Goal: Transaction & Acquisition: Purchase product/service

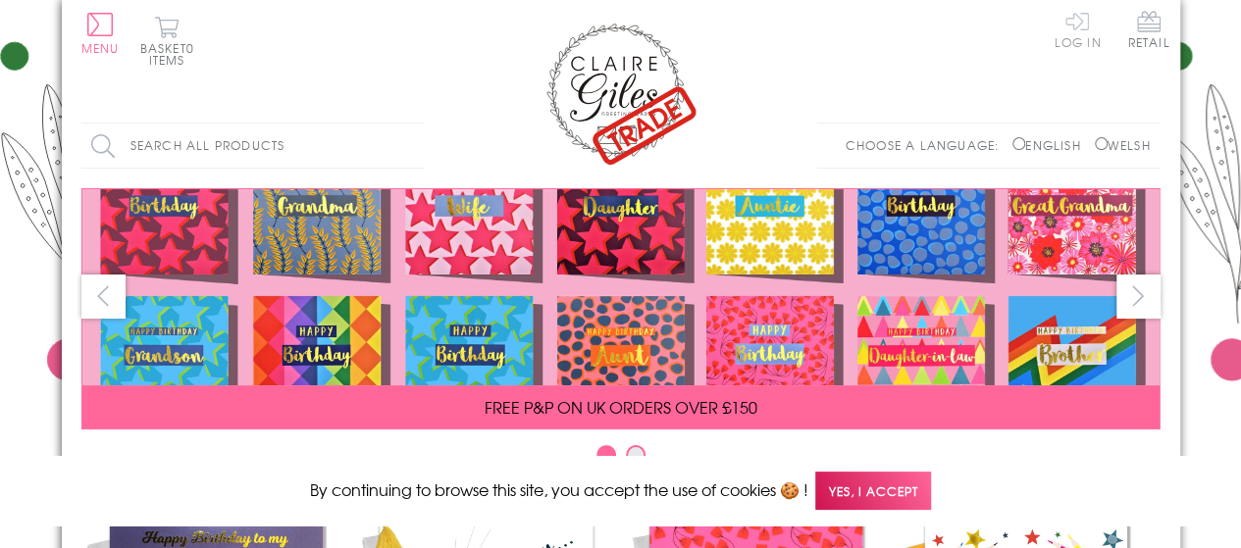
click at [1092, 28] on link "Log In" at bounding box center [1076, 29] width 47 height 38
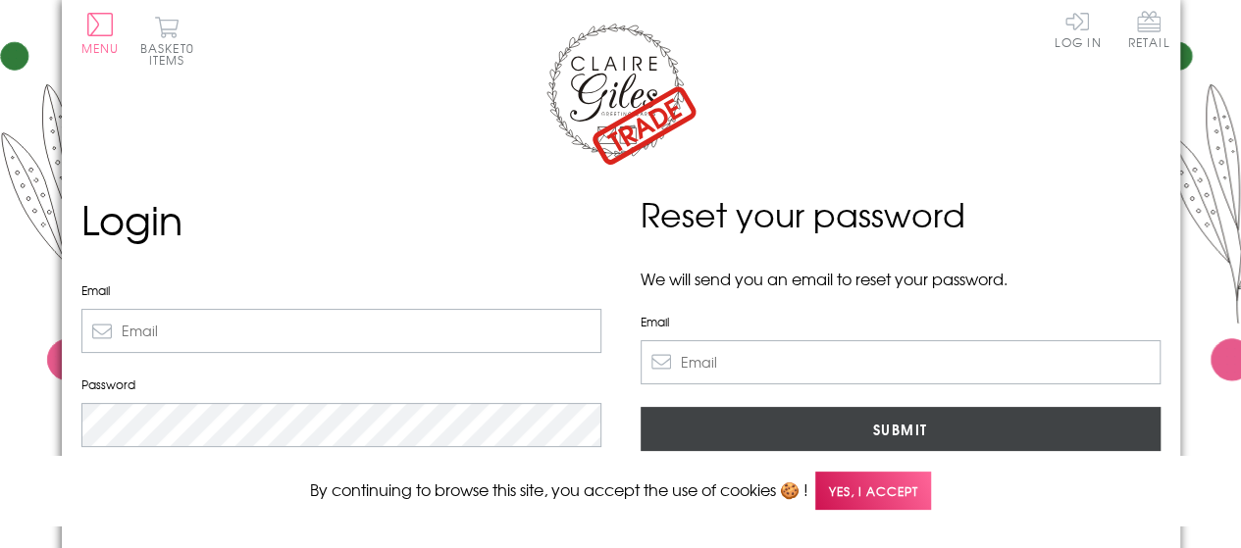
type input "info@stationery-boutique.co.uk"
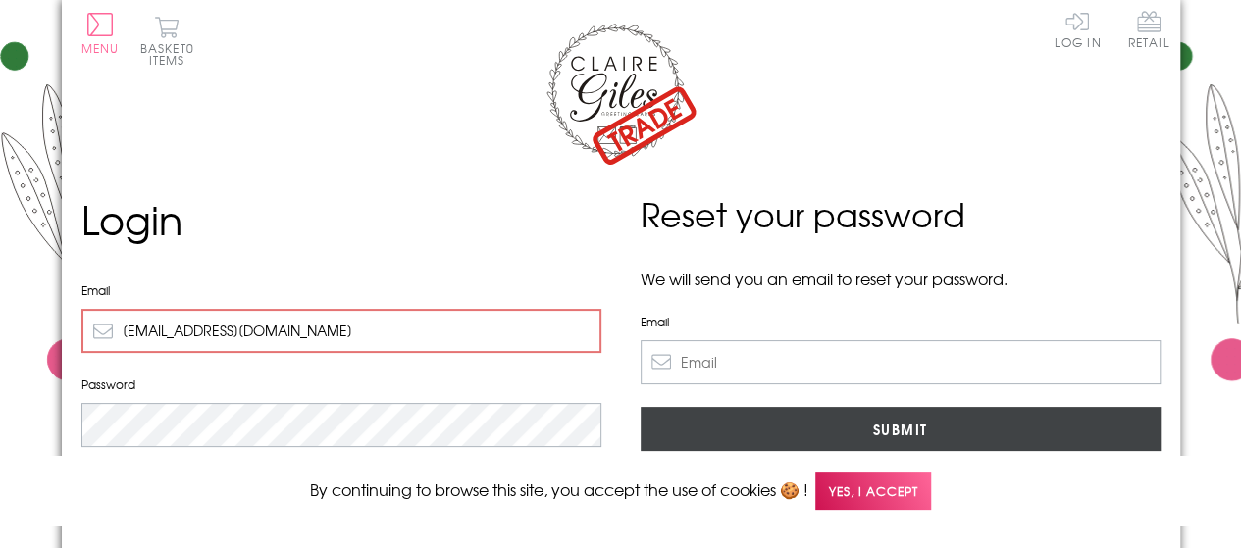
click at [908, 422] on input "Submit" at bounding box center [900, 429] width 520 height 44
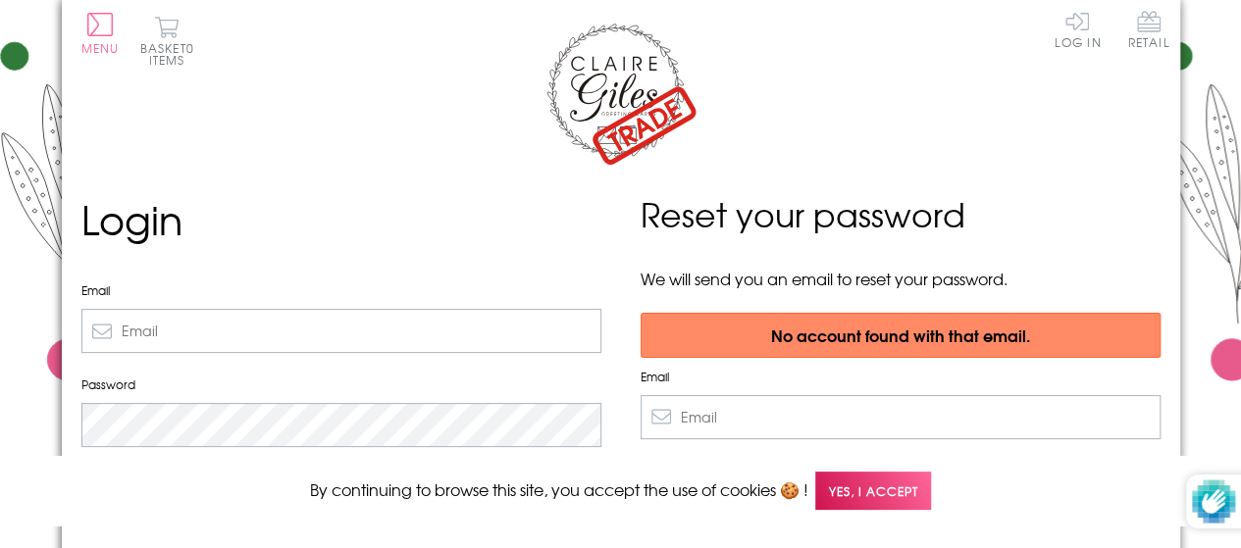
type input "[EMAIL_ADDRESS][DOMAIN_NAME]"
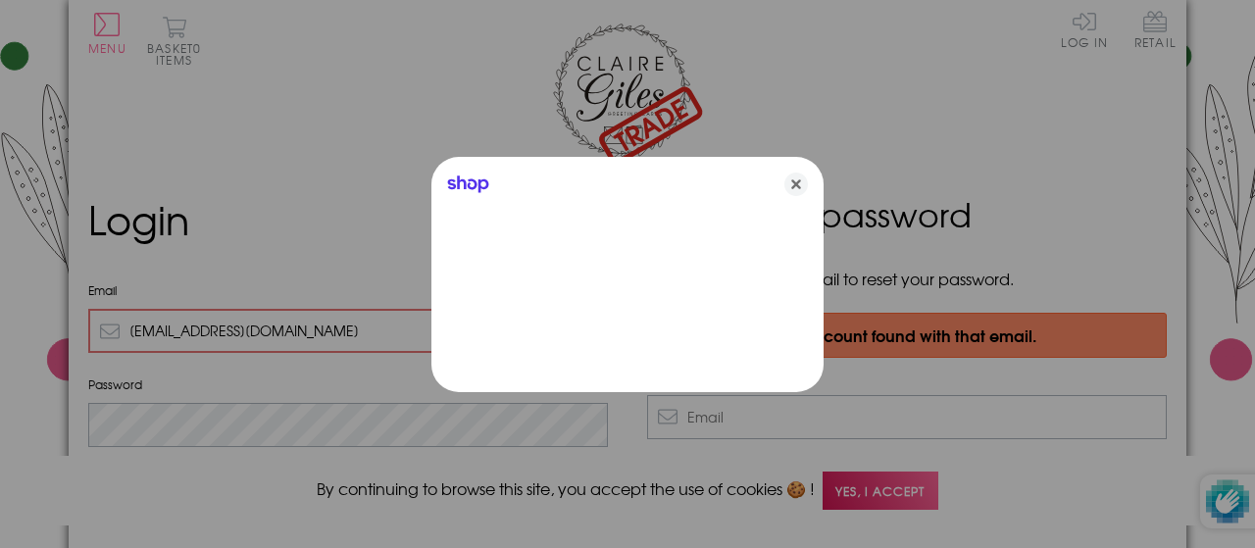
click at [793, 180] on icon "Close" at bounding box center [797, 185] width 24 height 24
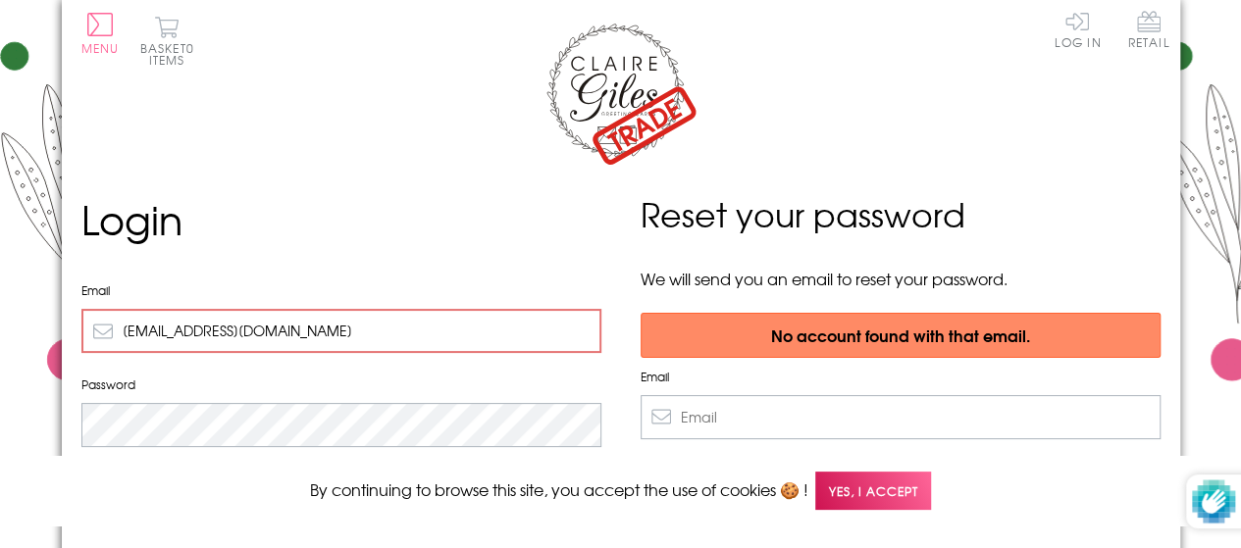
click at [72, 425] on div "We've sent you an email with a link to update your password. Login Email info@s…" at bounding box center [341, 407] width 559 height 435
click at [81, 470] on input "Sign In" at bounding box center [341, 492] width 520 height 44
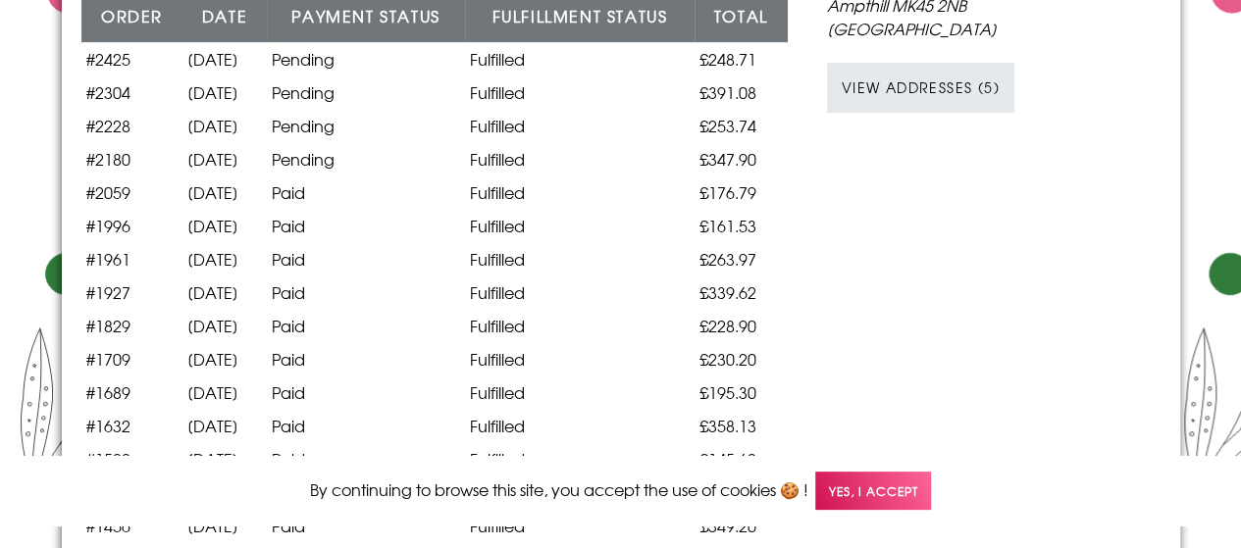
scroll to position [410, 0]
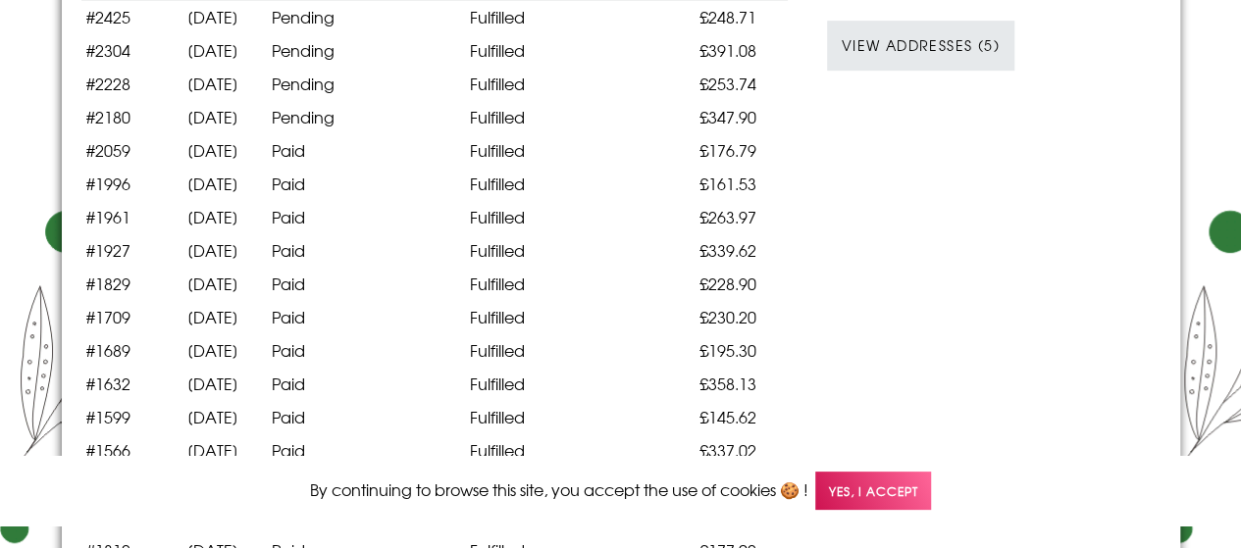
click at [861, 494] on span "Yes, I accept" at bounding box center [873, 491] width 116 height 38
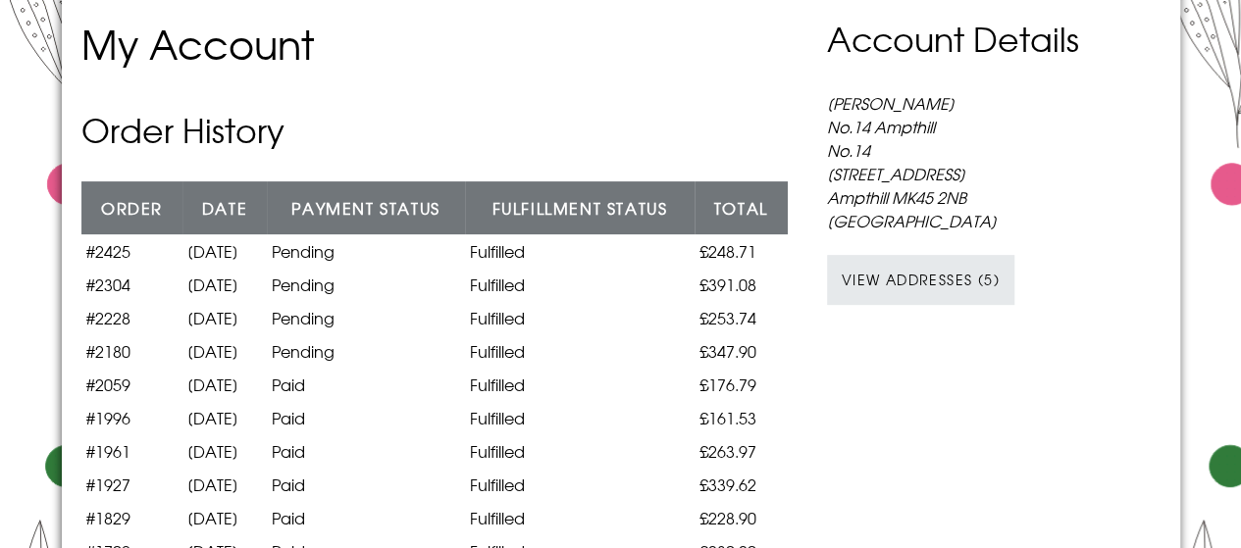
scroll to position [0, 0]
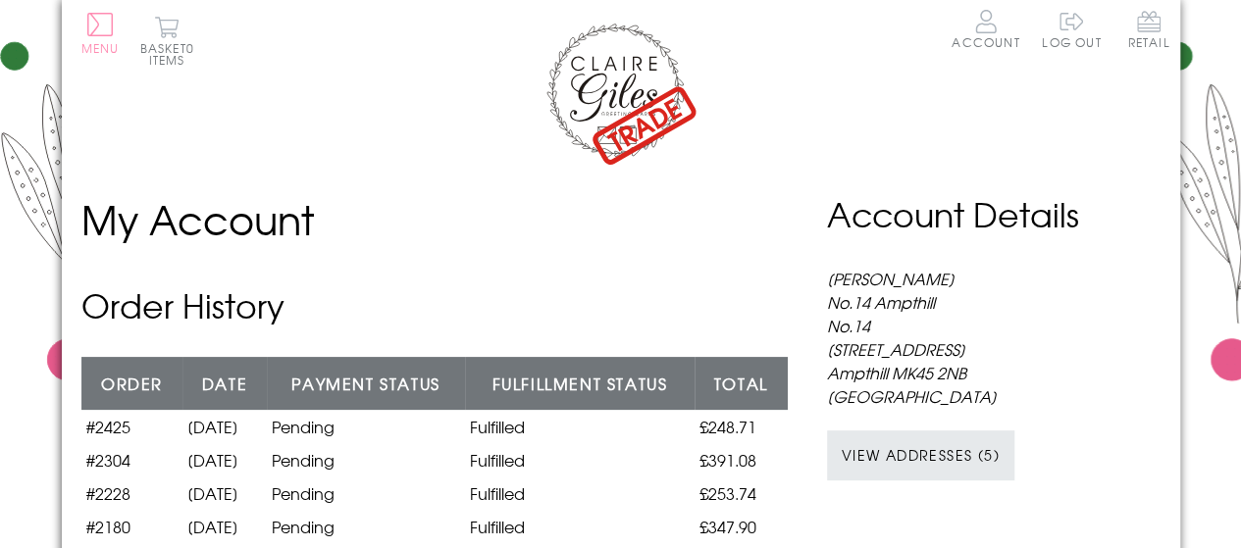
click at [92, 38] on button "Menu" at bounding box center [100, 33] width 38 height 41
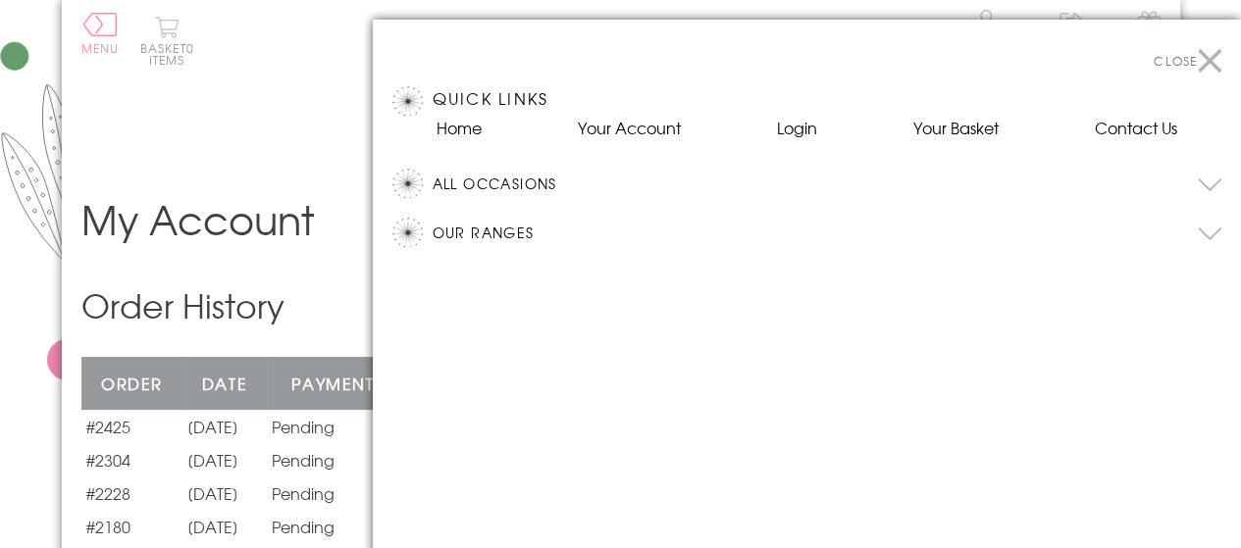
click at [1204, 173] on button "All Occasions" at bounding box center [826, 183] width 789 height 29
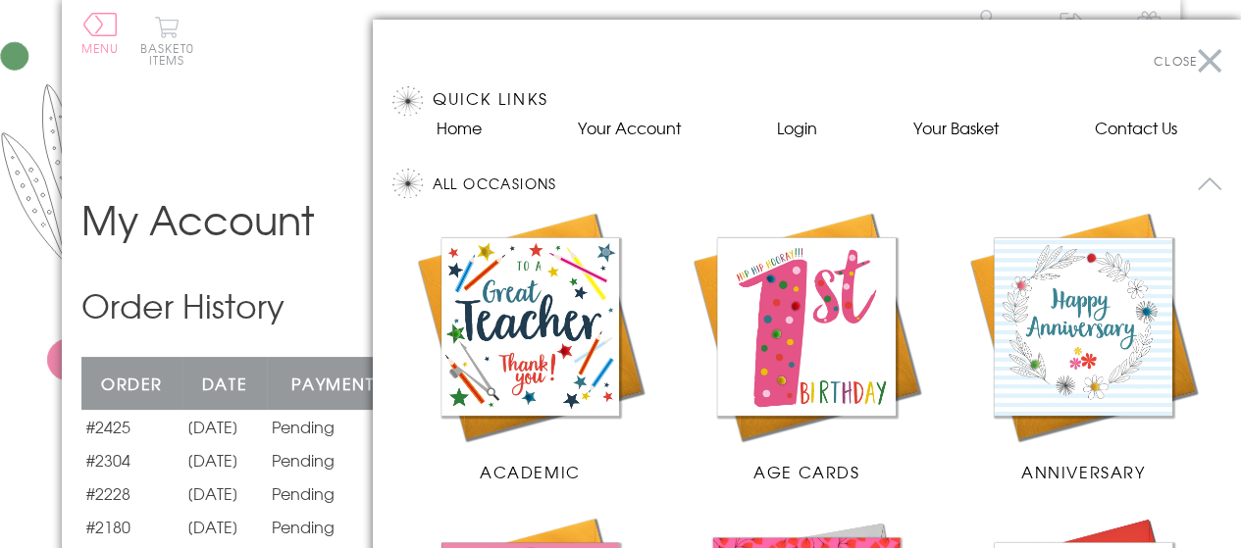
click at [567, 326] on img at bounding box center [530, 326] width 237 height 237
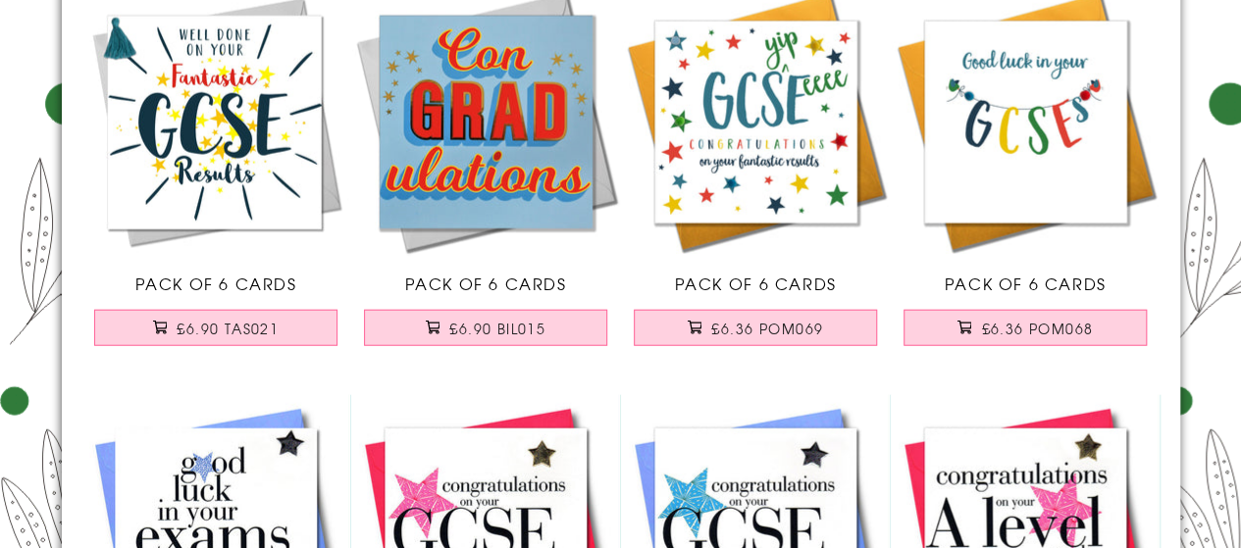
scroll to position [2309, 0]
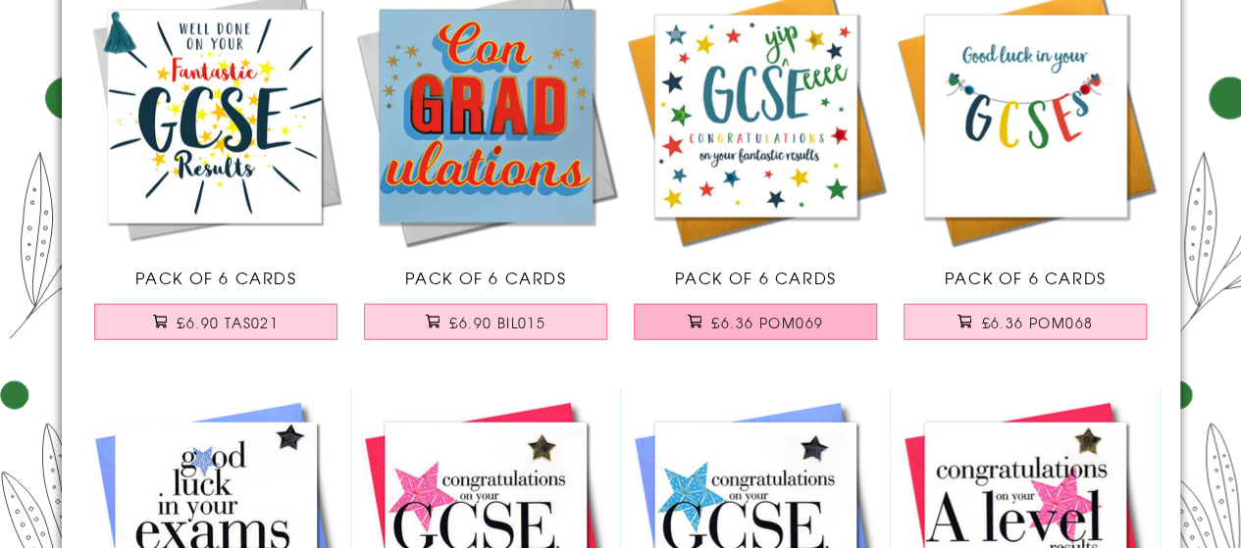
click at [721, 320] on span "£6.36 POM069" at bounding box center [767, 323] width 112 height 20
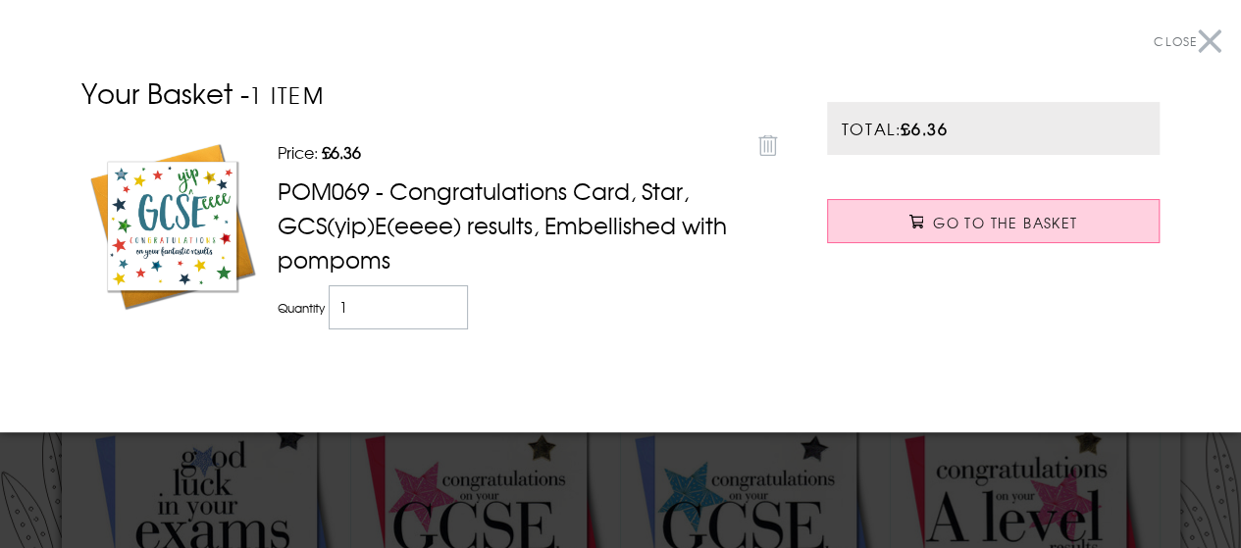
click at [420, 311] on input "1" at bounding box center [399, 307] width 140 height 44
type input "2"
click at [452, 305] on input "2" at bounding box center [399, 307] width 140 height 44
click at [1210, 67] on section "Close Your Basket - 2 items Price: Discounted price £6.36 Remove POM069 - Congr…" at bounding box center [620, 216] width 1241 height 432
click at [1207, 42] on button "Close" at bounding box center [1187, 42] width 68 height 44
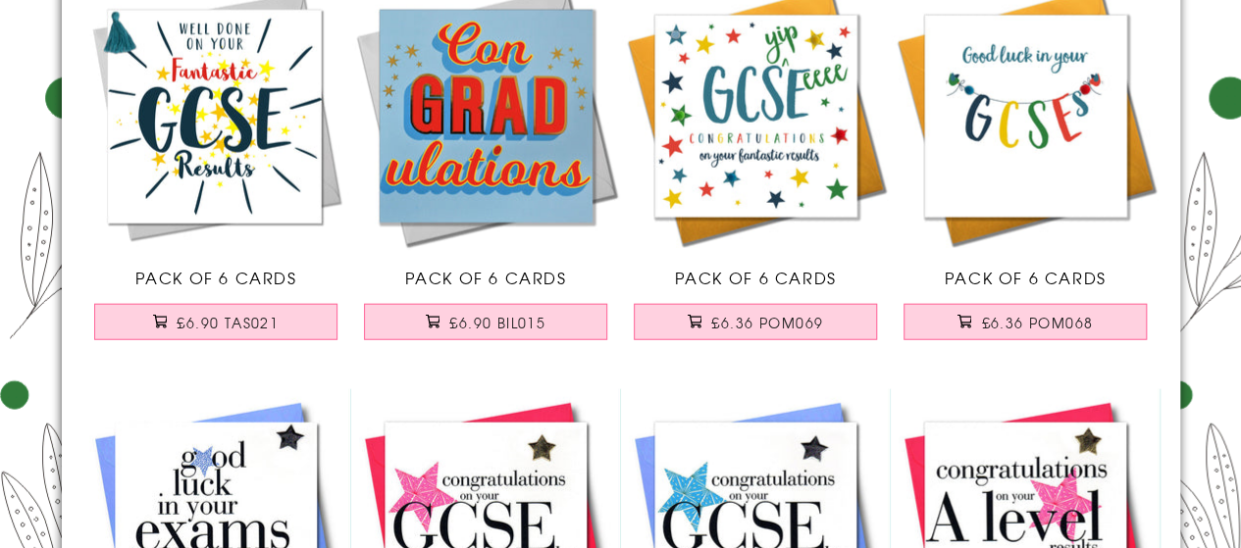
click at [238, 157] on img at bounding box center [216, 116] width 270 height 270
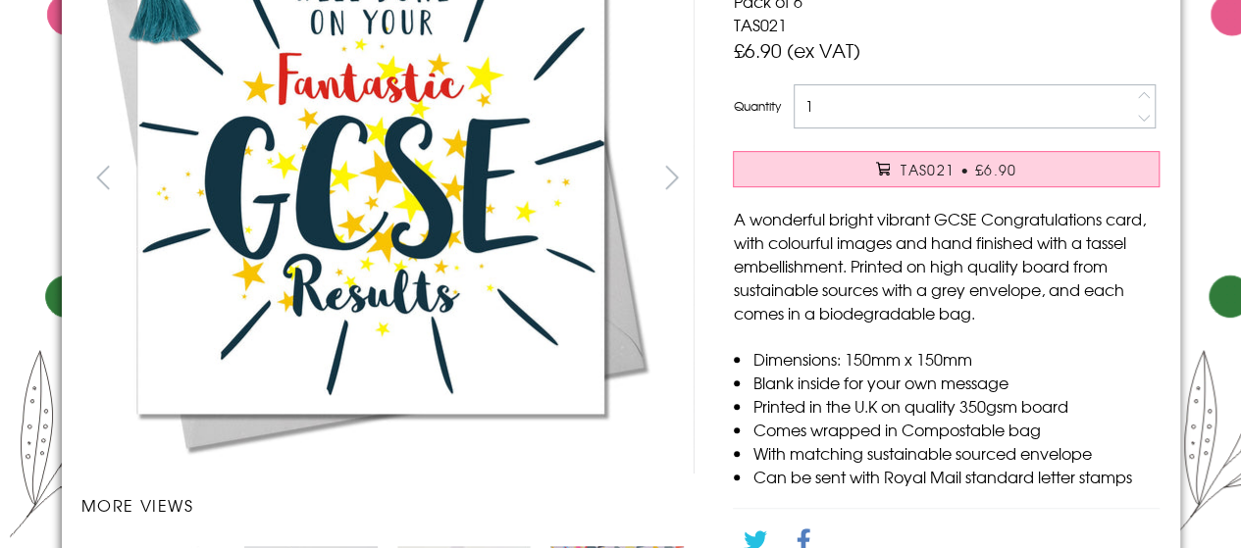
scroll to position [314, 0]
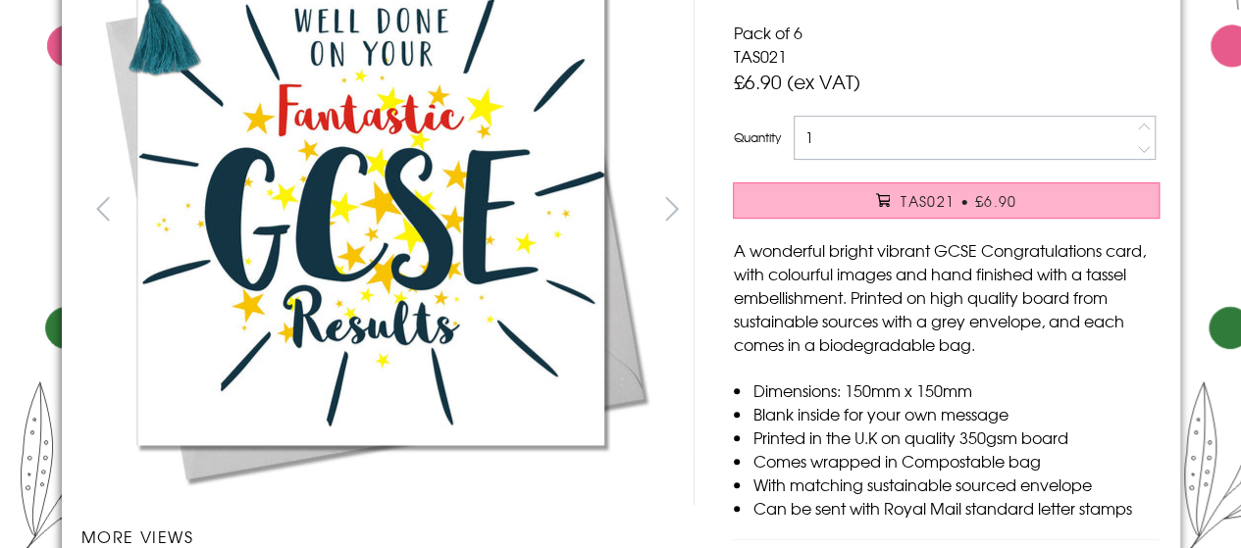
click at [940, 204] on span "TAS021 • £6.90" at bounding box center [958, 201] width 117 height 20
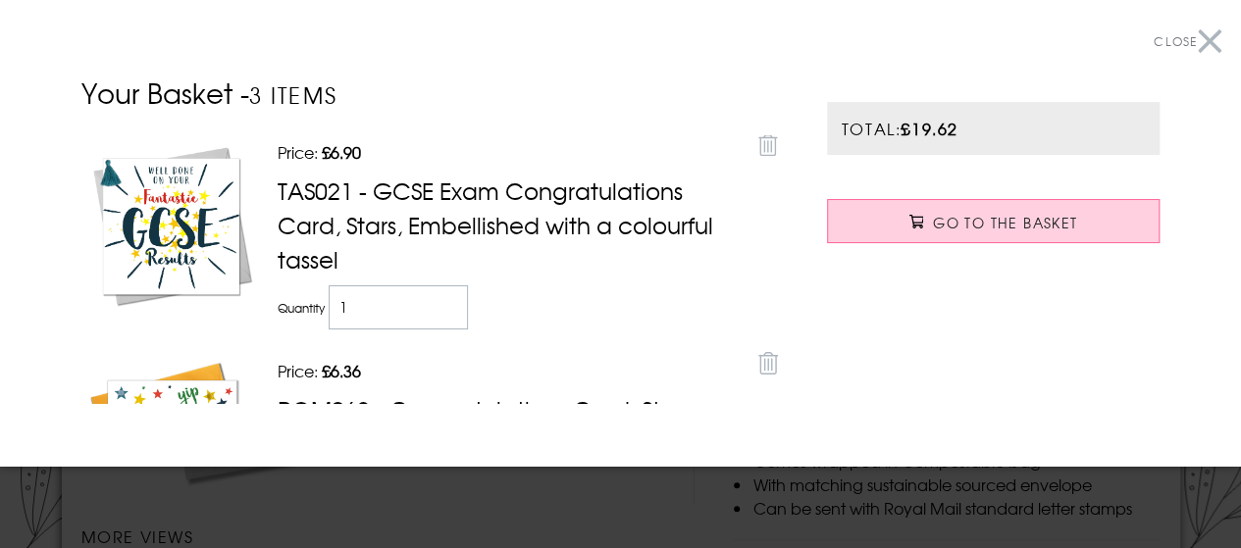
click at [1191, 41] on button "Close" at bounding box center [1187, 42] width 68 height 44
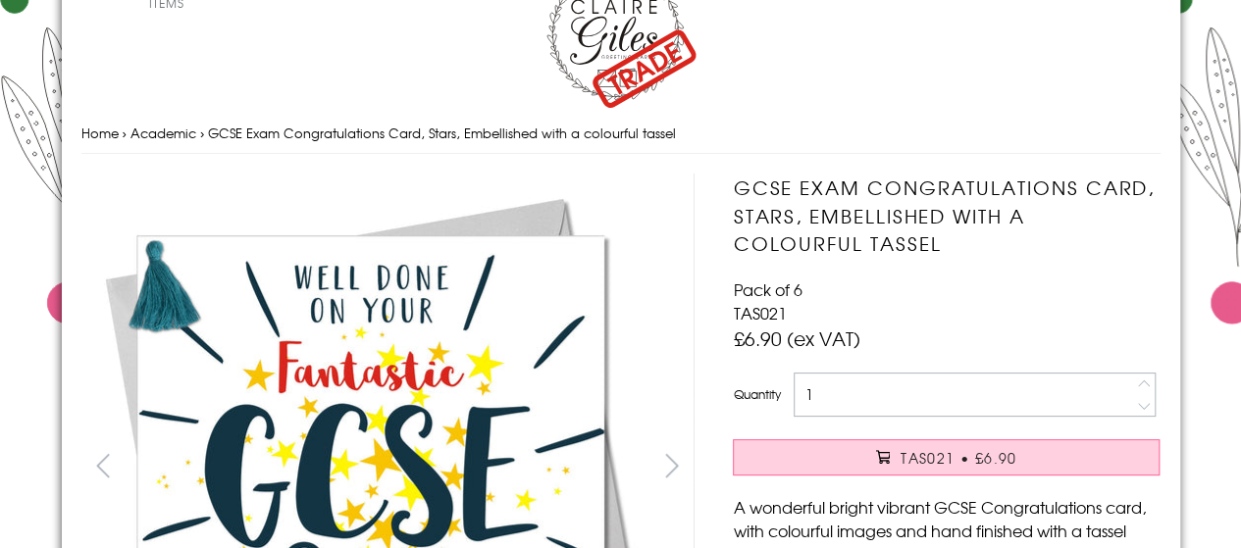
scroll to position [0, 0]
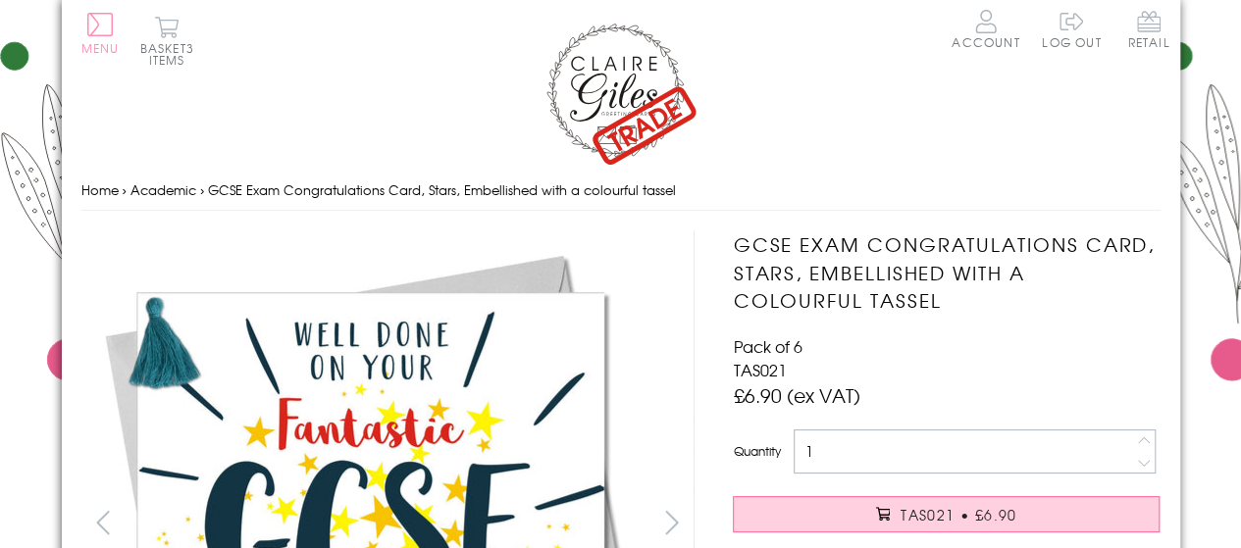
click at [95, 31] on button "Menu" at bounding box center [100, 33] width 38 height 41
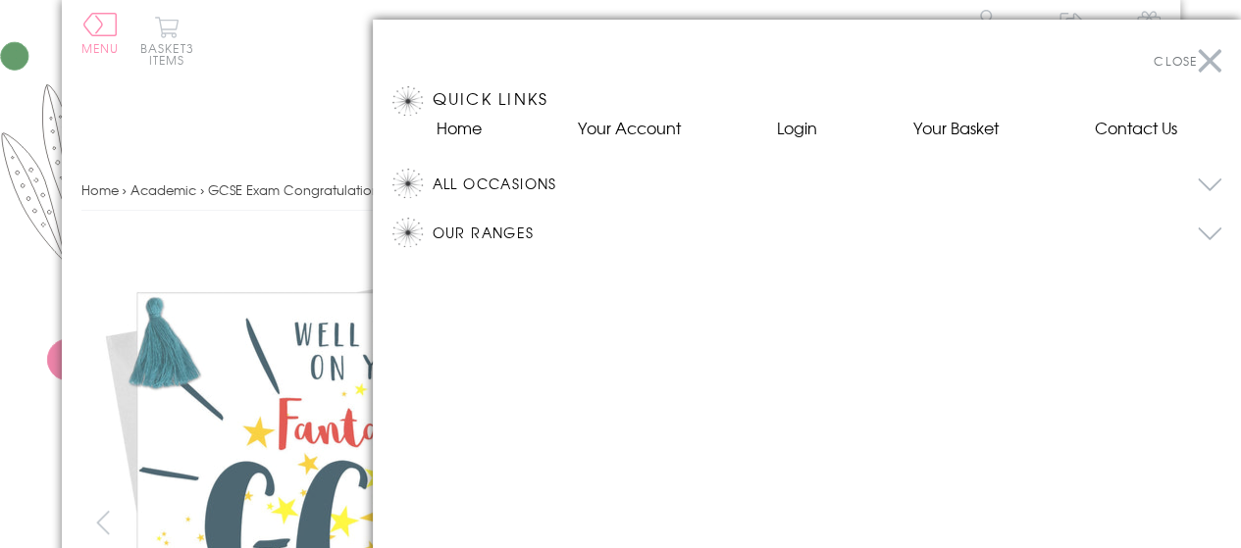
click at [1213, 182] on button "All Occasions" at bounding box center [826, 183] width 789 height 29
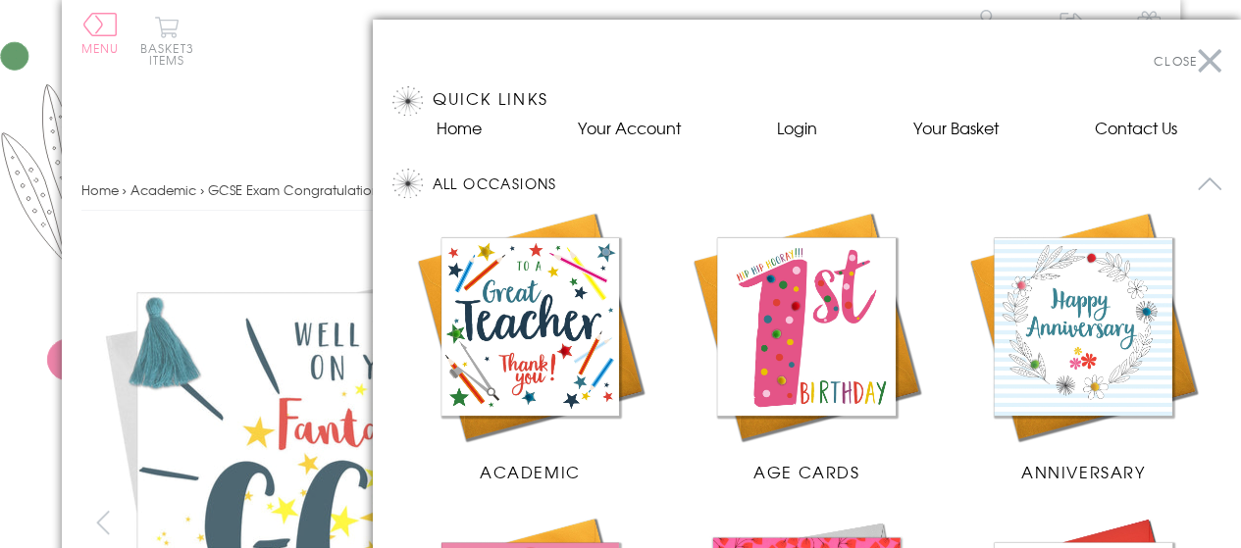
click at [548, 317] on img at bounding box center [530, 326] width 237 height 237
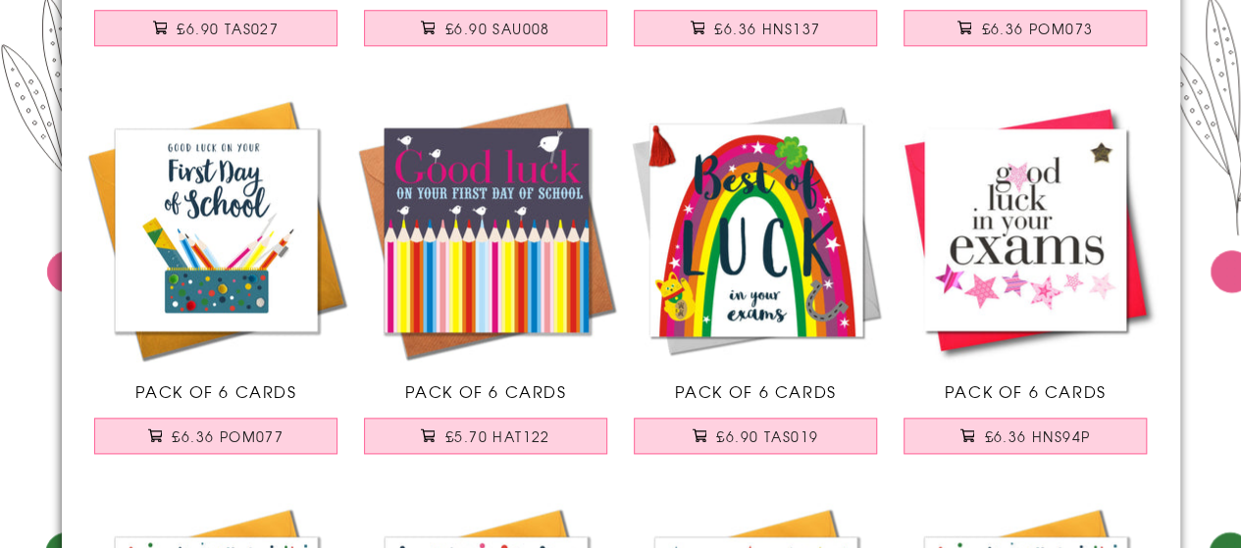
scroll to position [941, 0]
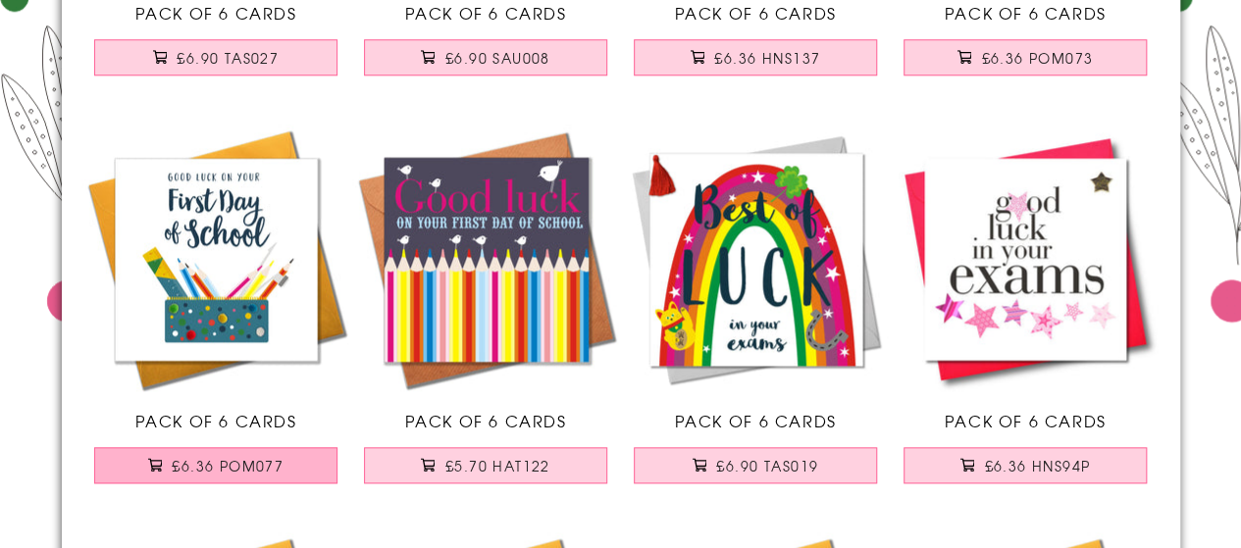
click at [263, 461] on span "£6.36 POM077" at bounding box center [228, 466] width 112 height 20
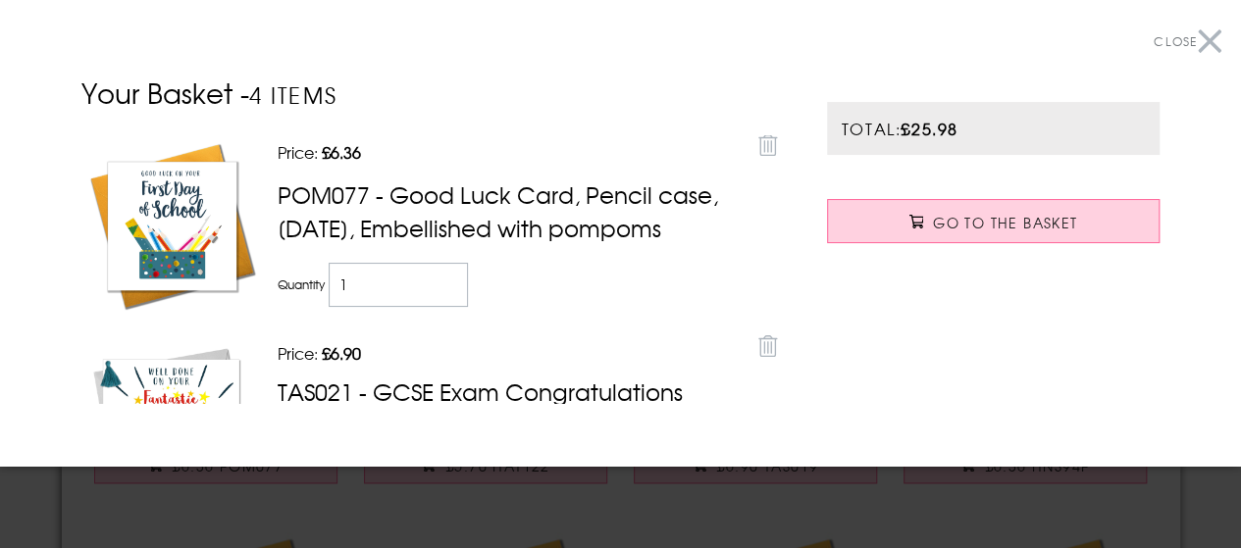
click at [1198, 38] on button "Close" at bounding box center [1187, 42] width 68 height 44
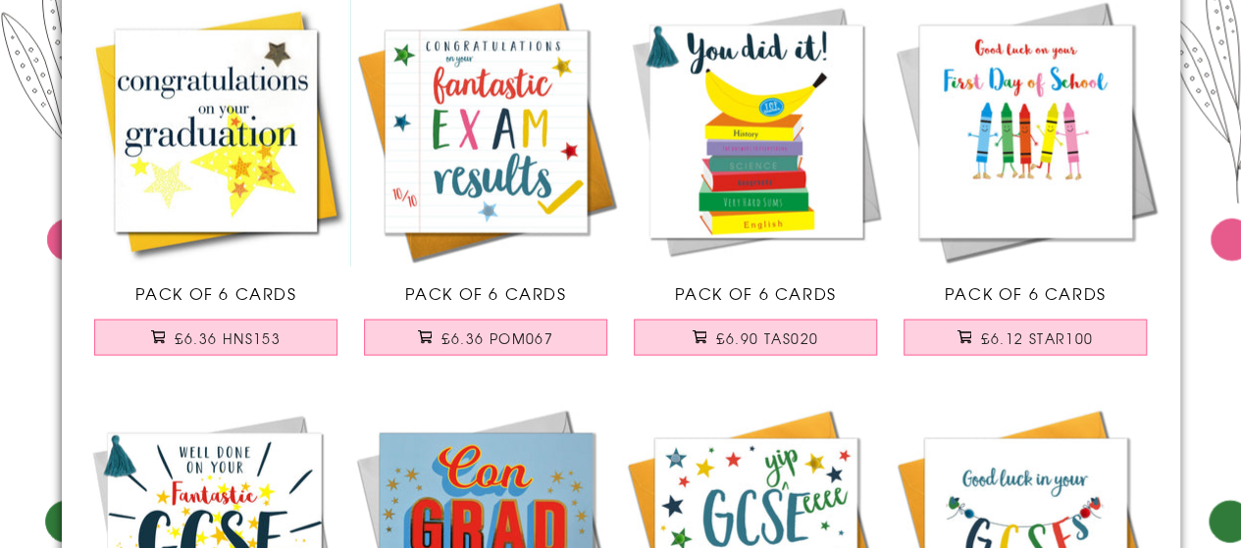
scroll to position [1880, 0]
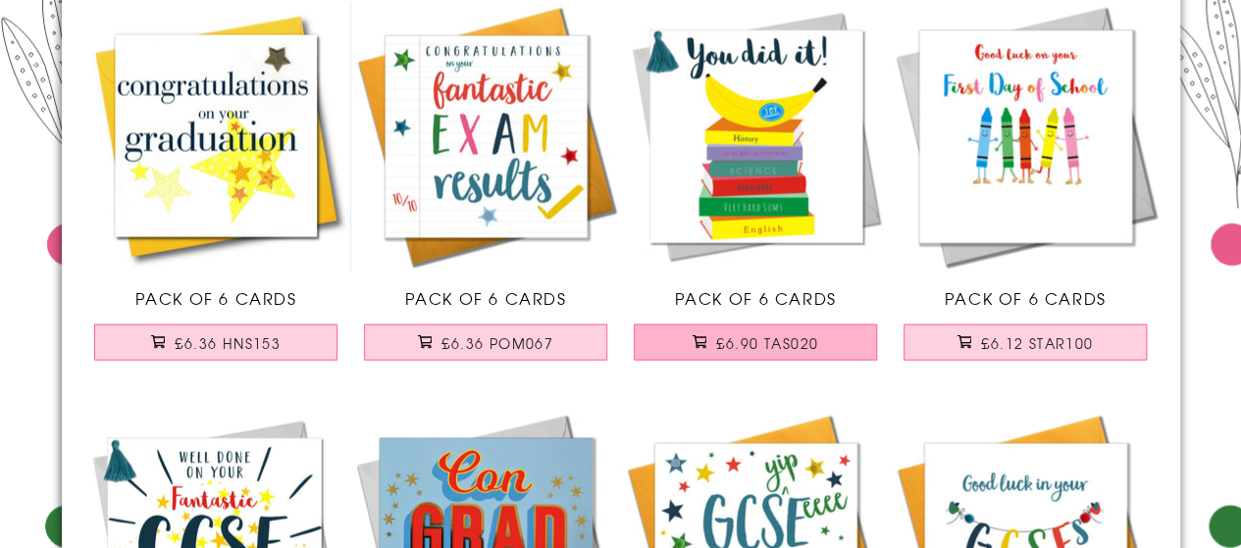
click at [760, 338] on span "£6.90 TAS020" at bounding box center [767, 343] width 102 height 20
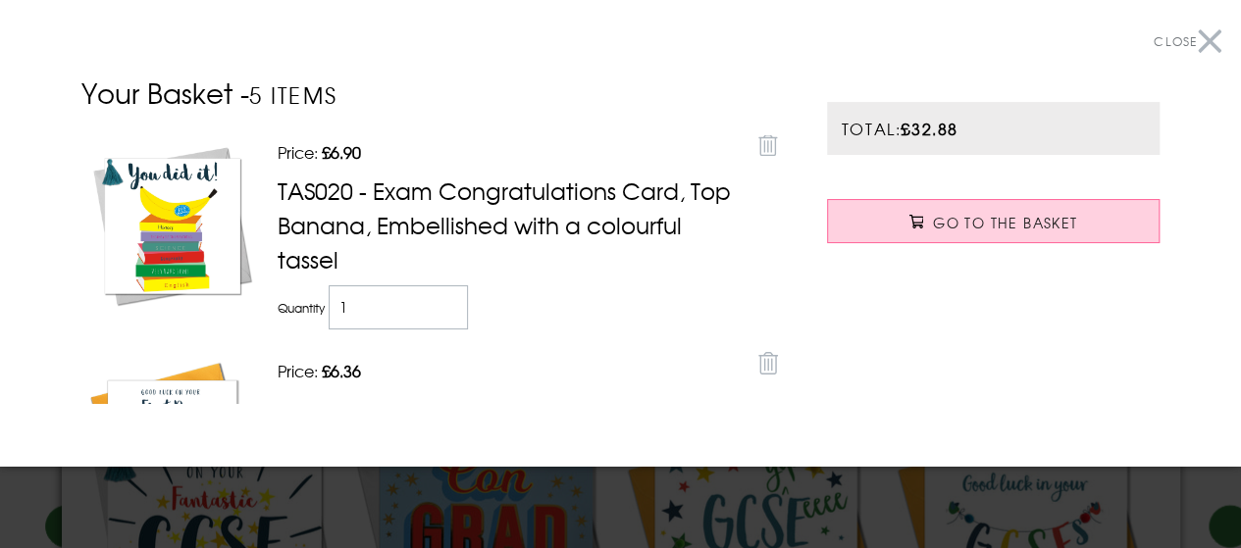
click at [1194, 50] on button "Close" at bounding box center [1187, 42] width 68 height 44
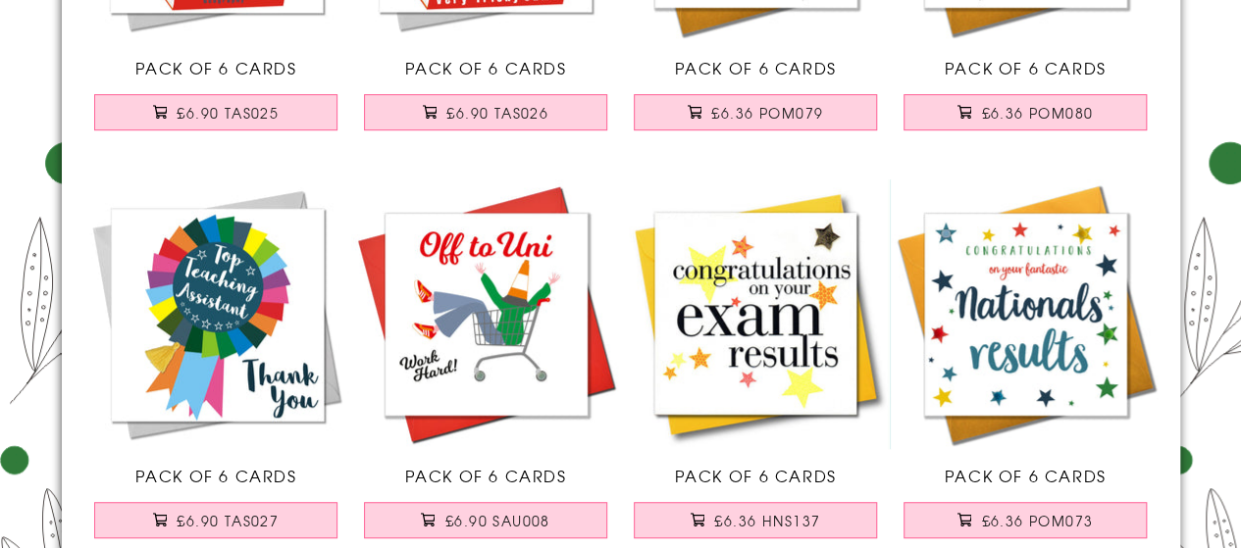
scroll to position [0, 0]
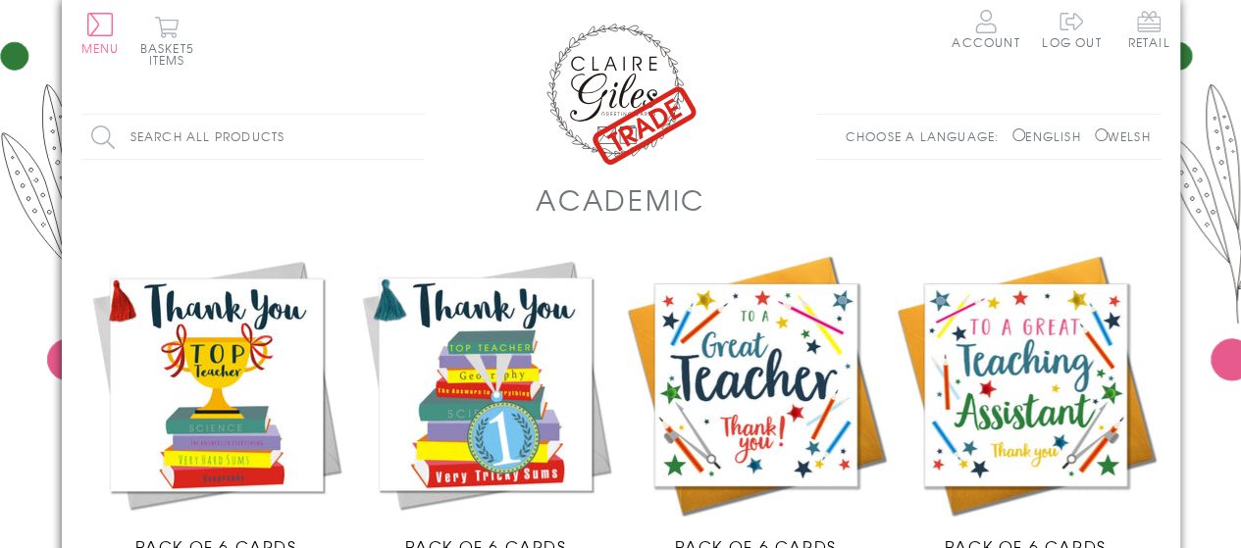
click at [268, 132] on input "Search all products" at bounding box center [252, 137] width 343 height 44
type input "birthday"
click at [405, 115] on input "Search" at bounding box center [415, 137] width 20 height 44
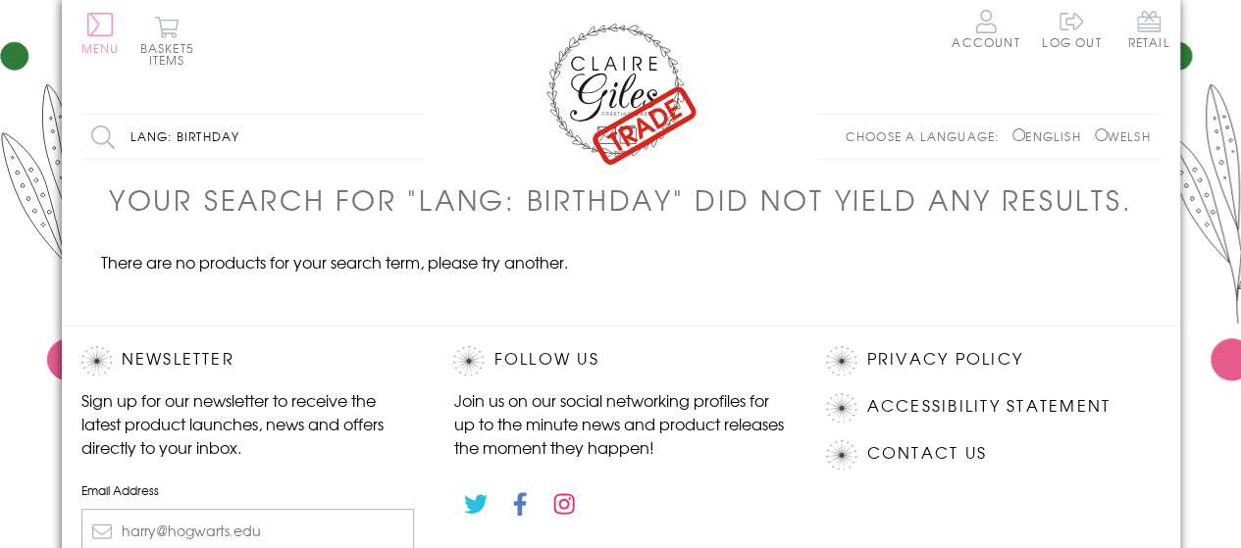
click at [102, 39] on span "Menu" at bounding box center [100, 48] width 38 height 18
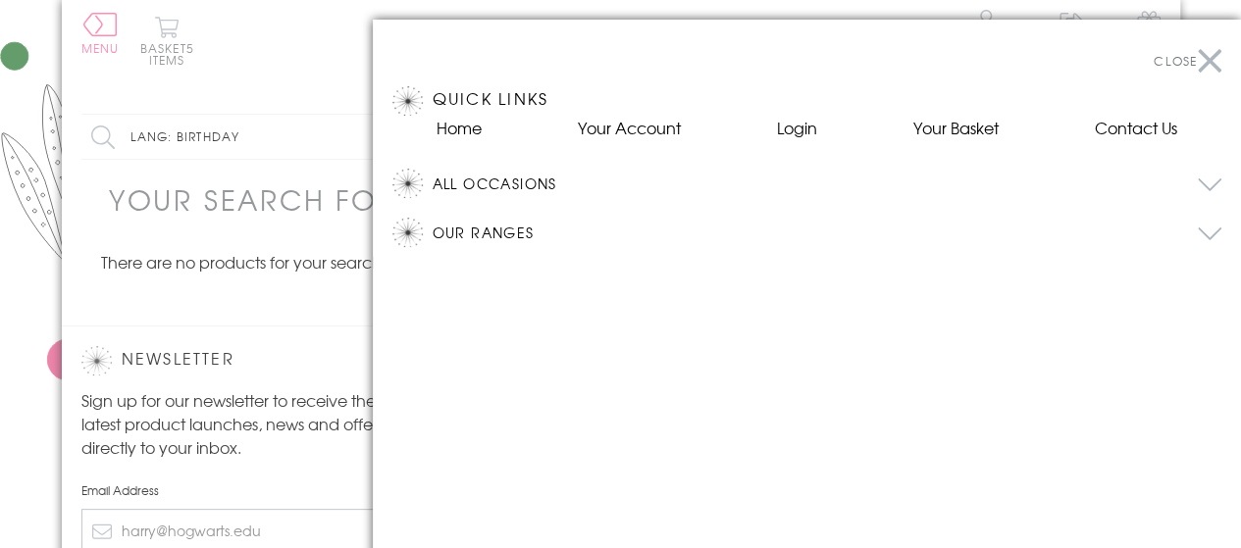
click at [1205, 184] on button "All Occasions" at bounding box center [826, 183] width 789 height 29
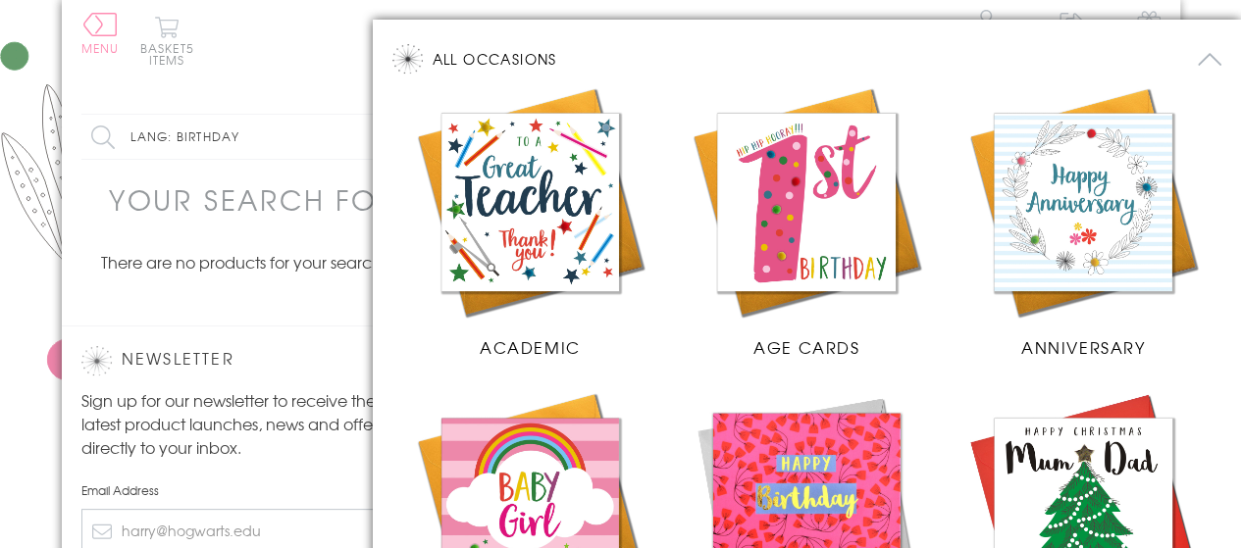
scroll to position [133, 0]
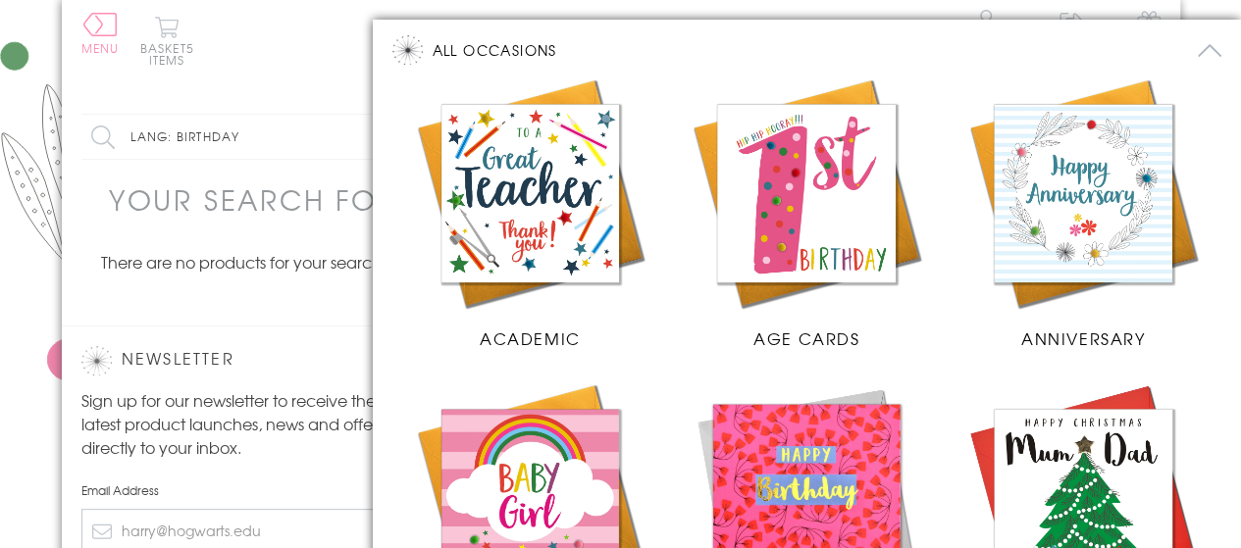
click at [825, 181] on img at bounding box center [805, 193] width 237 height 237
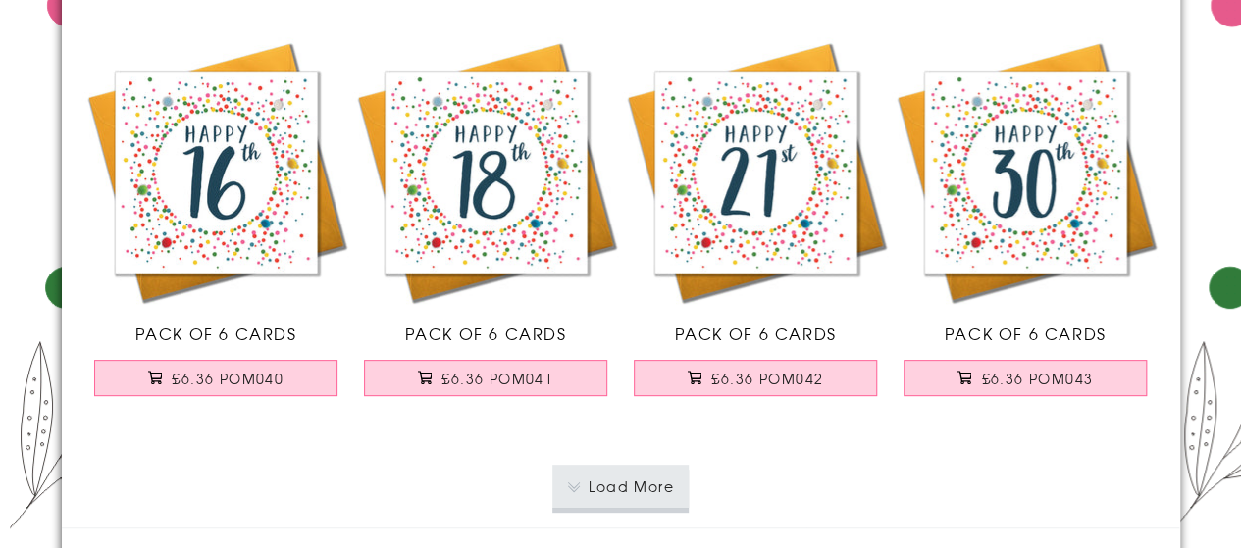
scroll to position [3935, 0]
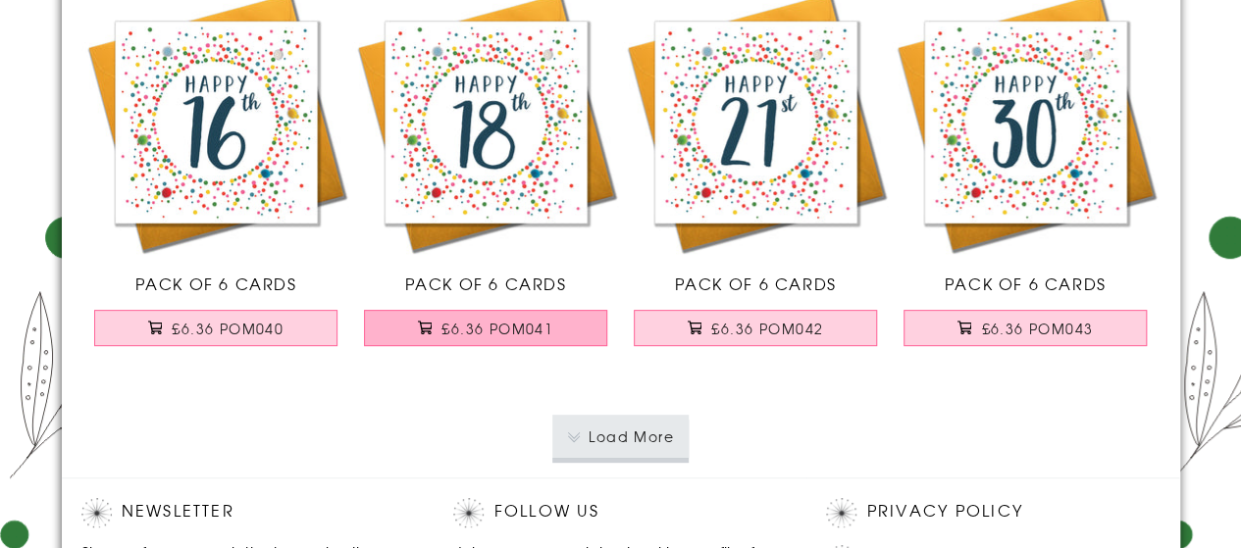
click at [471, 326] on span "£6.36 POM041" at bounding box center [497, 329] width 112 height 20
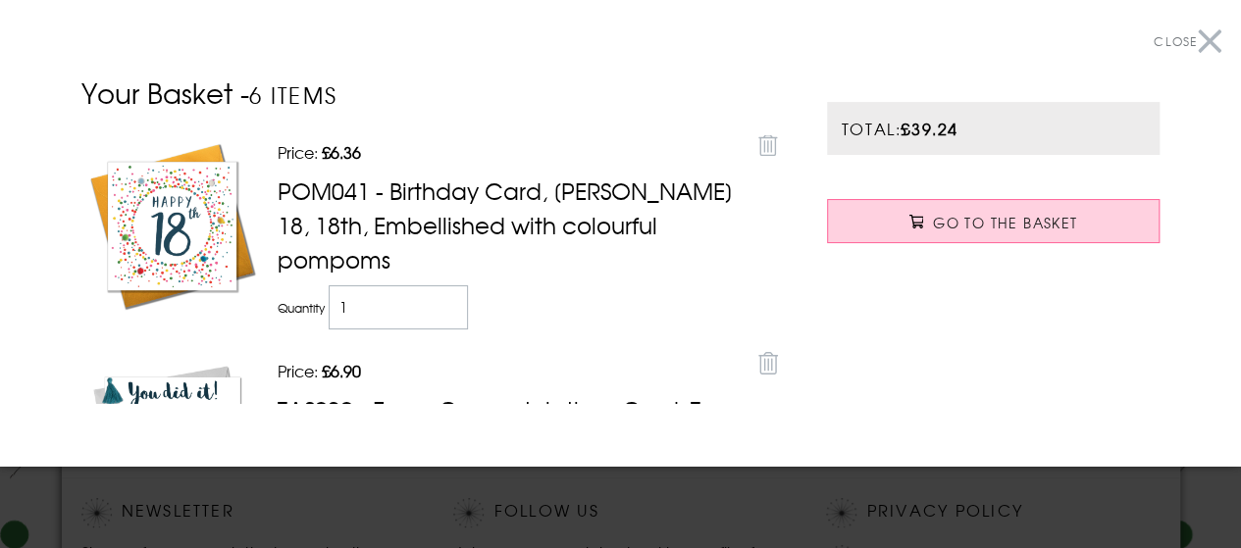
click at [1194, 44] on button "Close" at bounding box center [1187, 42] width 68 height 44
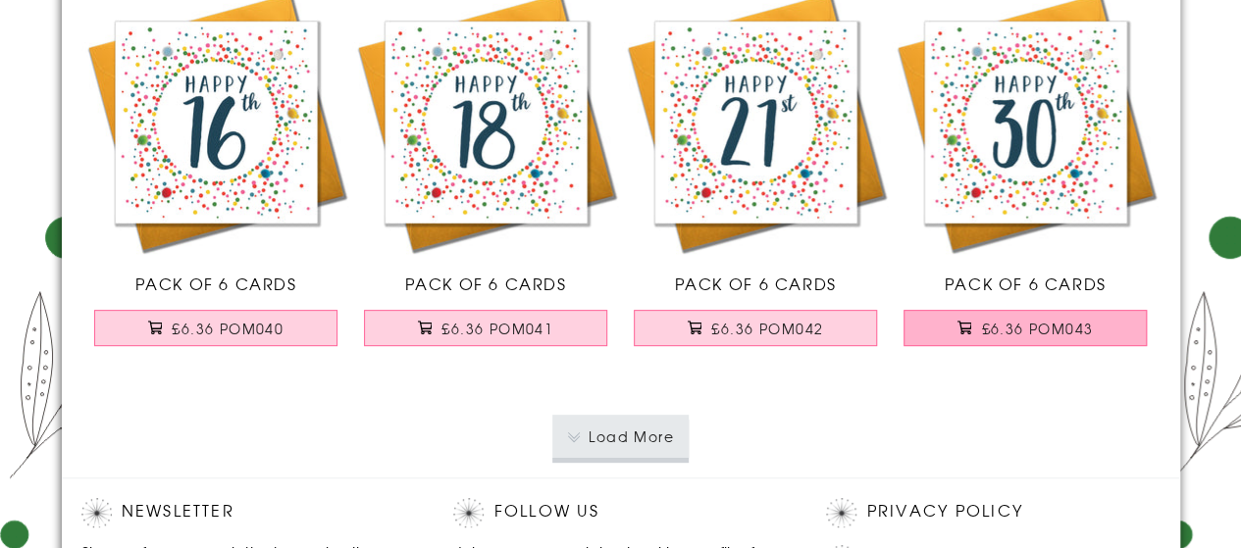
click at [1012, 323] on span "£6.36 POM043" at bounding box center [1037, 329] width 112 height 20
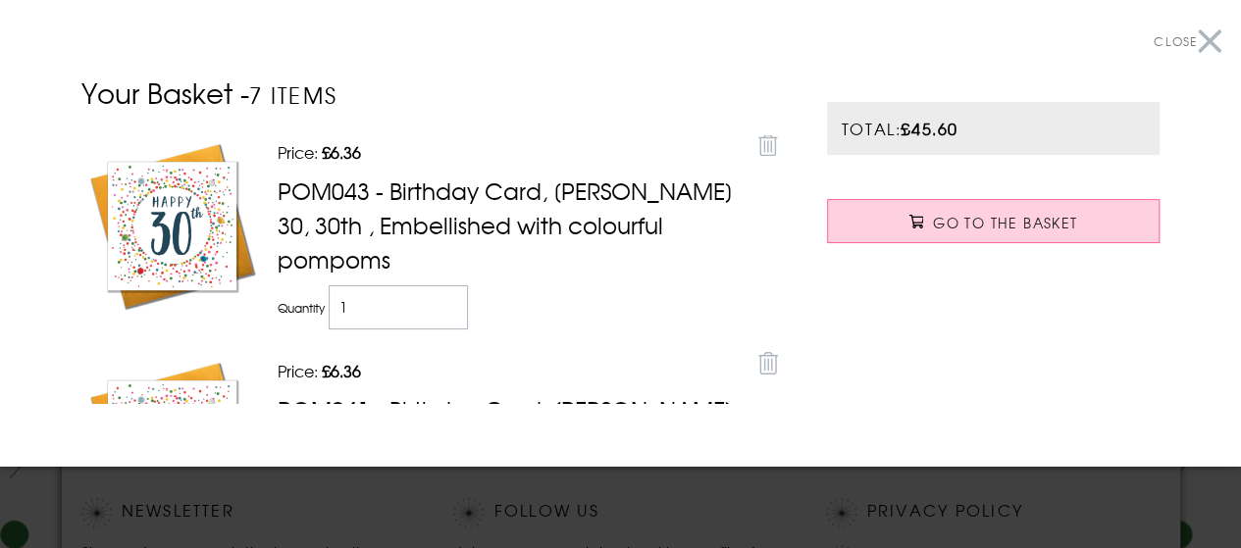
click at [1198, 37] on button "Close" at bounding box center [1187, 42] width 68 height 44
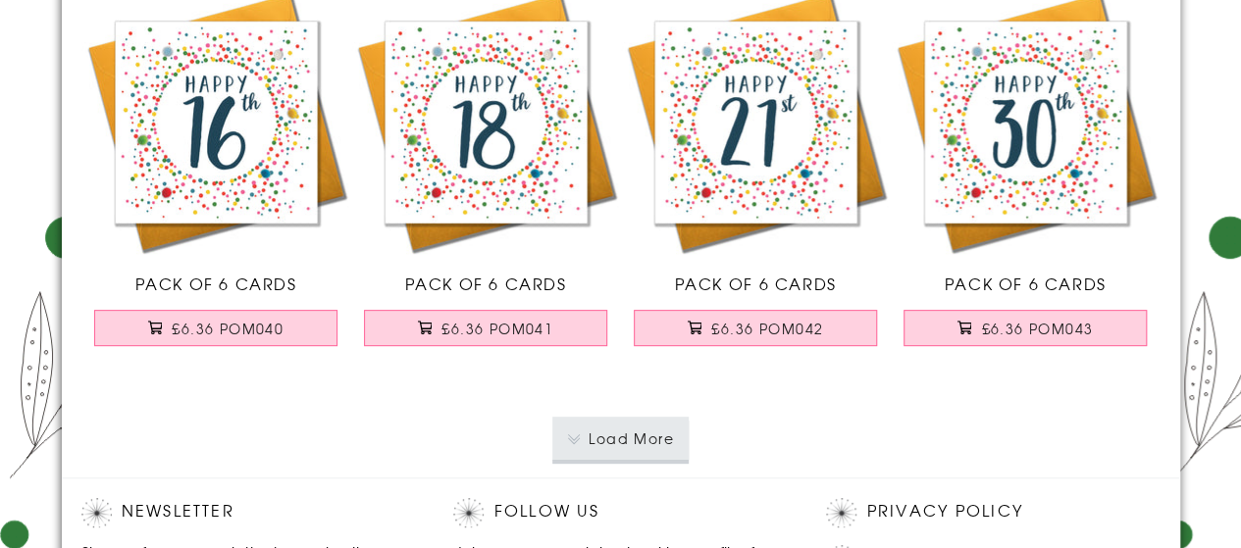
click at [608, 446] on button "Load More" at bounding box center [620, 438] width 136 height 43
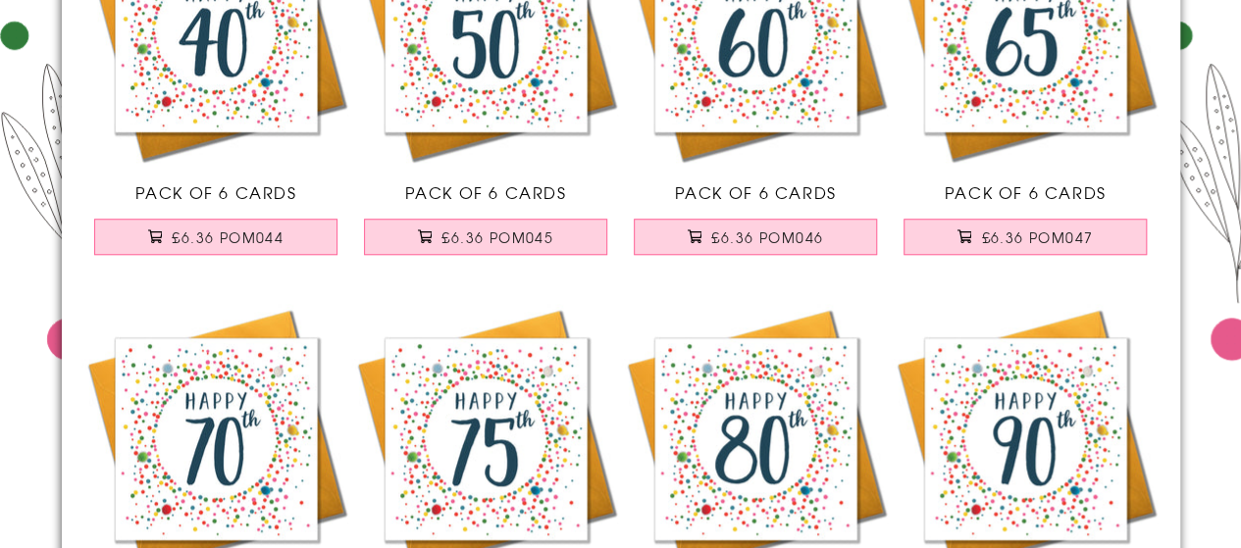
scroll to position [4464, 0]
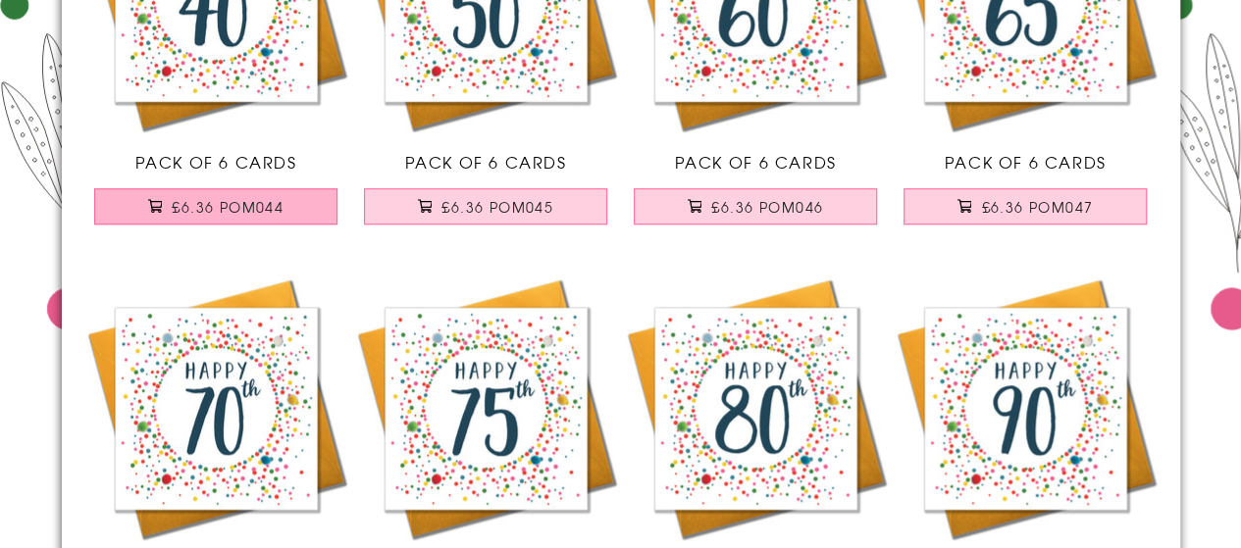
click at [269, 200] on span "£6.36 POM044" at bounding box center [228, 207] width 112 height 20
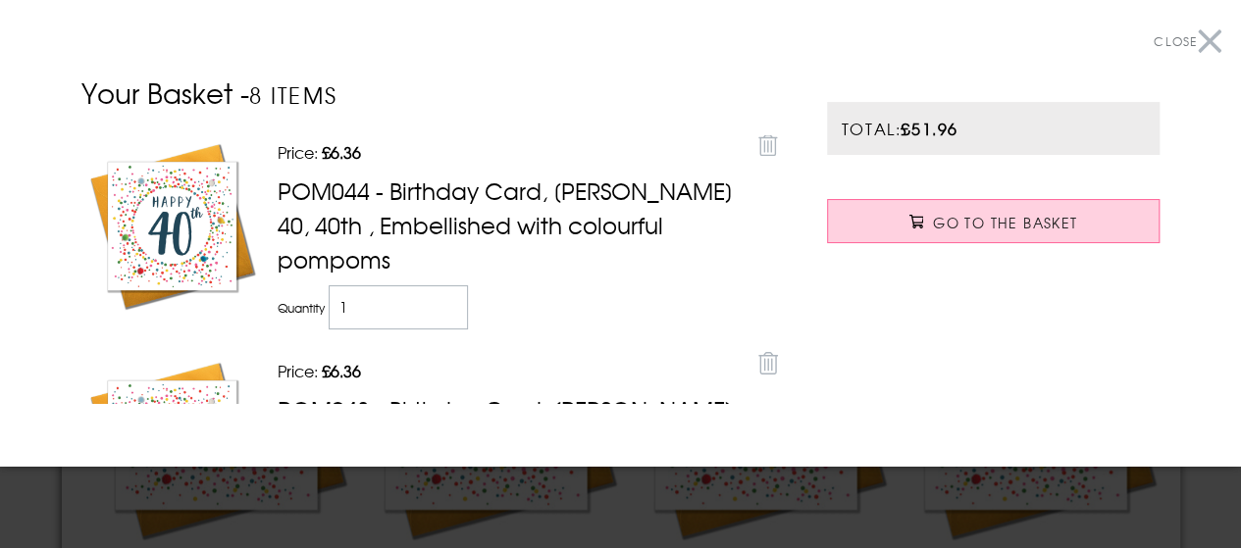
click at [1196, 33] on button "Close" at bounding box center [1187, 42] width 68 height 44
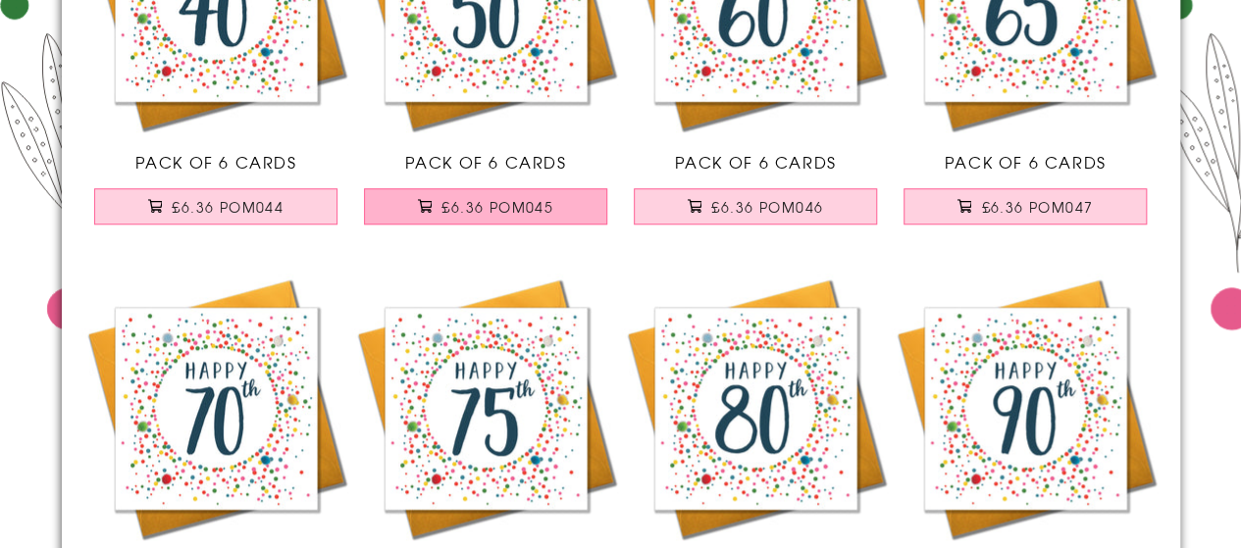
click at [470, 203] on span "£6.36 POM045" at bounding box center [497, 207] width 112 height 20
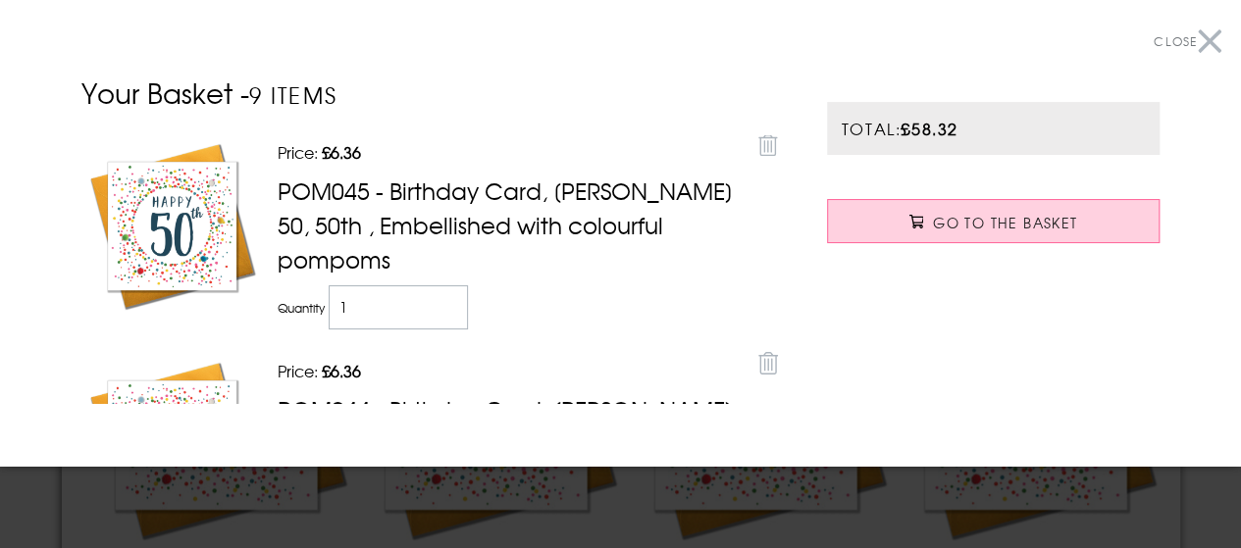
click at [1189, 36] on button "Close" at bounding box center [1187, 42] width 68 height 44
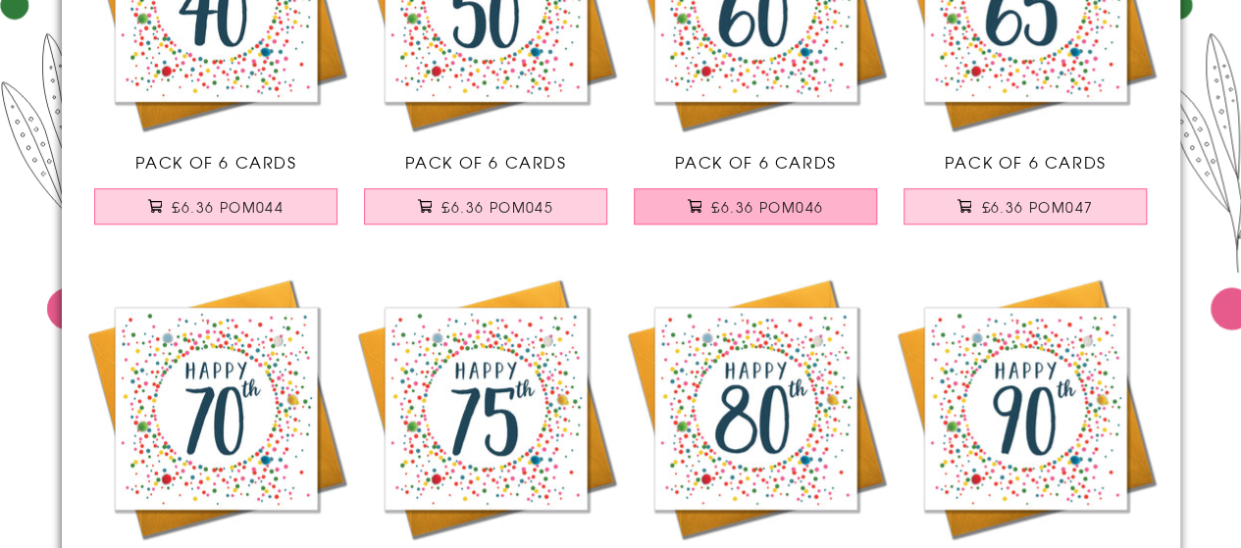
click at [751, 199] on span "£6.36 POM046" at bounding box center [767, 207] width 112 height 20
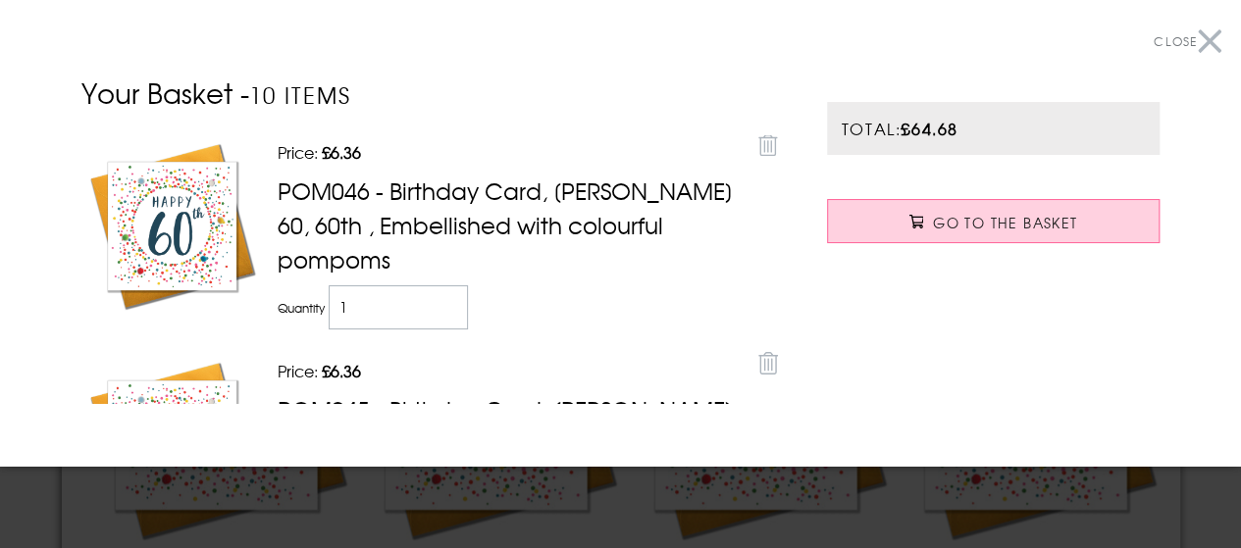
click at [1198, 39] on button "Close" at bounding box center [1187, 42] width 68 height 44
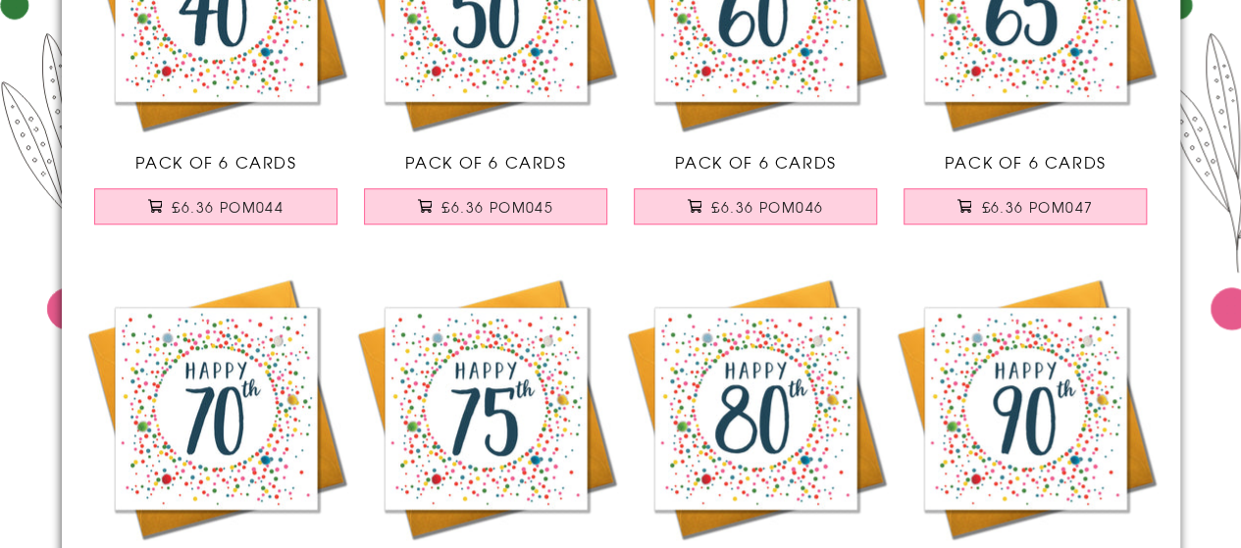
click at [229, 407] on img at bounding box center [216, 409] width 270 height 270
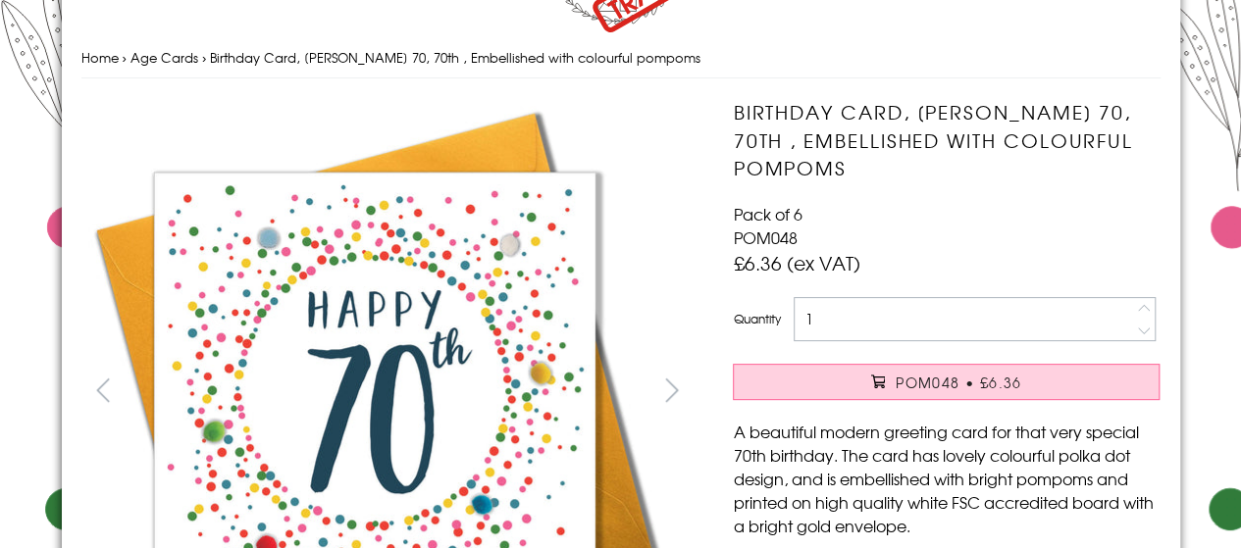
scroll to position [137, 0]
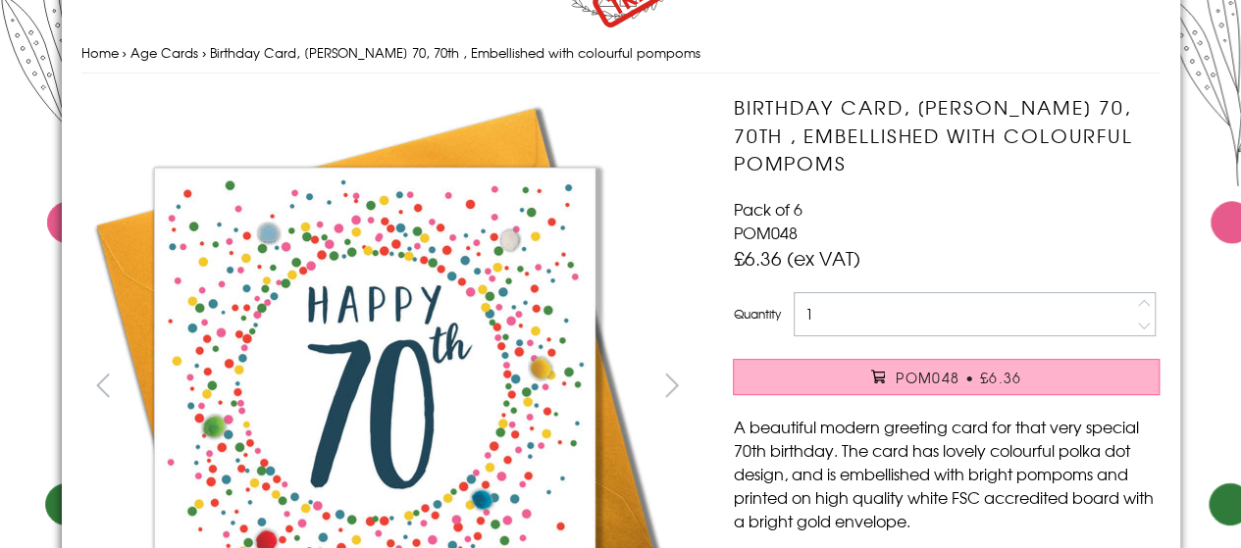
click at [908, 369] on span "POM048 • £6.36" at bounding box center [958, 378] width 127 height 20
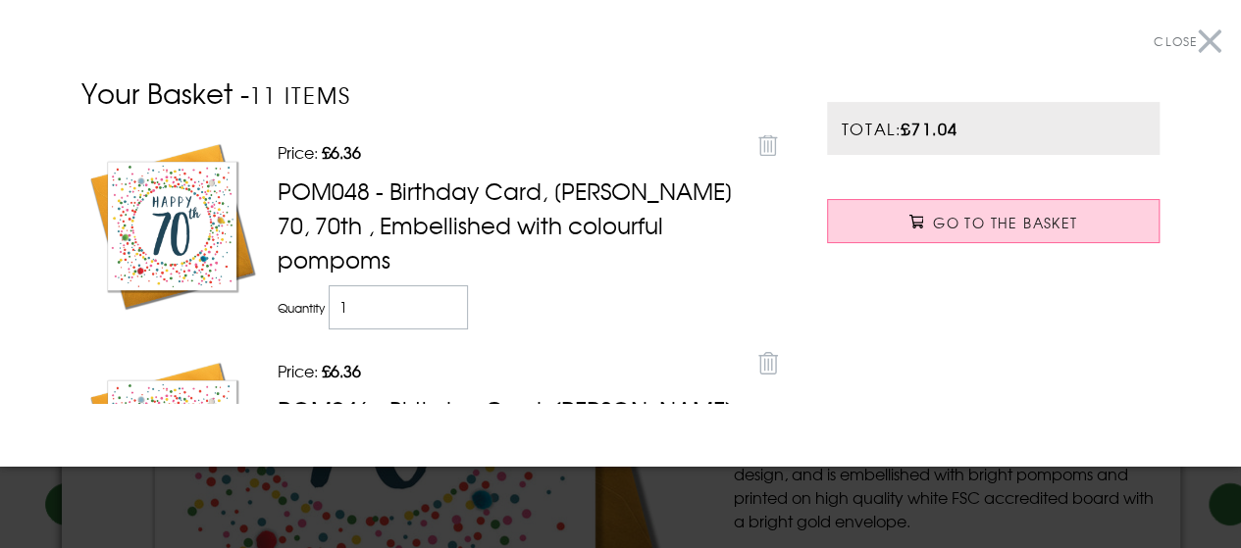
scroll to position [0, 0]
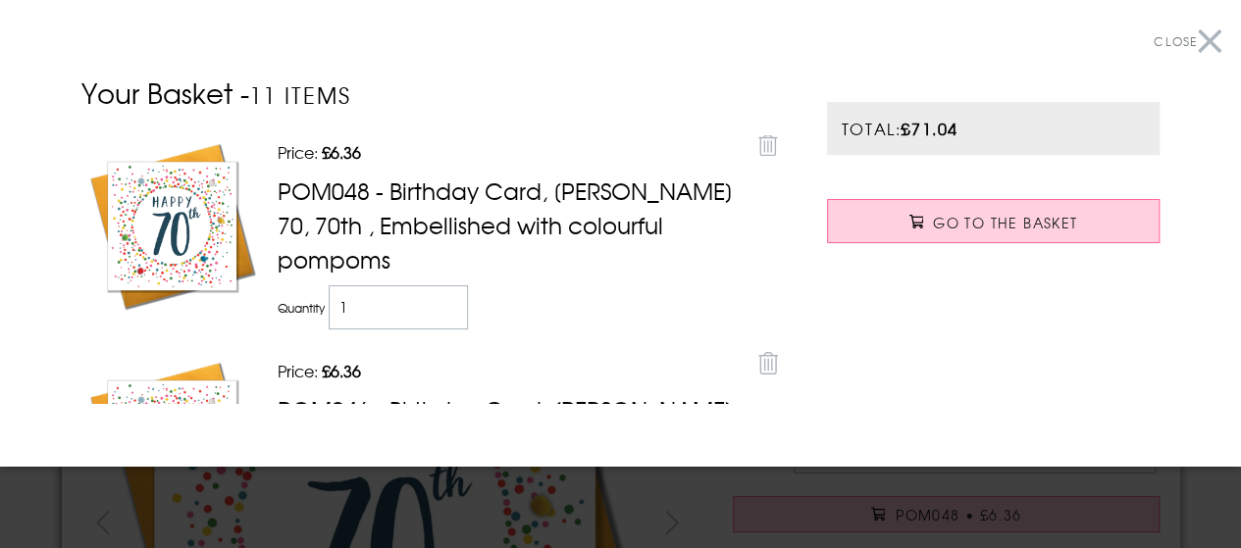
click at [1190, 39] on button "Close" at bounding box center [1187, 42] width 68 height 44
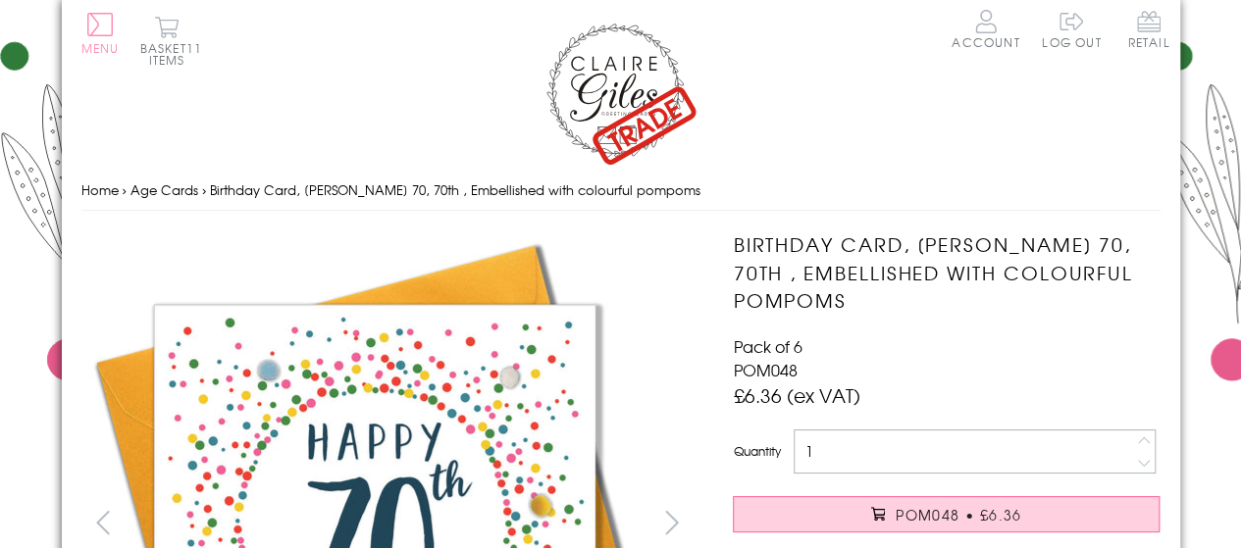
click at [86, 27] on button "Menu" at bounding box center [100, 33] width 38 height 41
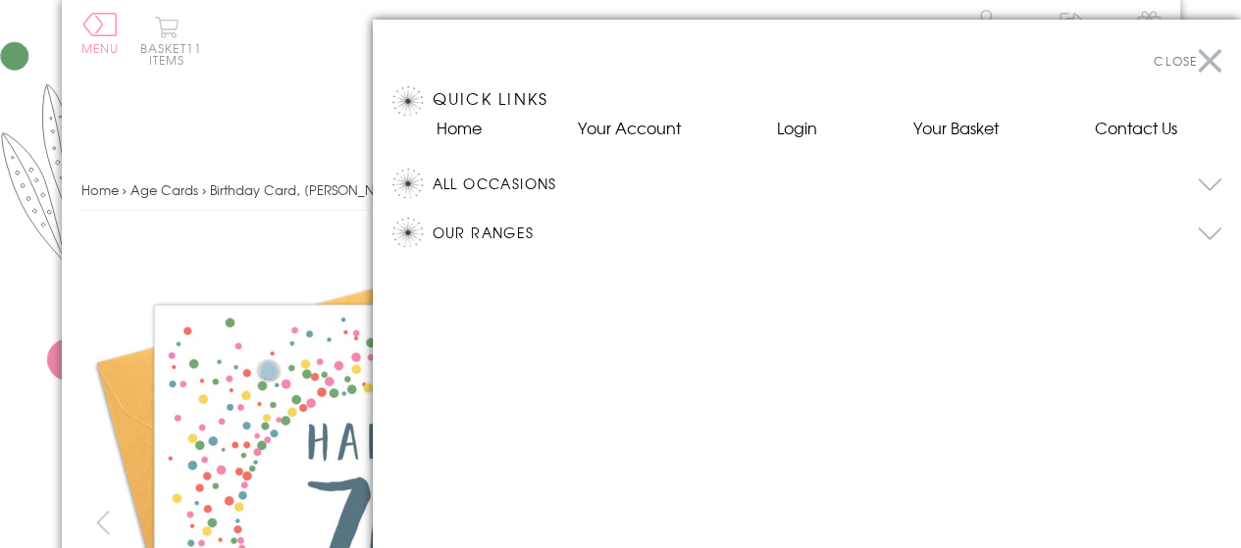
click at [1210, 182] on button "All Occasions" at bounding box center [826, 183] width 789 height 29
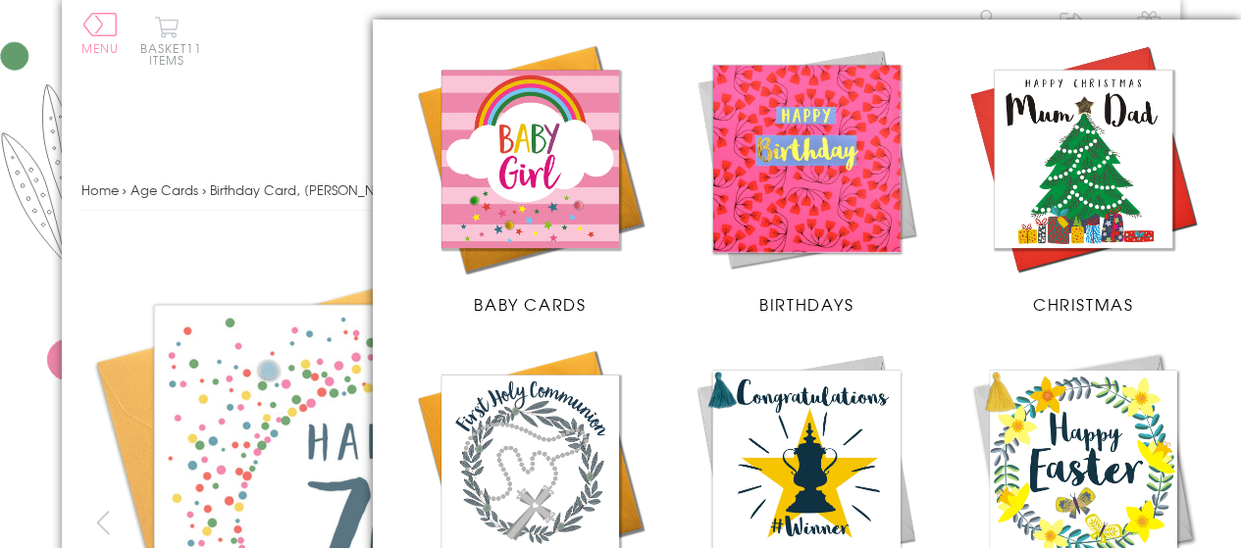
scroll to position [483, 0]
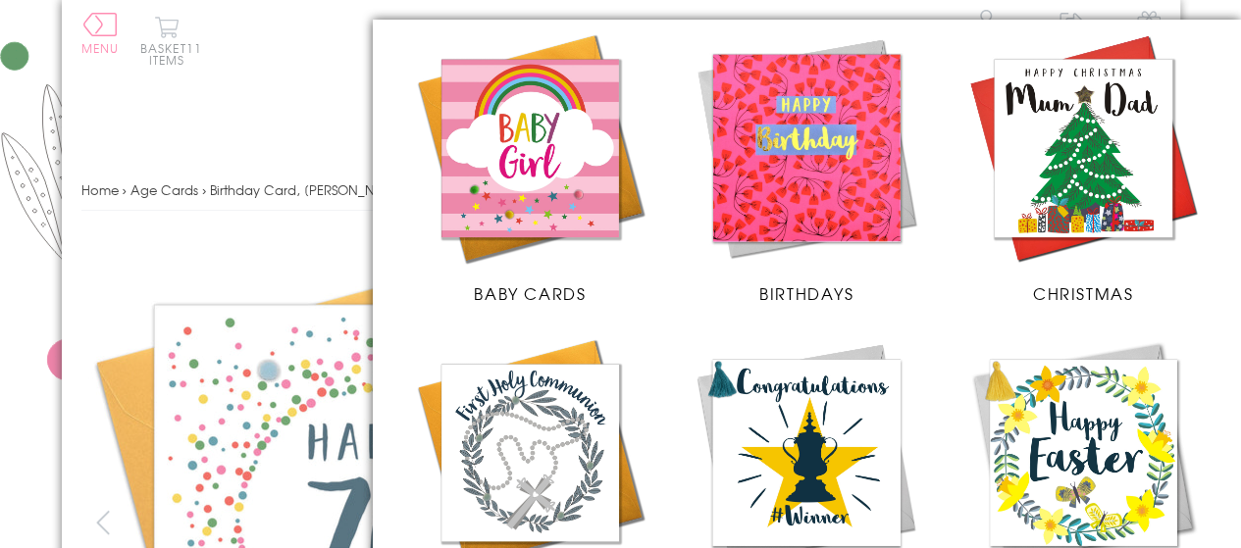
click at [790, 287] on span "Birthdays" at bounding box center [806, 293] width 94 height 24
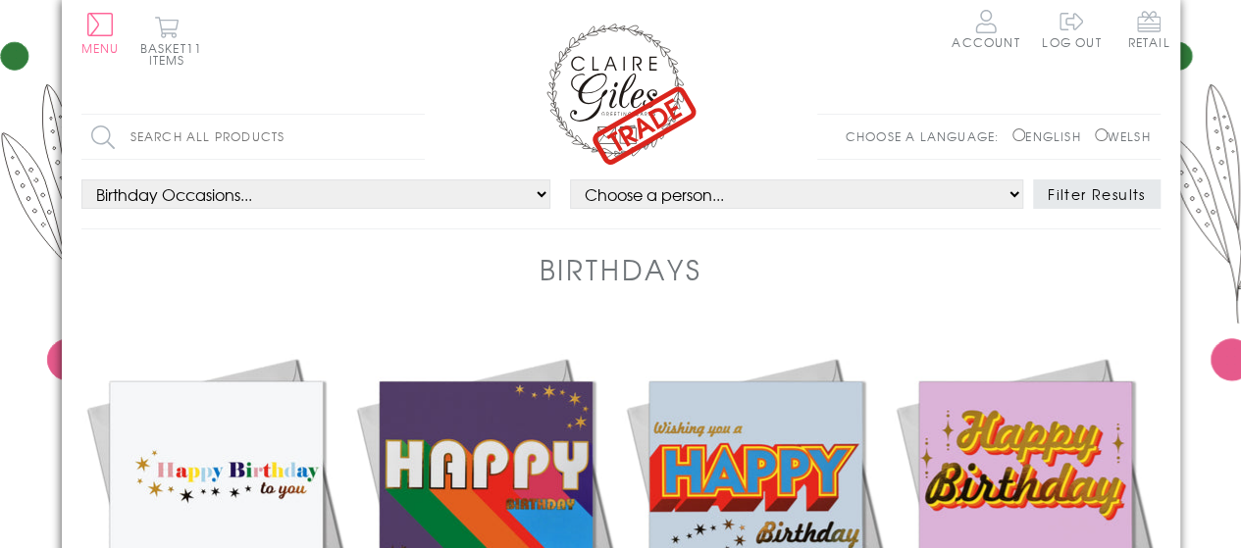
scroll to position [480, 0]
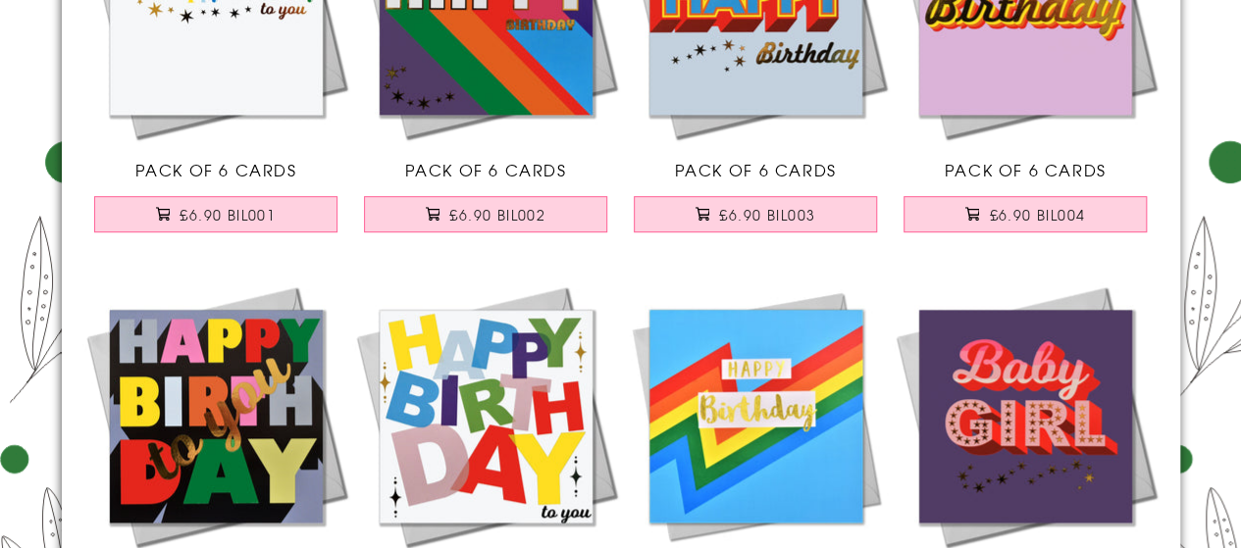
drag, startPoint x: 1249, startPoint y: 103, endPoint x: 1253, endPoint y: 92, distance: 11.5
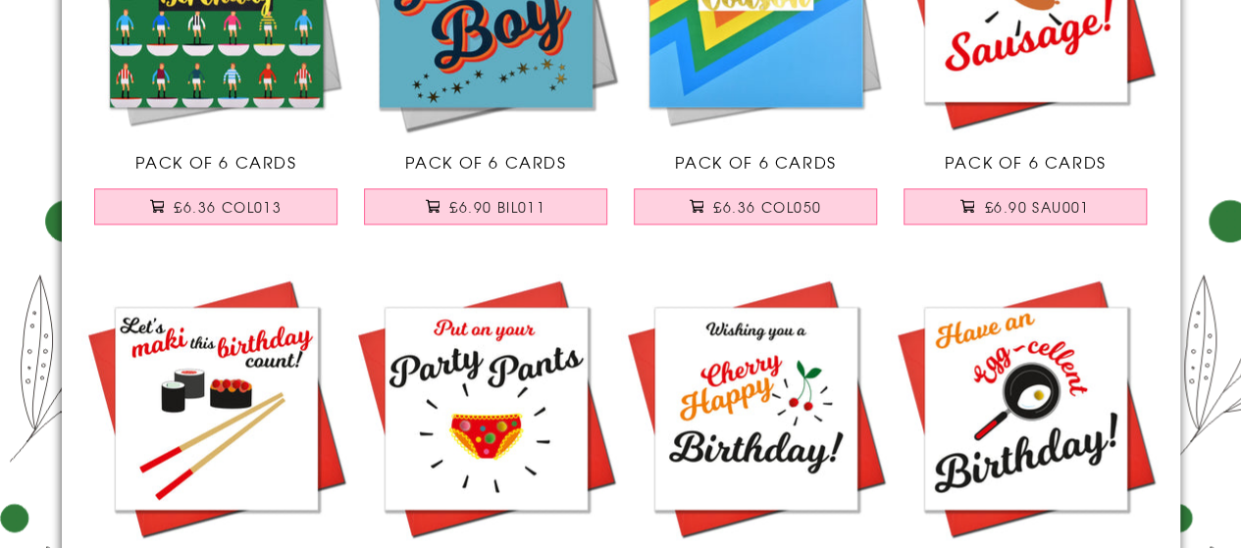
scroll to position [1151, 0]
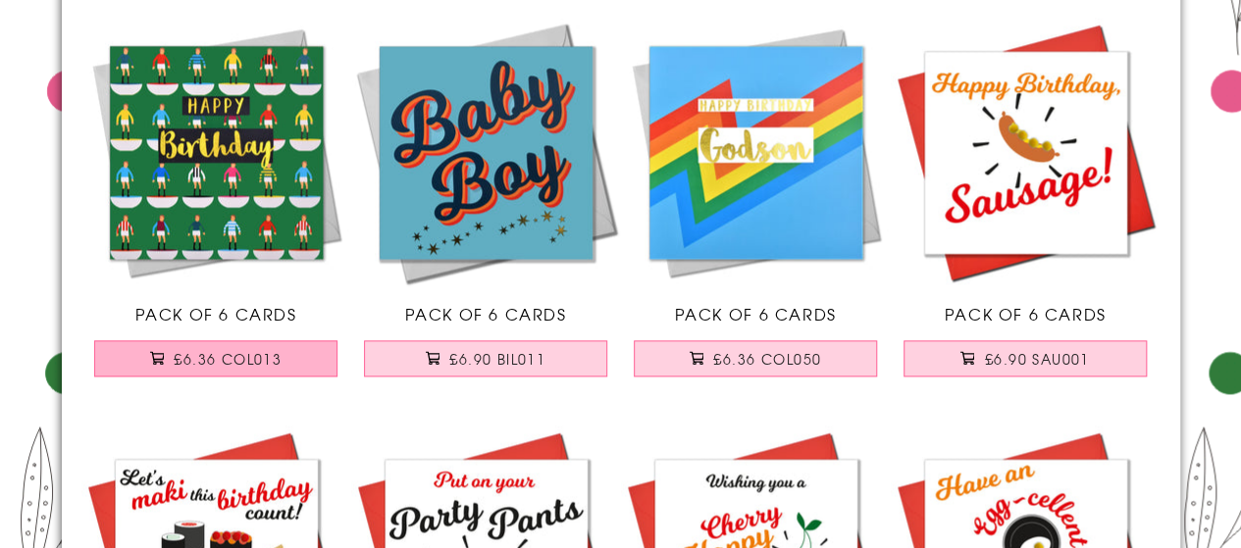
click at [259, 349] on span "£6.36 COL013" at bounding box center [228, 359] width 108 height 20
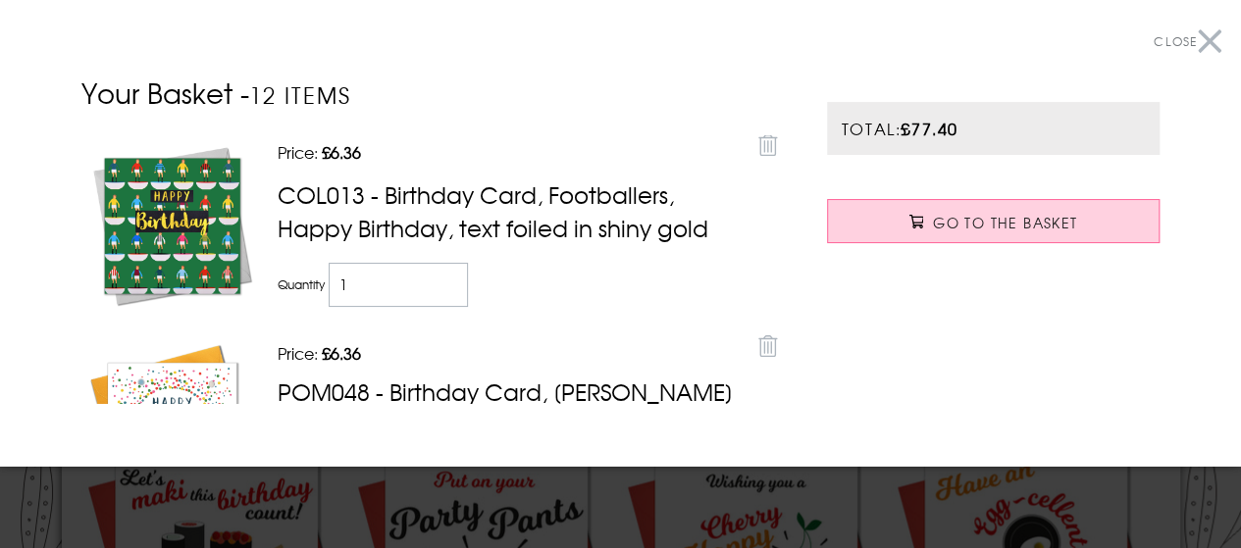
click at [1184, 34] on button "Close" at bounding box center [1187, 42] width 68 height 44
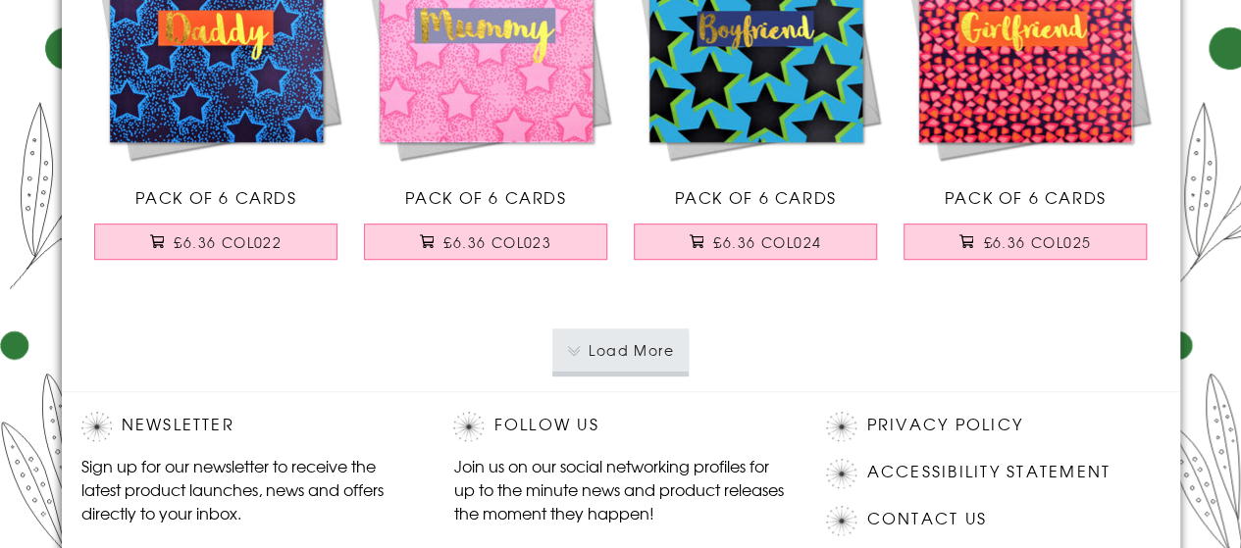
scroll to position [4131, 0]
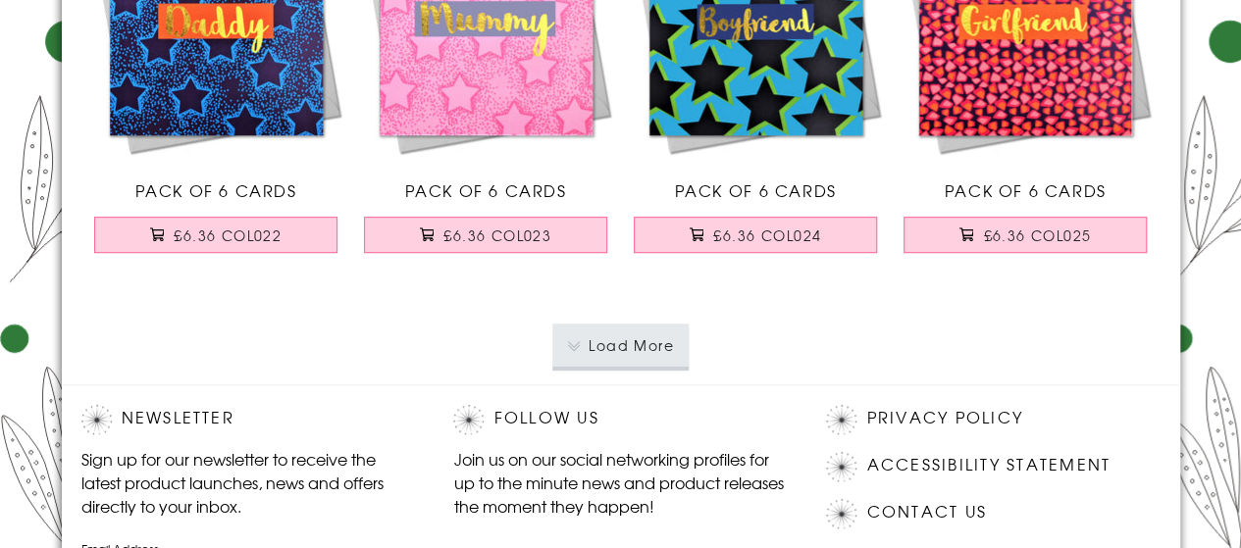
click at [616, 344] on button "Load More" at bounding box center [620, 345] width 136 height 43
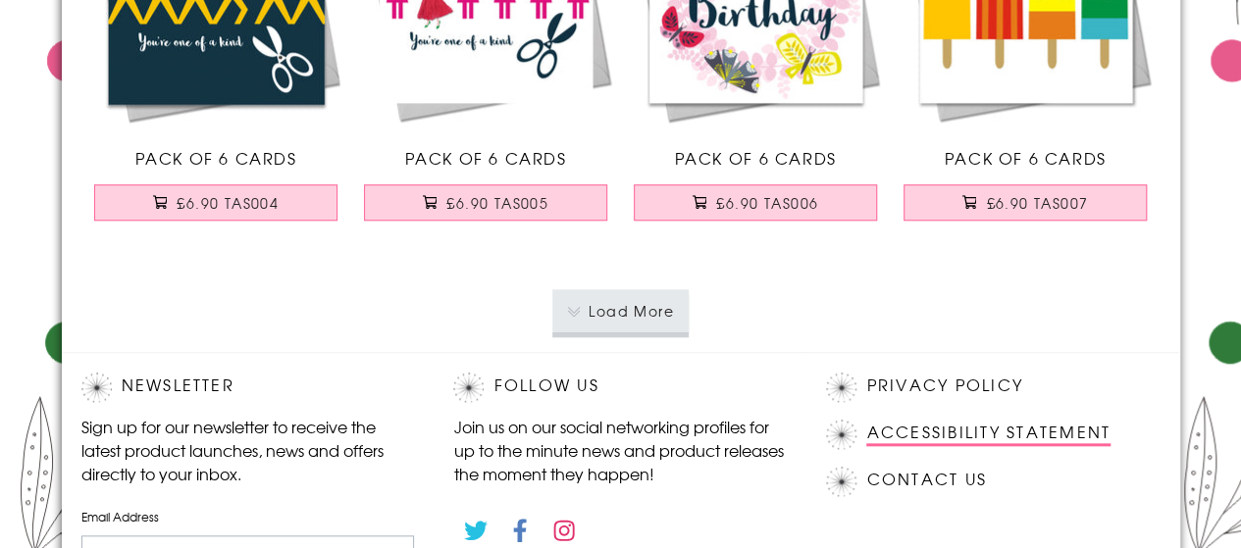
scroll to position [8255, 0]
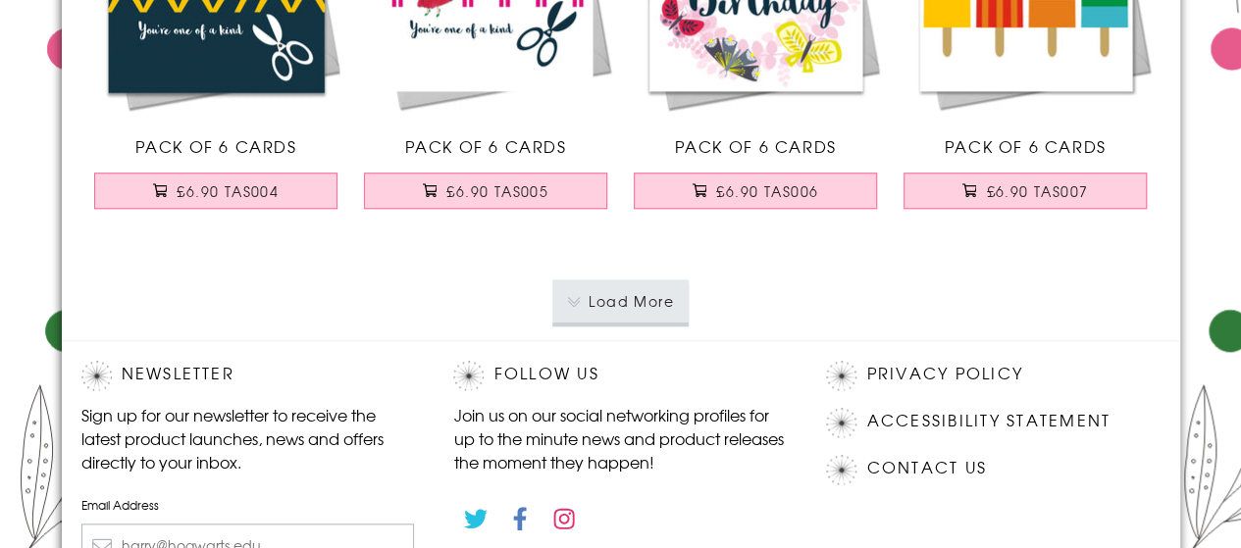
click at [629, 295] on button "Load More" at bounding box center [620, 301] width 136 height 43
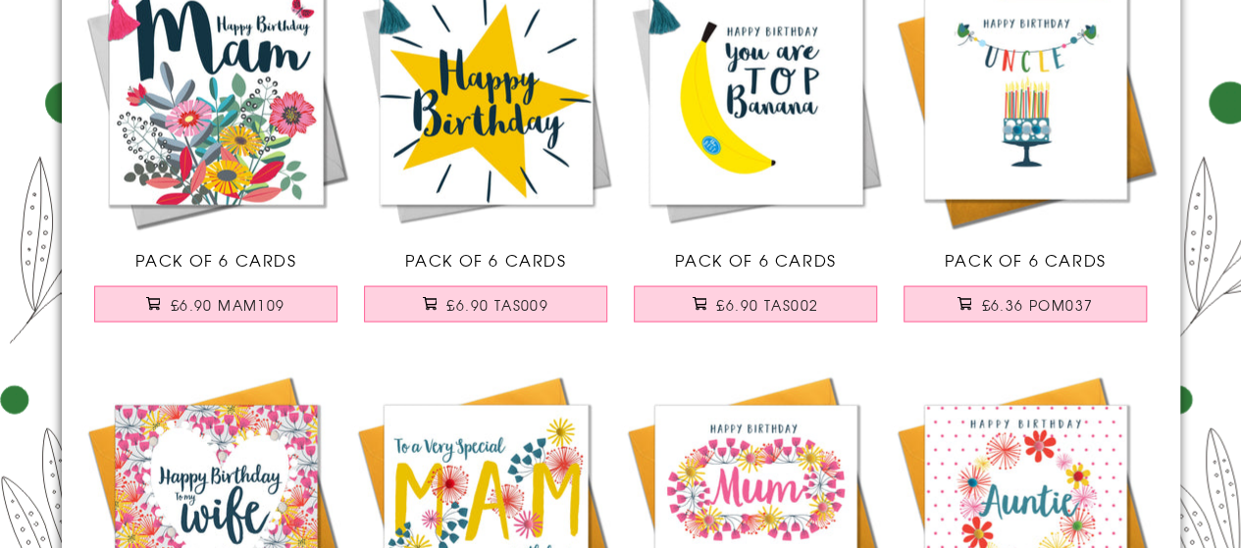
scroll to position [9396, 0]
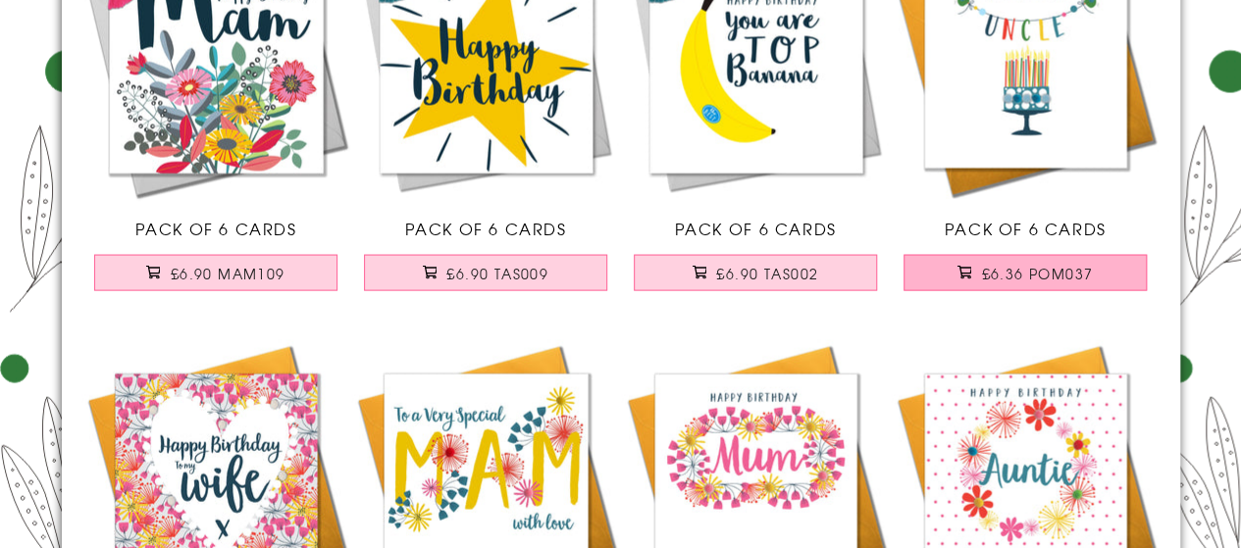
click at [1002, 271] on span "£6.36 POM037" at bounding box center [1037, 274] width 112 height 20
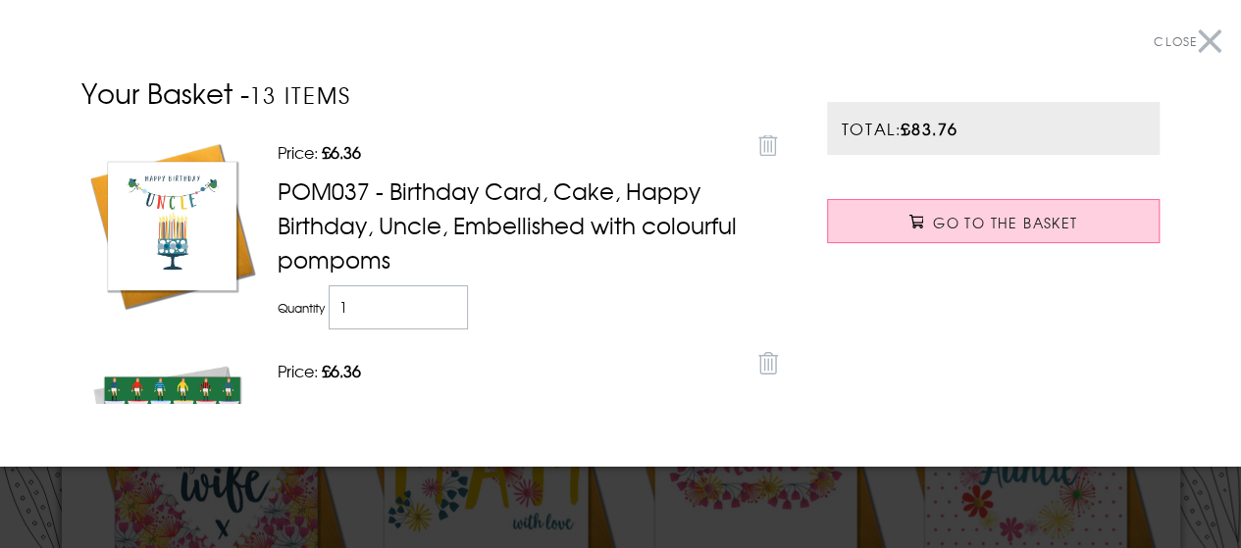
click at [1200, 37] on button "Close" at bounding box center [1187, 42] width 68 height 44
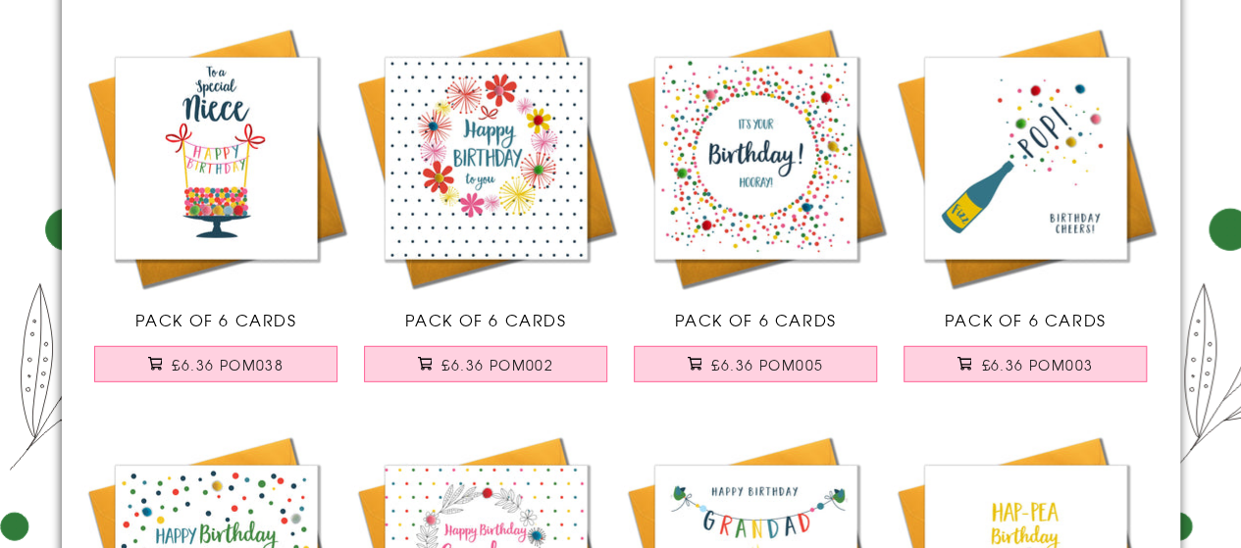
scroll to position [10137, 0]
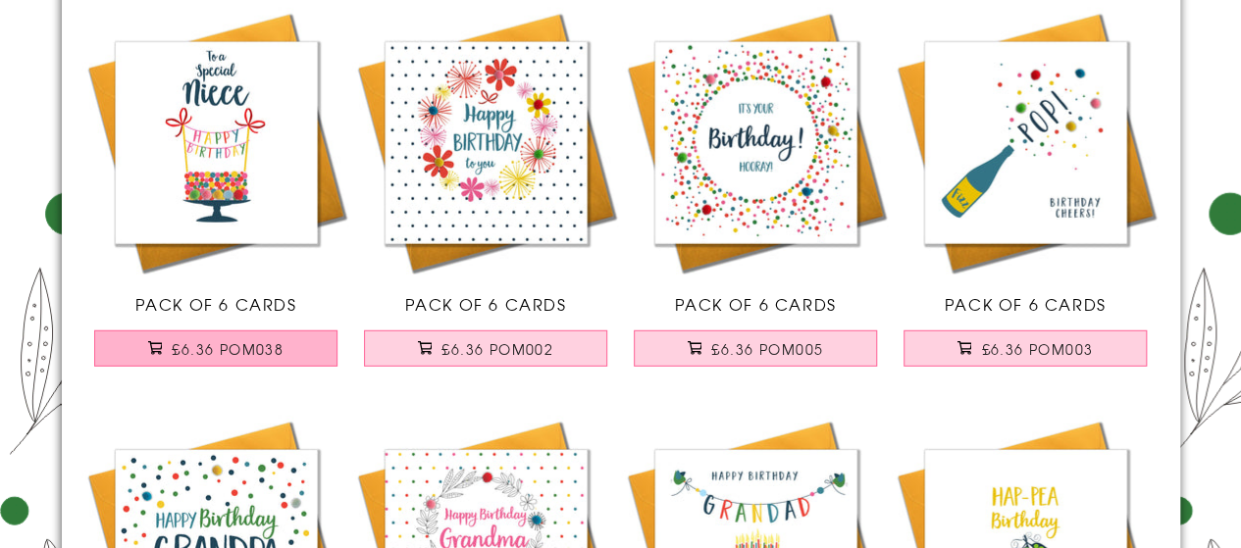
click at [229, 339] on span "£6.36 POM038" at bounding box center [228, 349] width 112 height 20
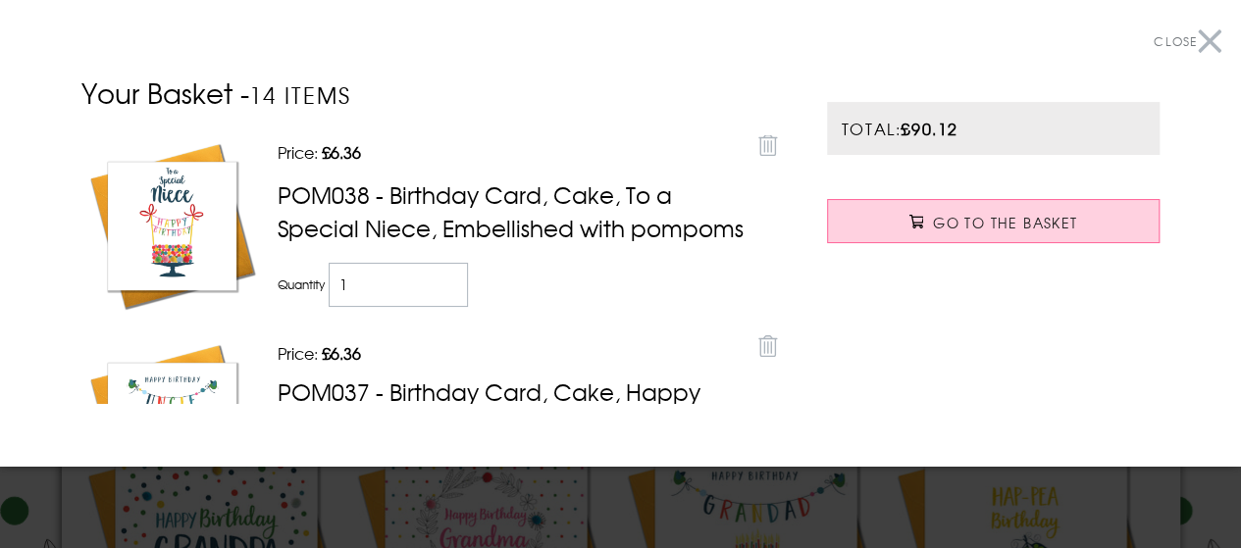
click at [1195, 39] on button "Close" at bounding box center [1187, 42] width 68 height 44
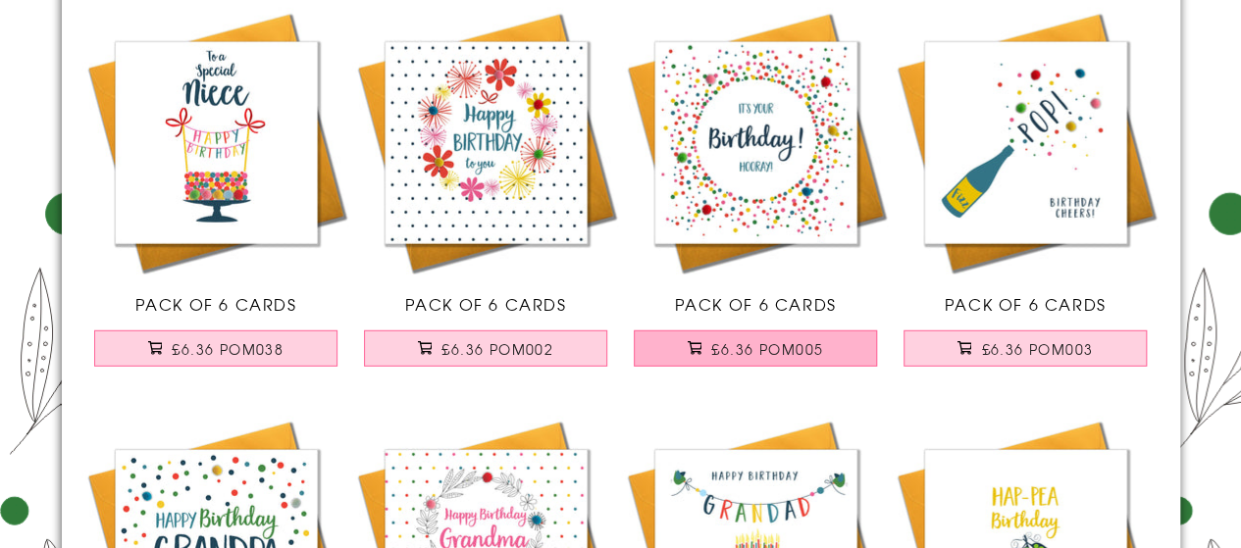
click at [744, 339] on span "£6.36 POM005" at bounding box center [767, 349] width 112 height 20
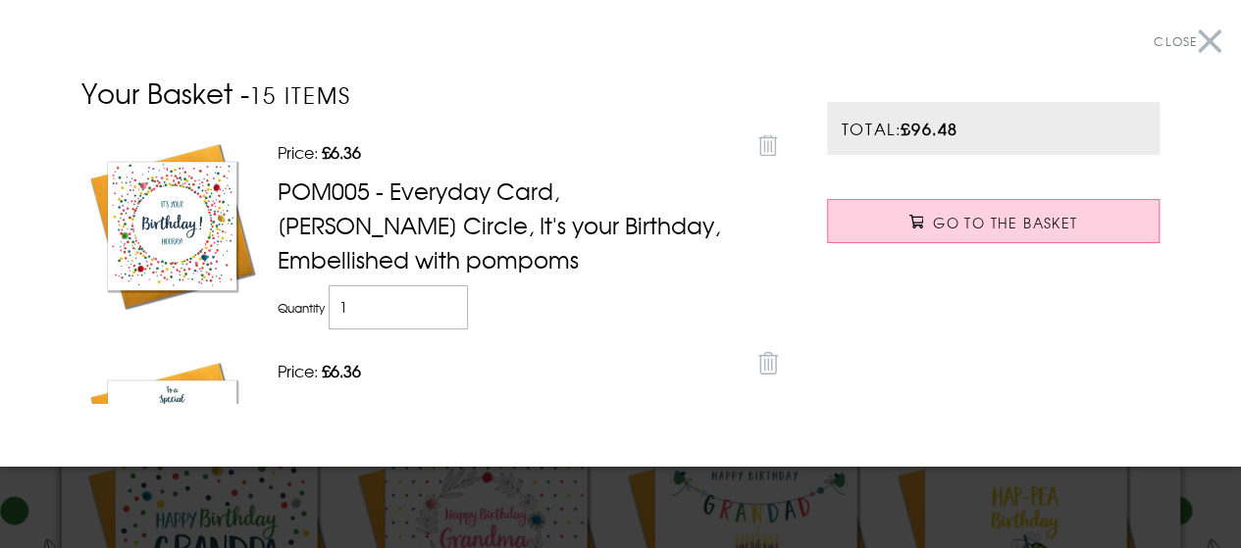
click at [1192, 50] on button "Close" at bounding box center [1187, 42] width 68 height 44
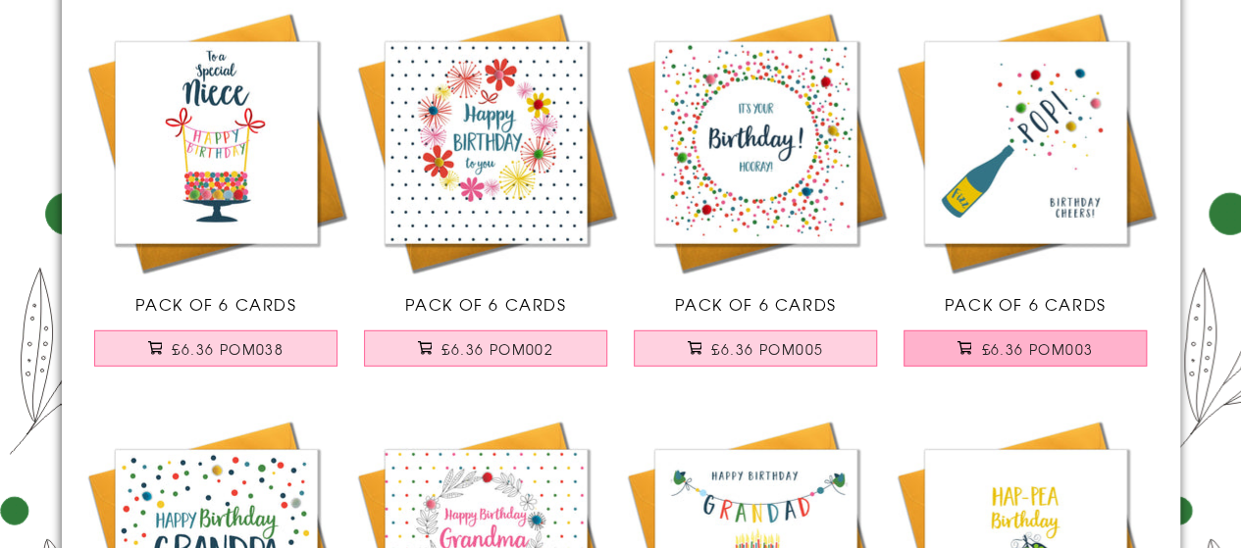
click at [1047, 339] on span "£6.36 POM003" at bounding box center [1037, 349] width 112 height 20
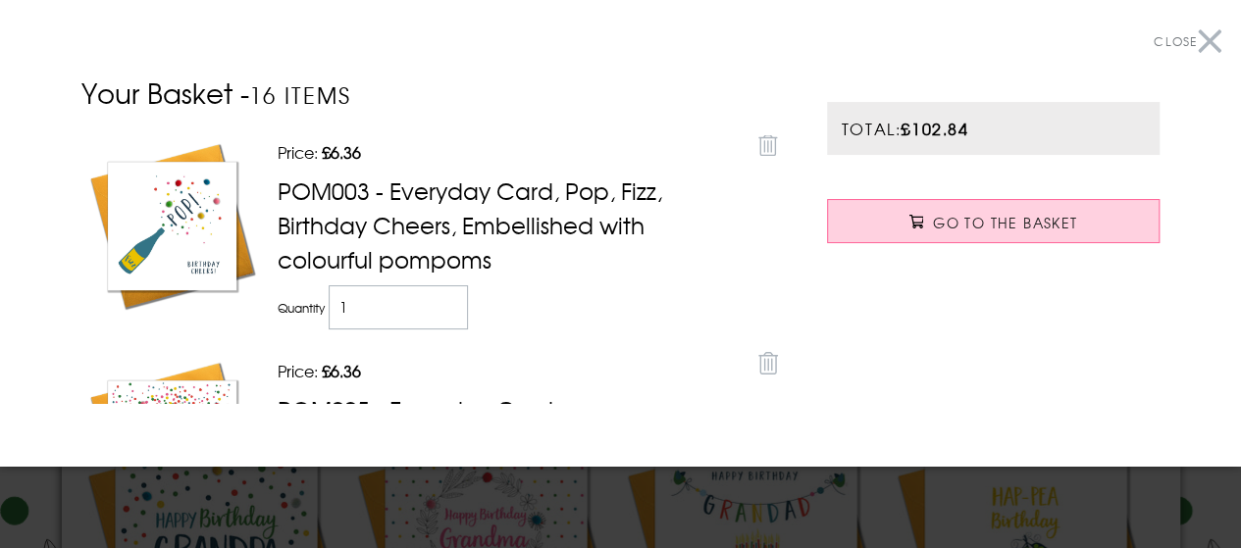
click at [1185, 39] on button "Close" at bounding box center [1187, 42] width 68 height 44
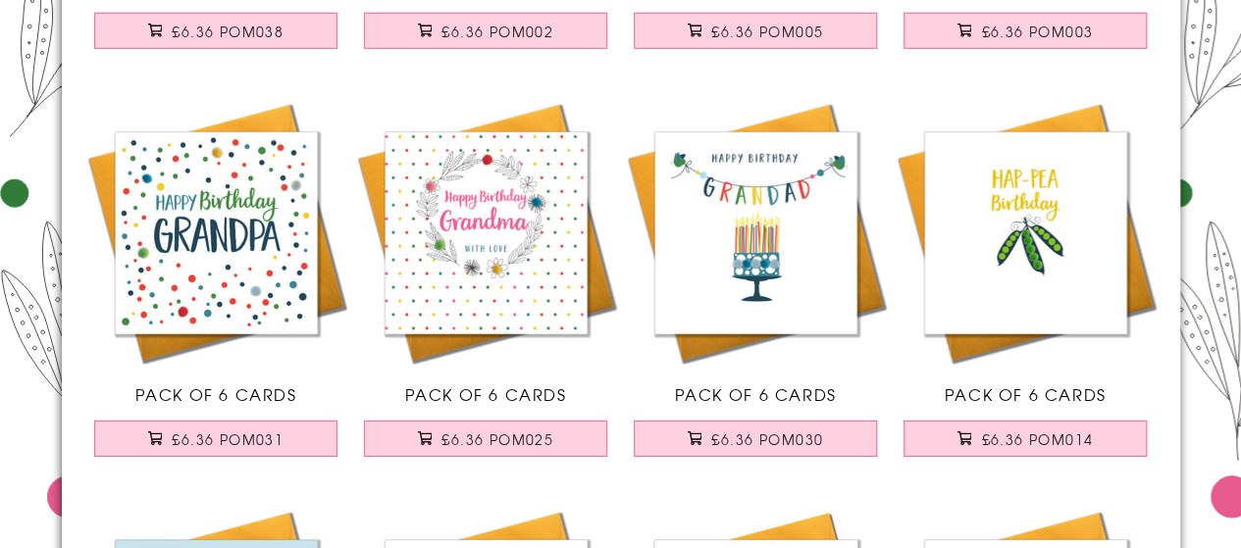
scroll to position [10471, 0]
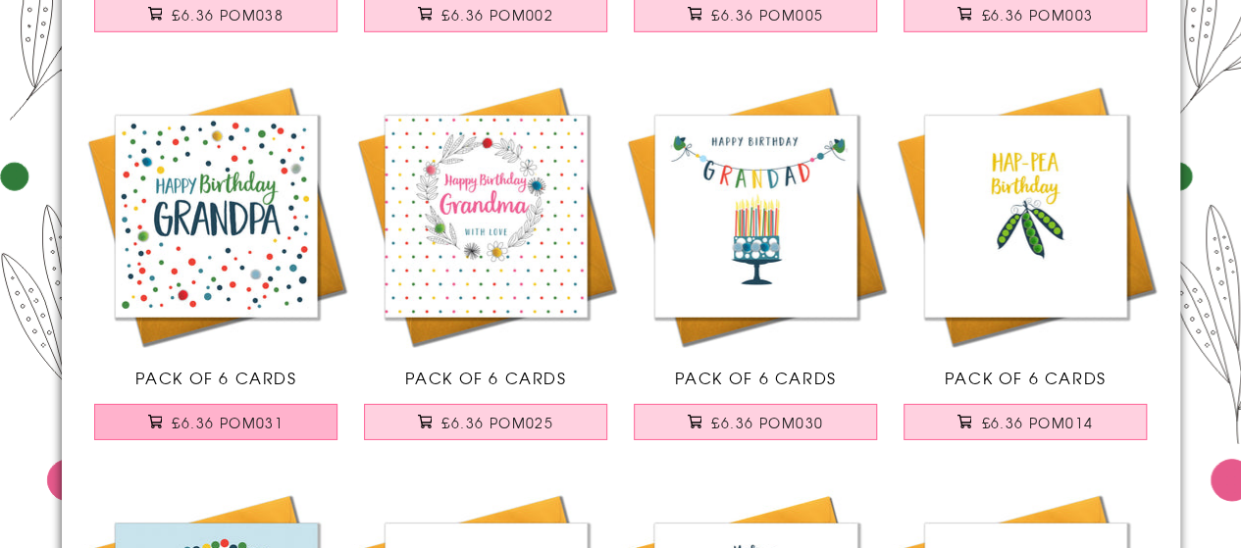
click at [247, 413] on span "£6.36 POM031" at bounding box center [228, 423] width 112 height 20
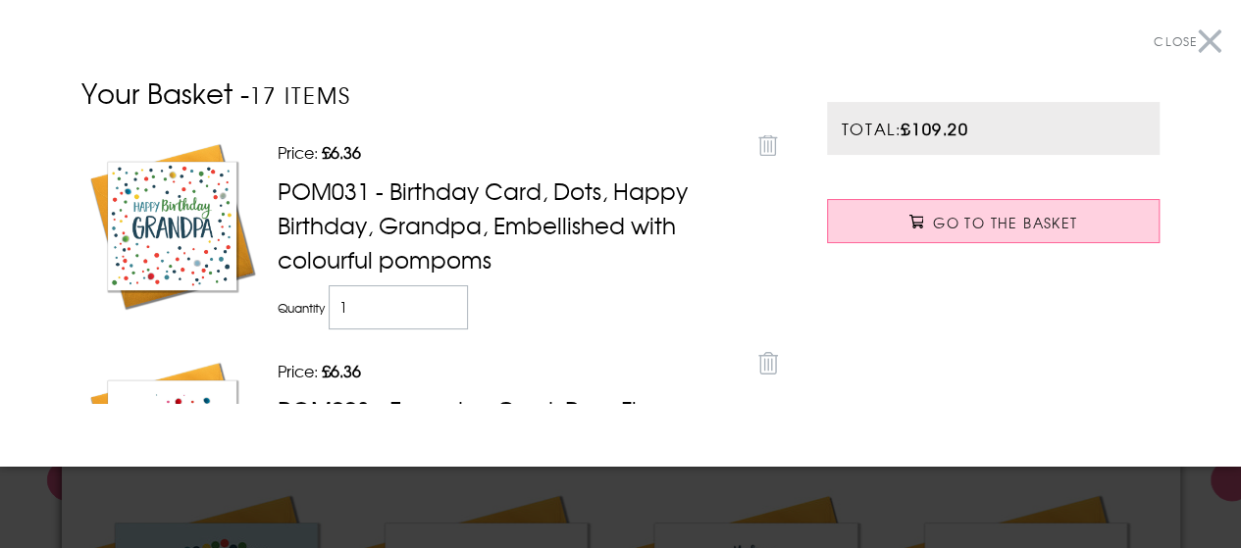
click at [1191, 34] on button "Close" at bounding box center [1187, 42] width 68 height 44
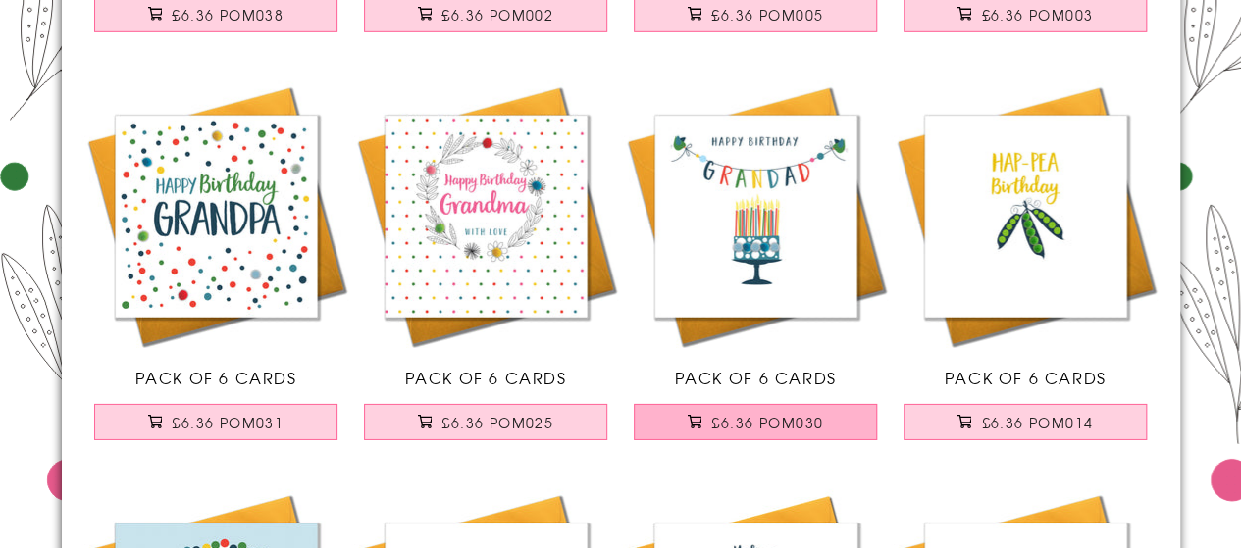
click at [773, 413] on span "£6.36 POM030" at bounding box center [767, 423] width 112 height 20
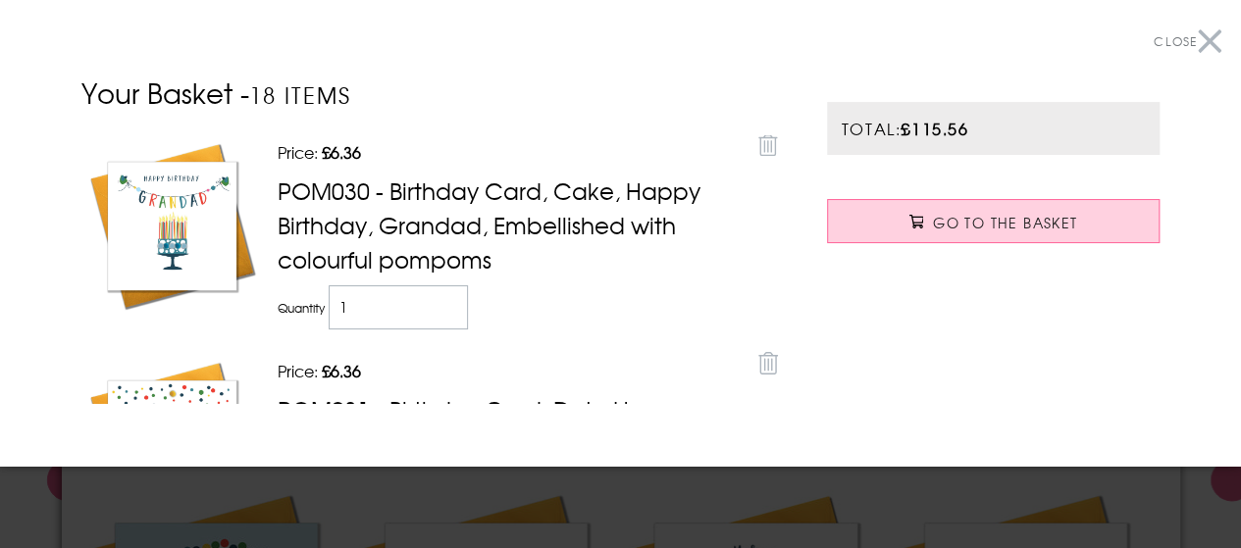
click at [1191, 41] on button "Close" at bounding box center [1187, 42] width 68 height 44
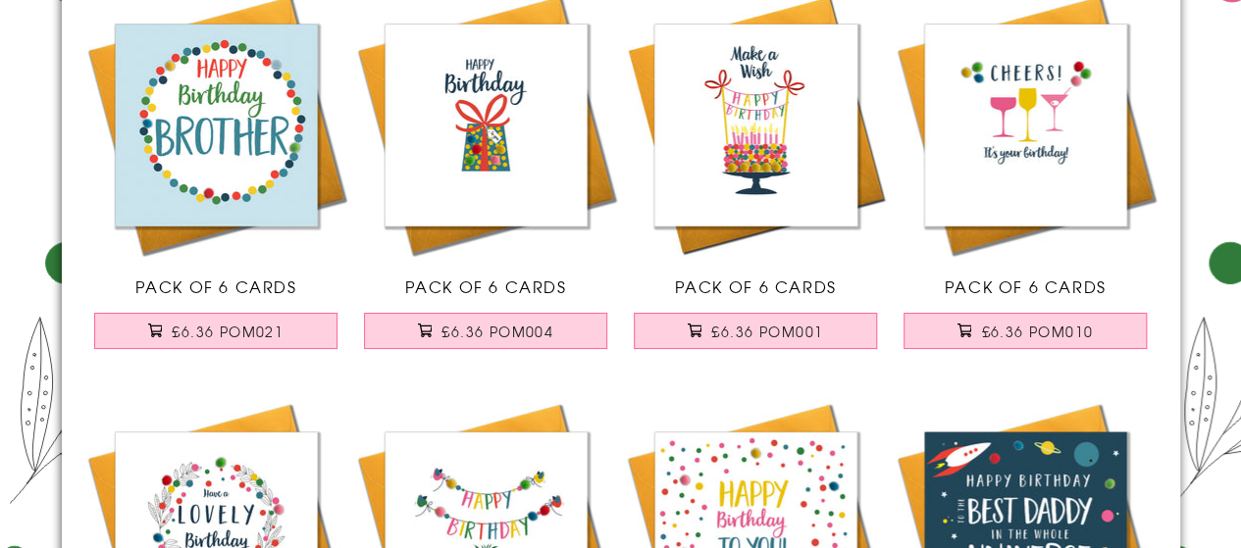
scroll to position [11004, 0]
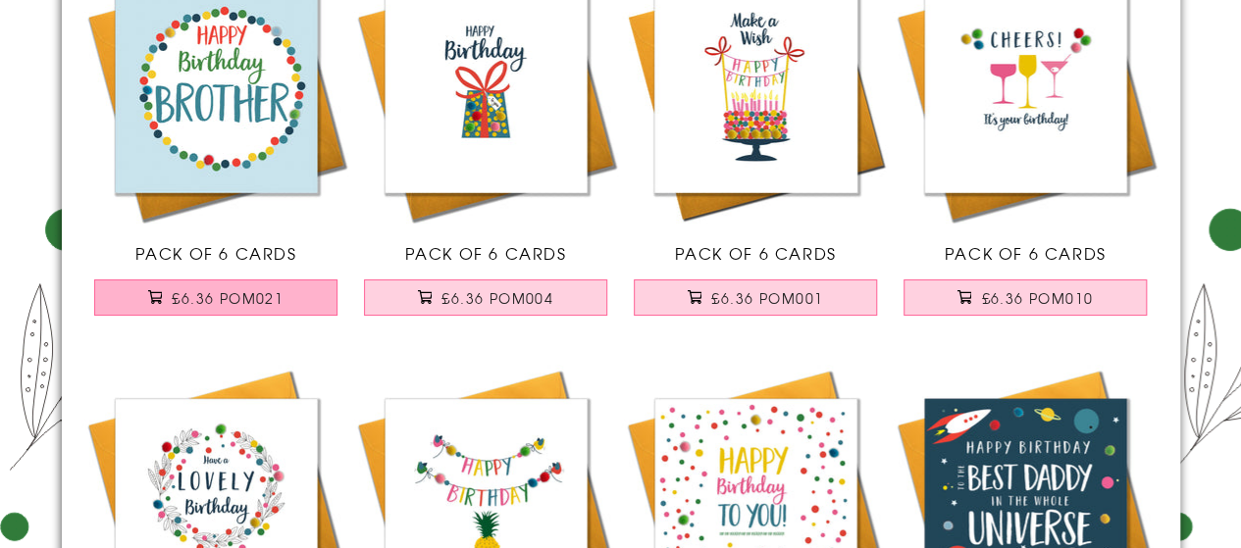
click at [265, 300] on button "£6.36 POM021" at bounding box center [215, 298] width 243 height 36
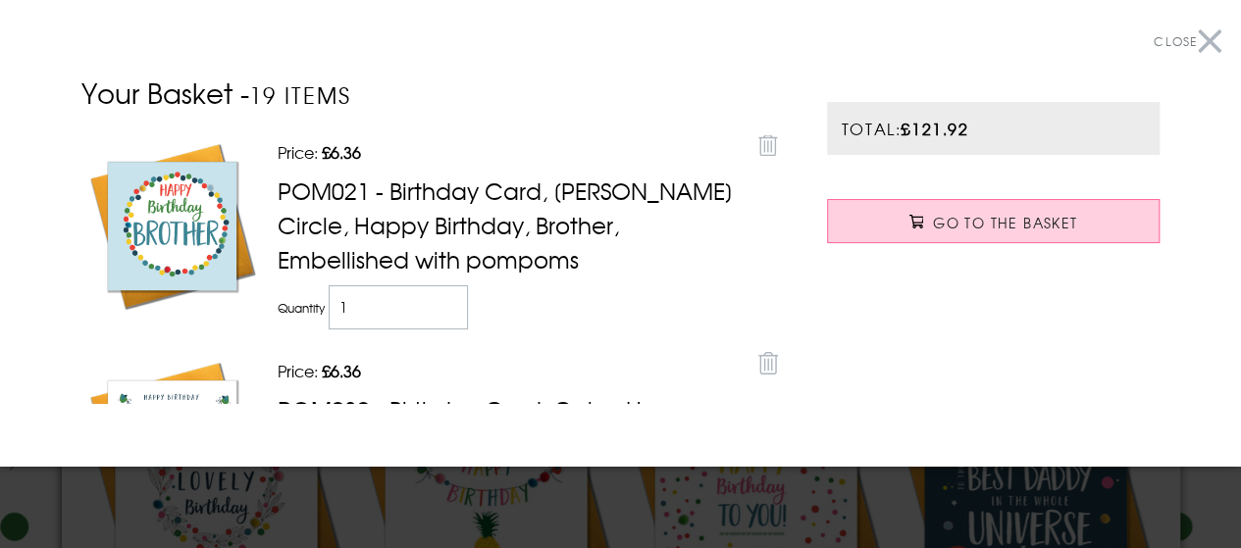
click at [1194, 44] on button "Close" at bounding box center [1187, 42] width 68 height 44
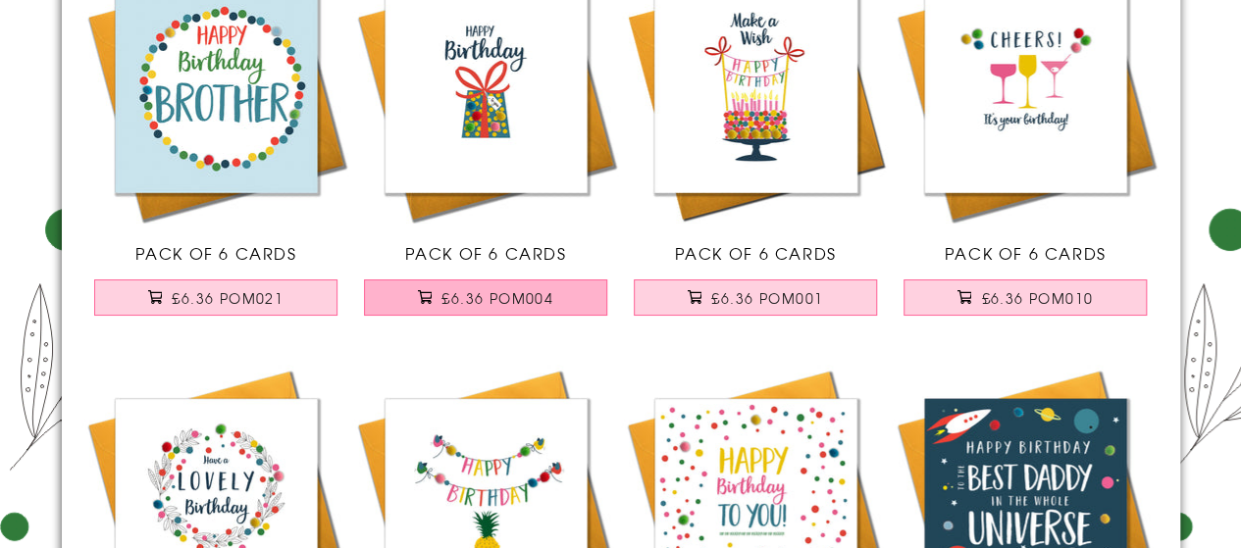
click at [543, 288] on span "£6.36 POM004" at bounding box center [497, 298] width 112 height 20
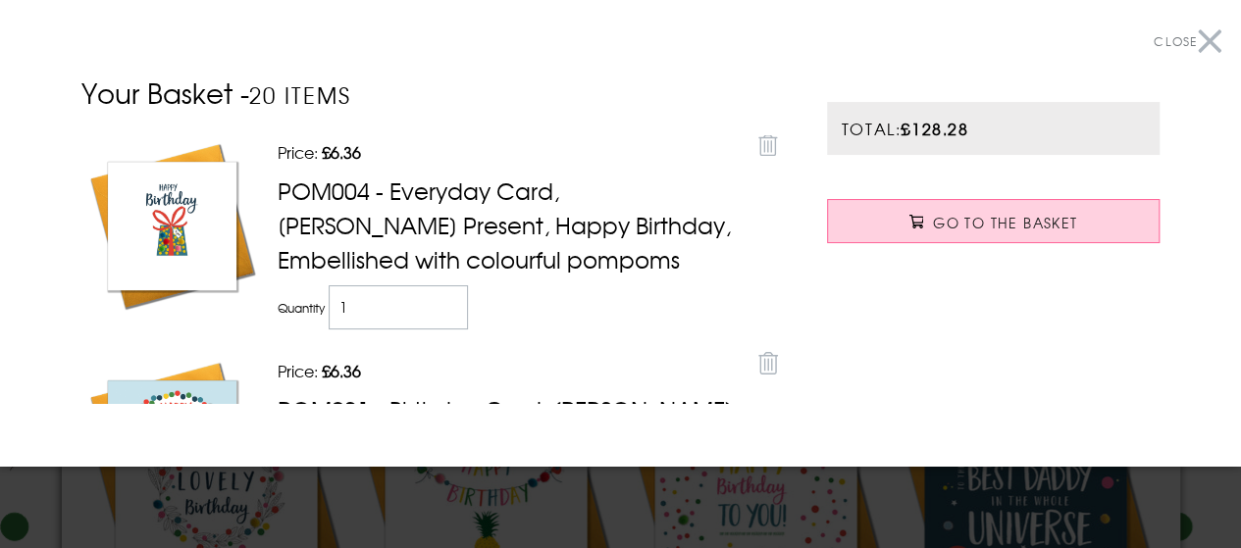
click at [1199, 35] on button "Close" at bounding box center [1187, 42] width 68 height 44
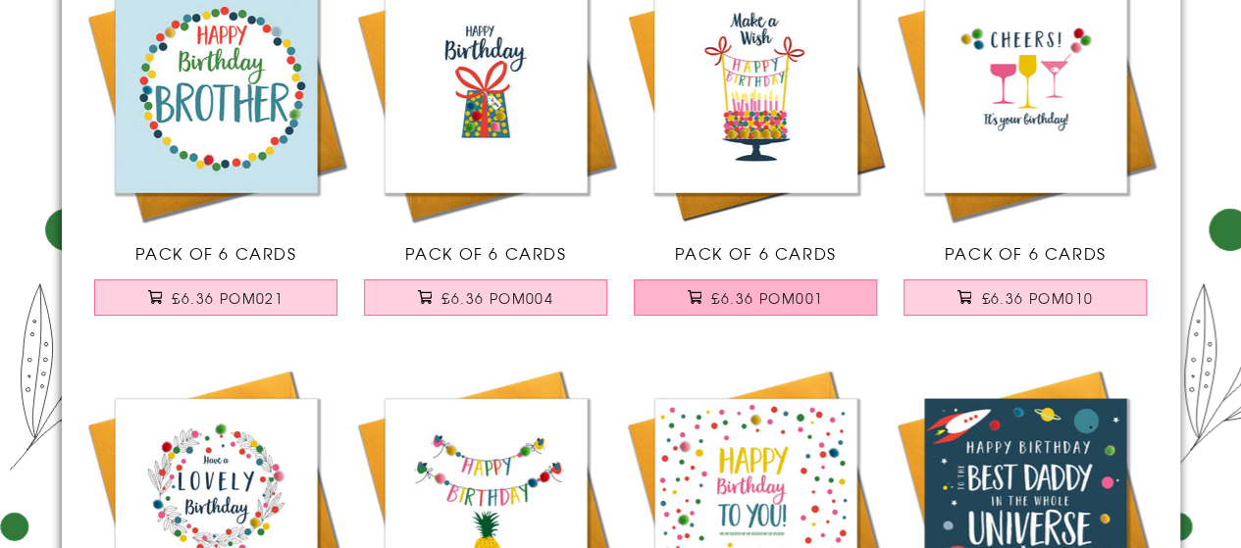
click at [762, 280] on button "£6.36 POM001" at bounding box center [755, 298] width 243 height 36
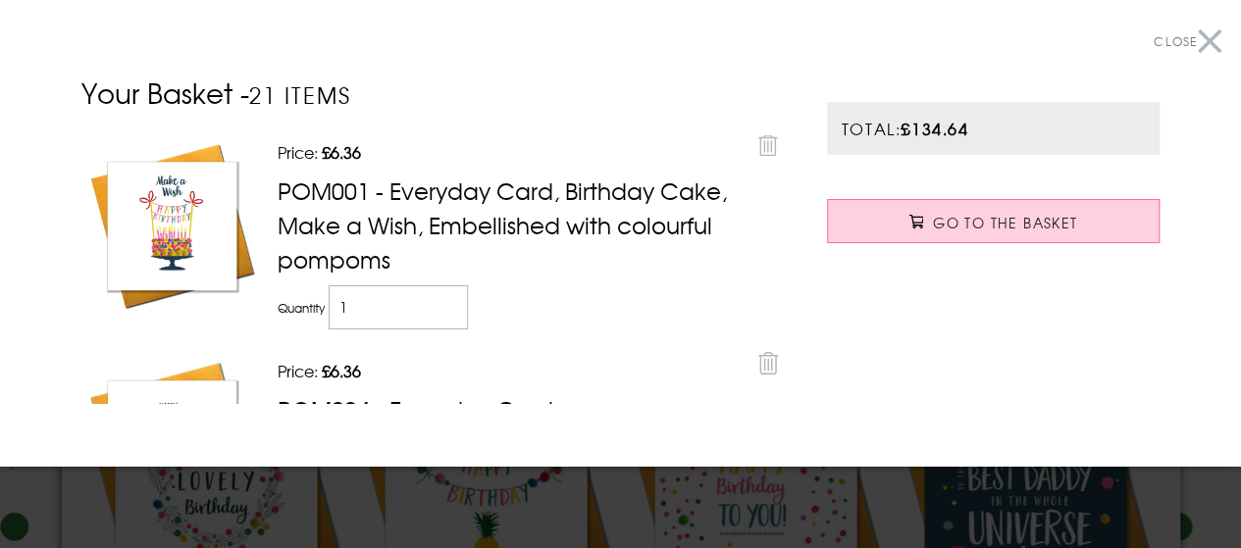
click at [1193, 44] on button "Close" at bounding box center [1187, 42] width 68 height 44
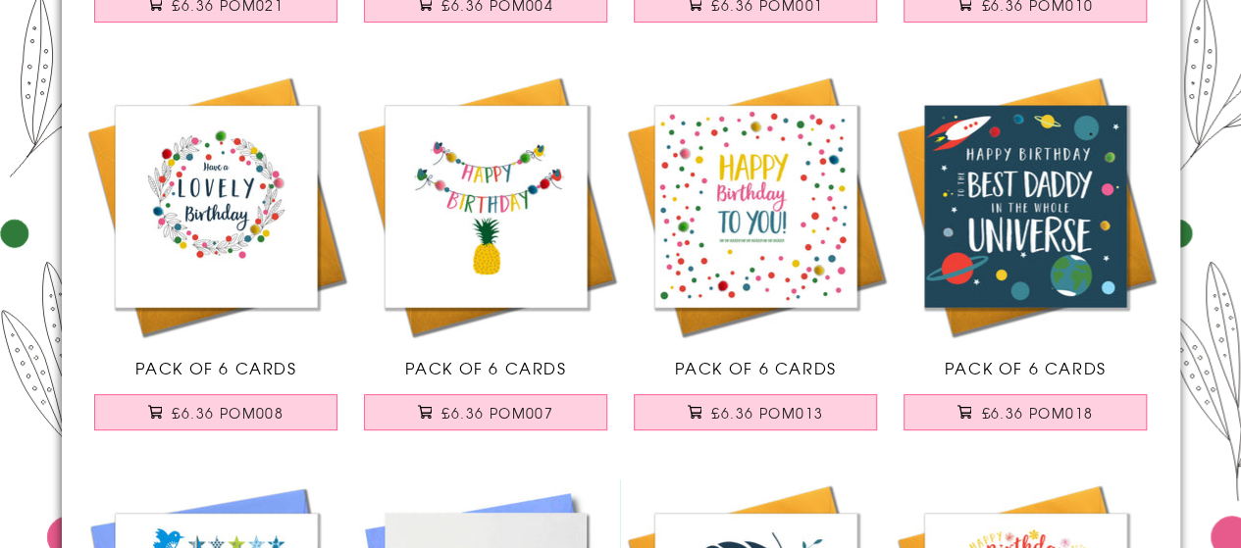
scroll to position [11314, 0]
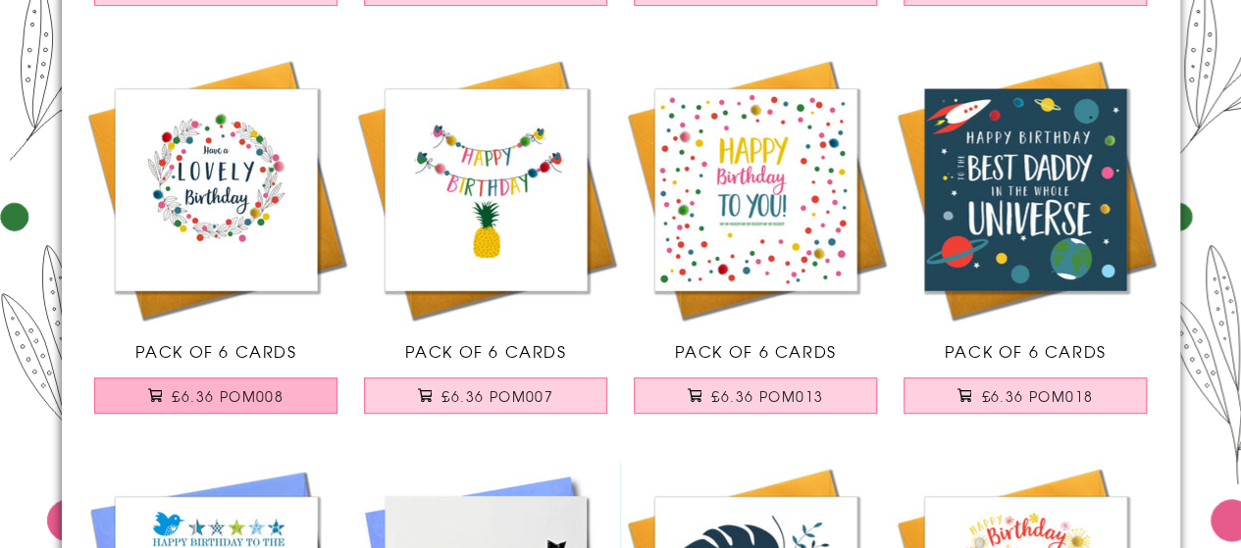
click at [247, 388] on span "£6.36 POM008" at bounding box center [228, 396] width 112 height 20
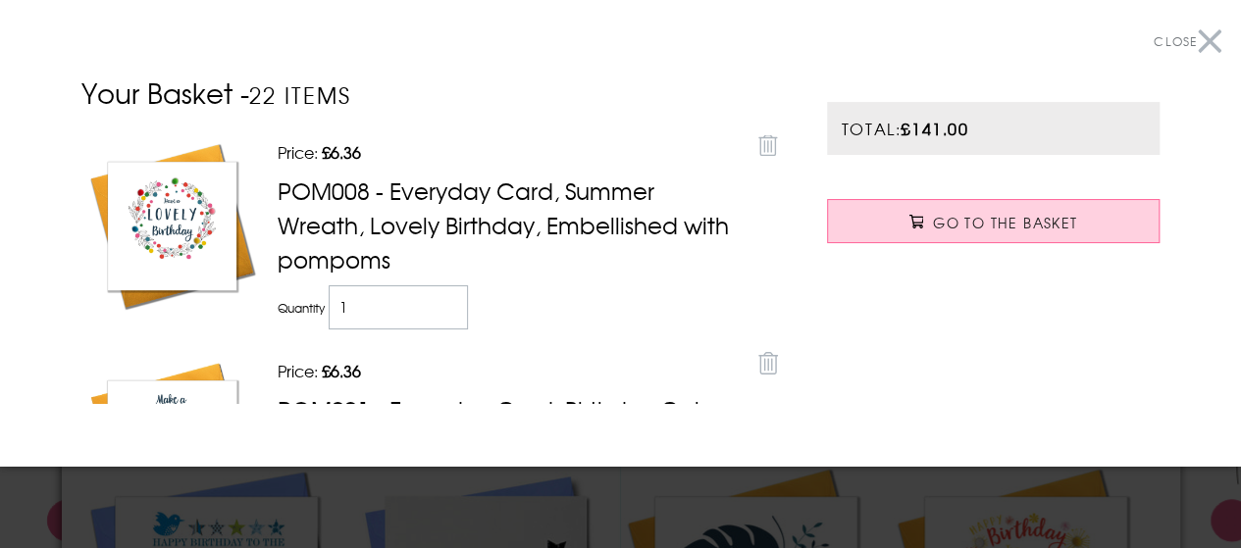
click at [1198, 47] on button "Close" at bounding box center [1187, 42] width 68 height 44
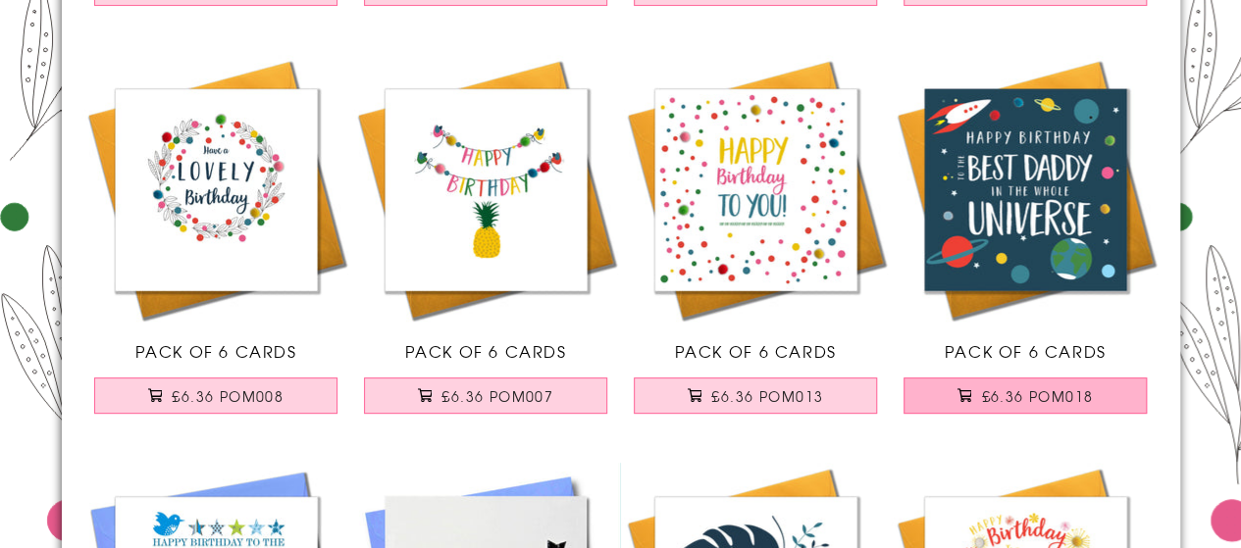
click at [986, 390] on span "£6.36 POM018" at bounding box center [1037, 396] width 112 height 20
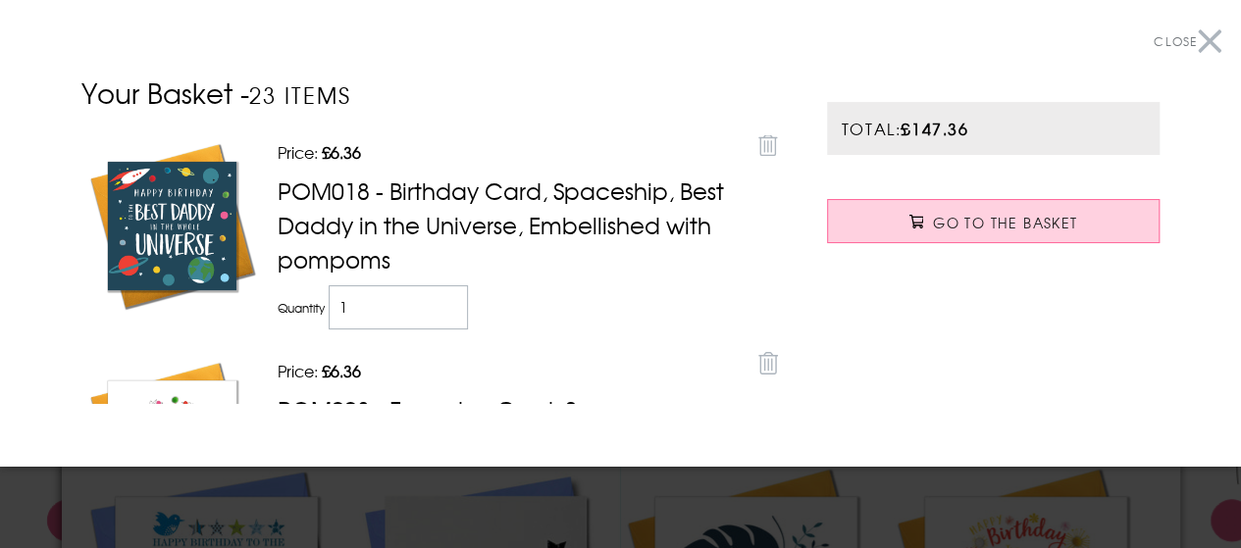
click at [1186, 49] on button "Close" at bounding box center [1187, 42] width 68 height 44
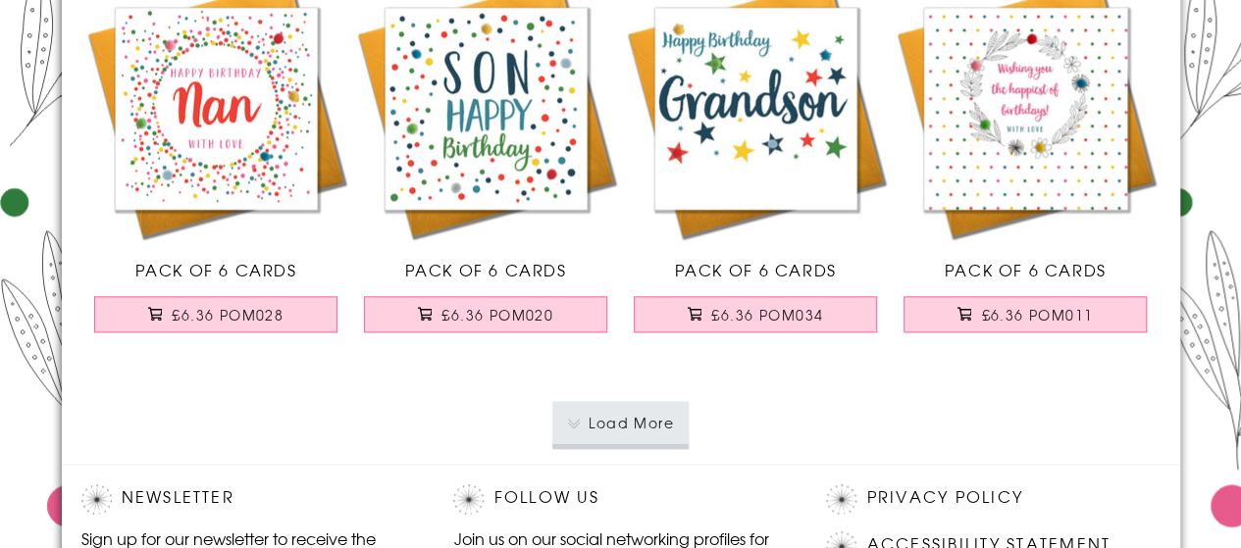
scroll to position [12228, 0]
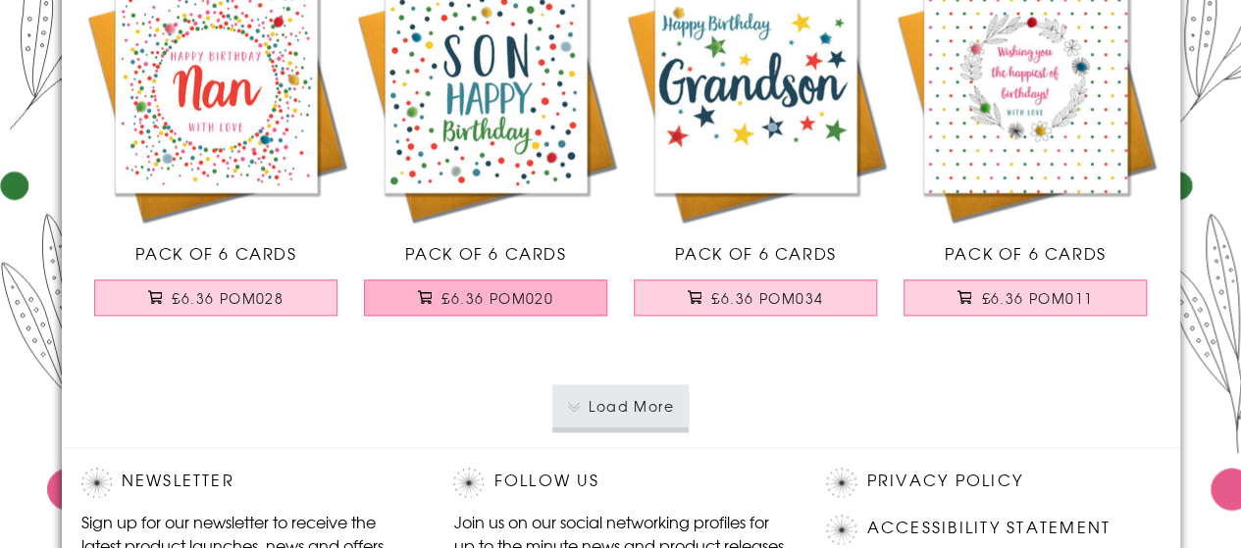
click at [476, 288] on span "£6.36 POM020" at bounding box center [497, 298] width 112 height 20
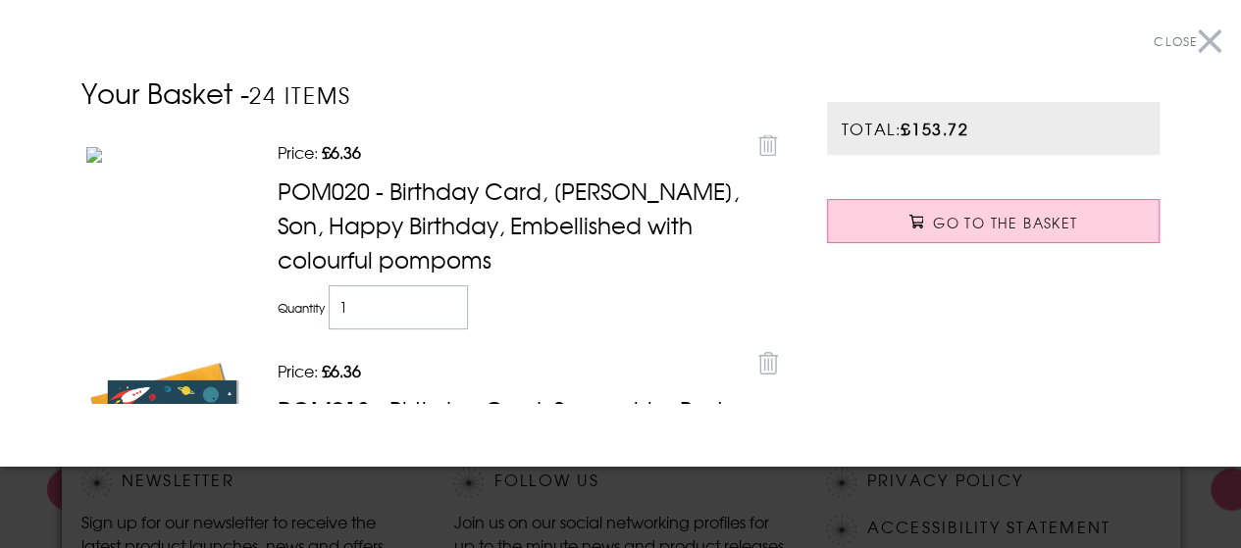
click at [1194, 41] on button "Close" at bounding box center [1187, 42] width 68 height 44
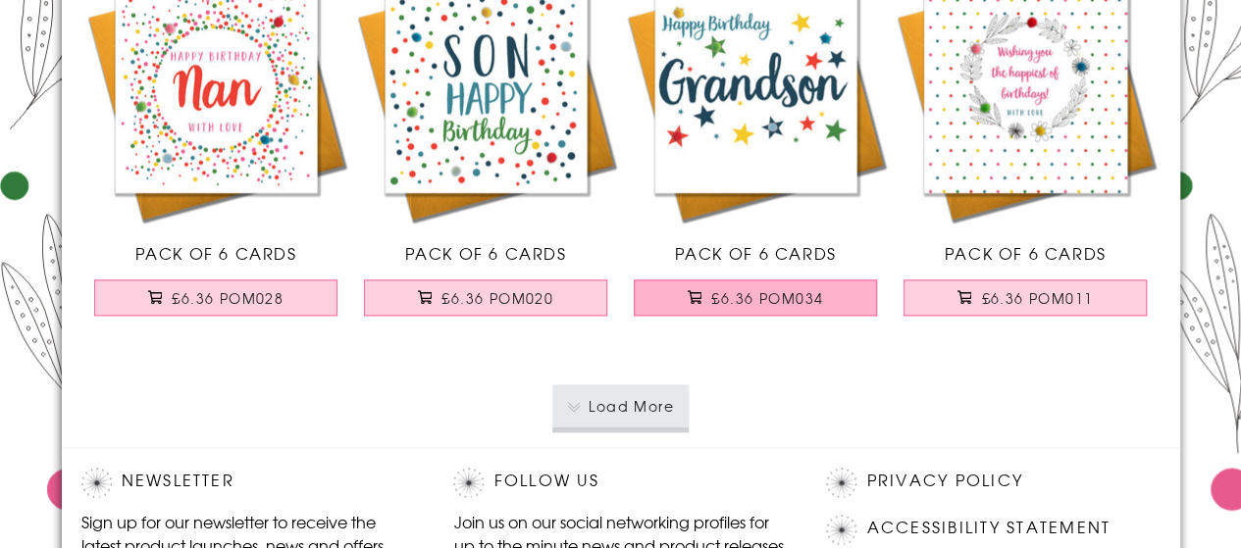
click at [771, 288] on span "£6.36 POM034" at bounding box center [767, 298] width 112 height 20
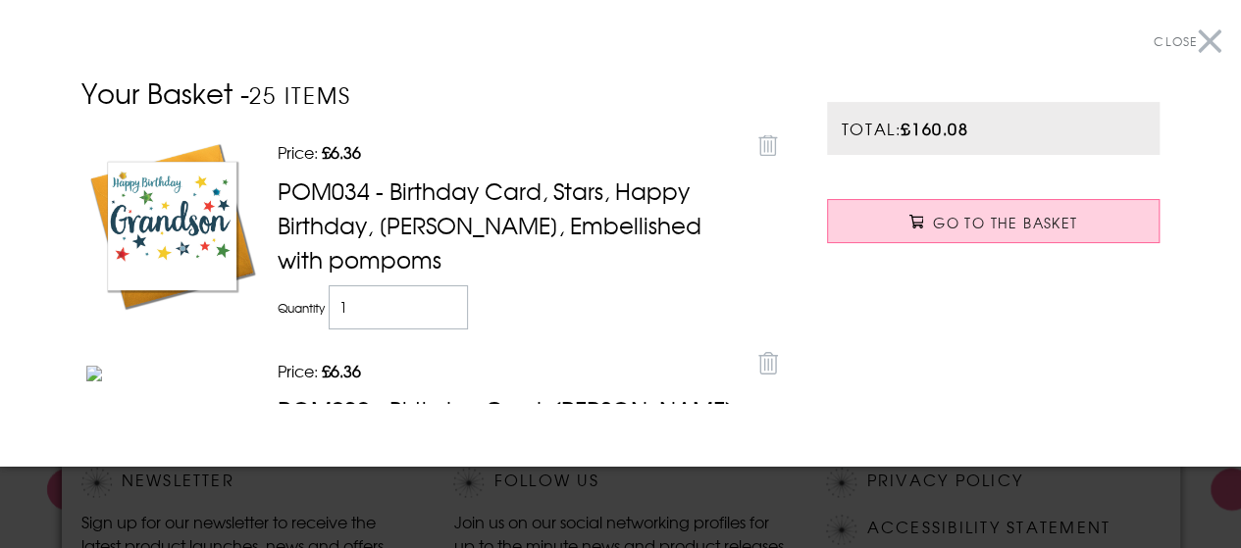
click at [1196, 41] on button "Close" at bounding box center [1187, 42] width 68 height 44
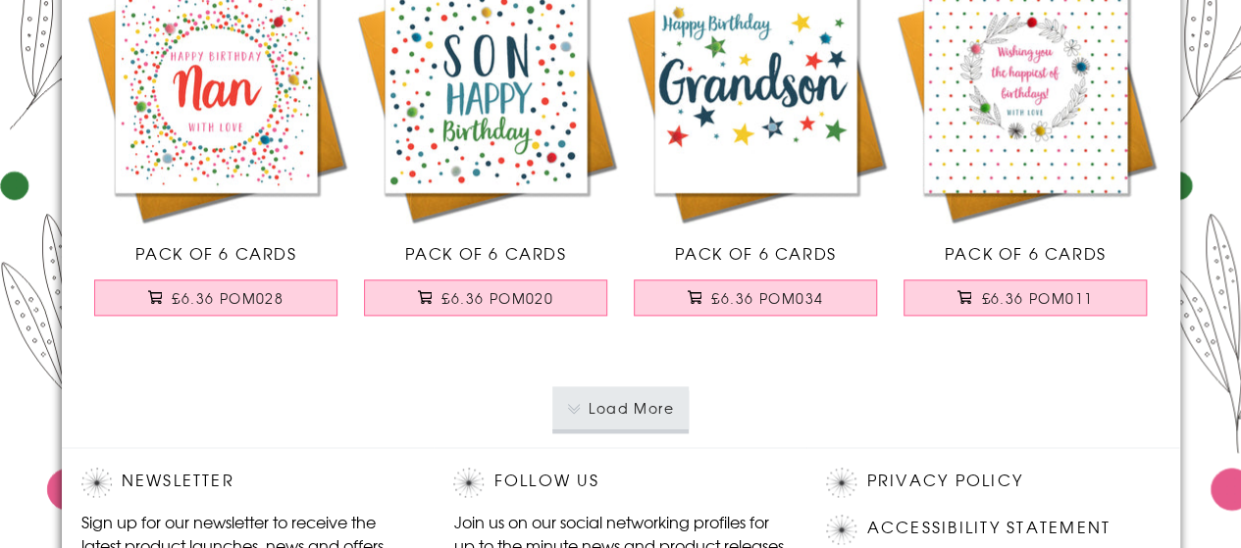
click at [619, 395] on button "Load More" at bounding box center [620, 407] width 136 height 43
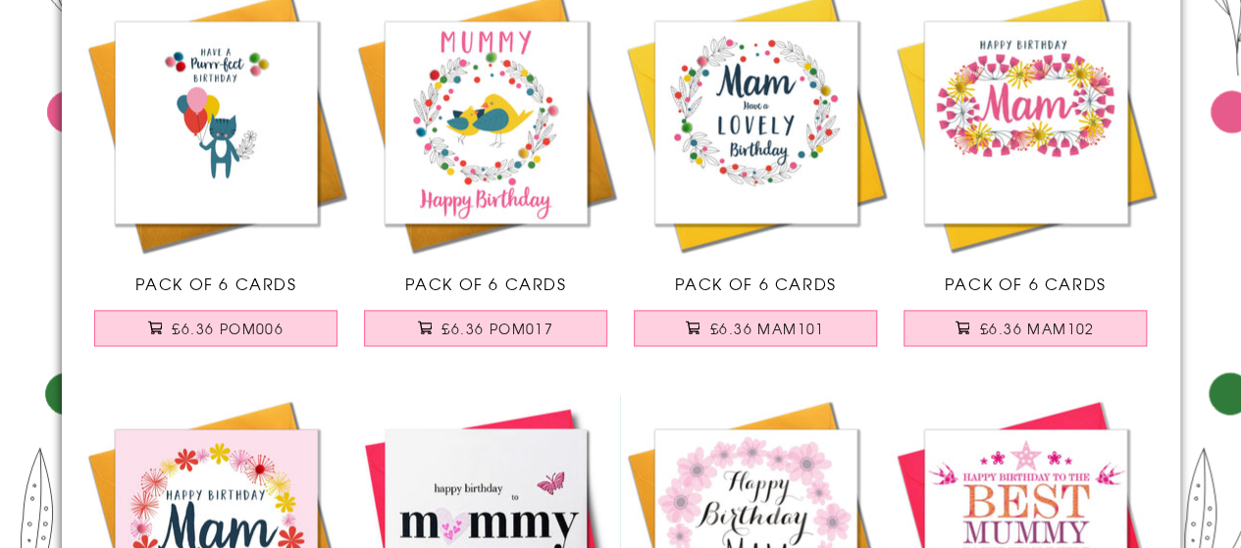
scroll to position [12626, 0]
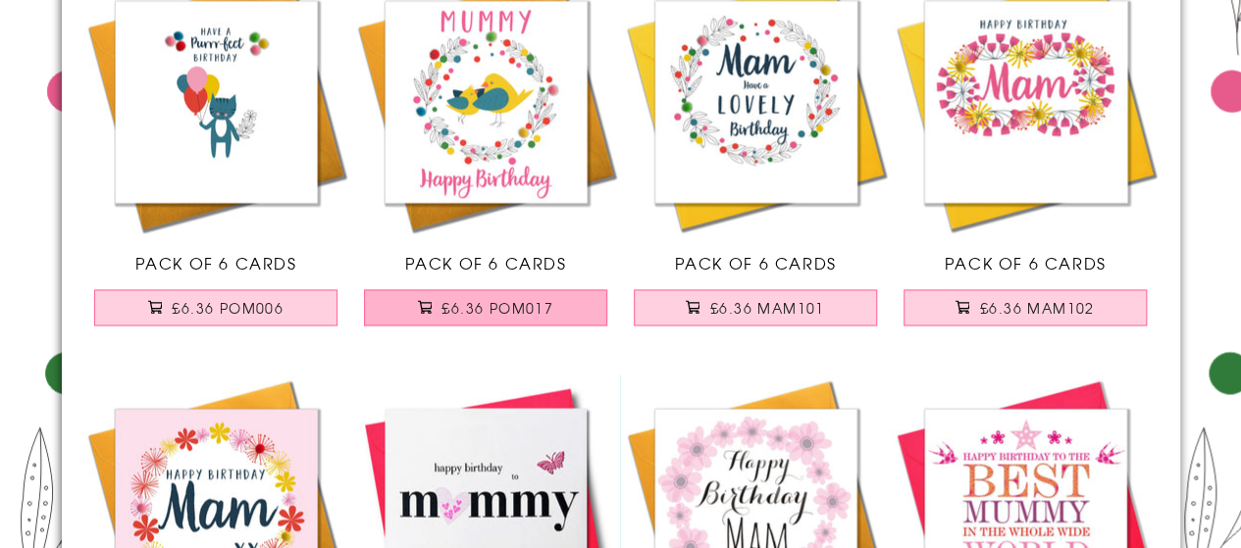
click at [496, 298] on span "£6.36 POM017" at bounding box center [497, 308] width 112 height 20
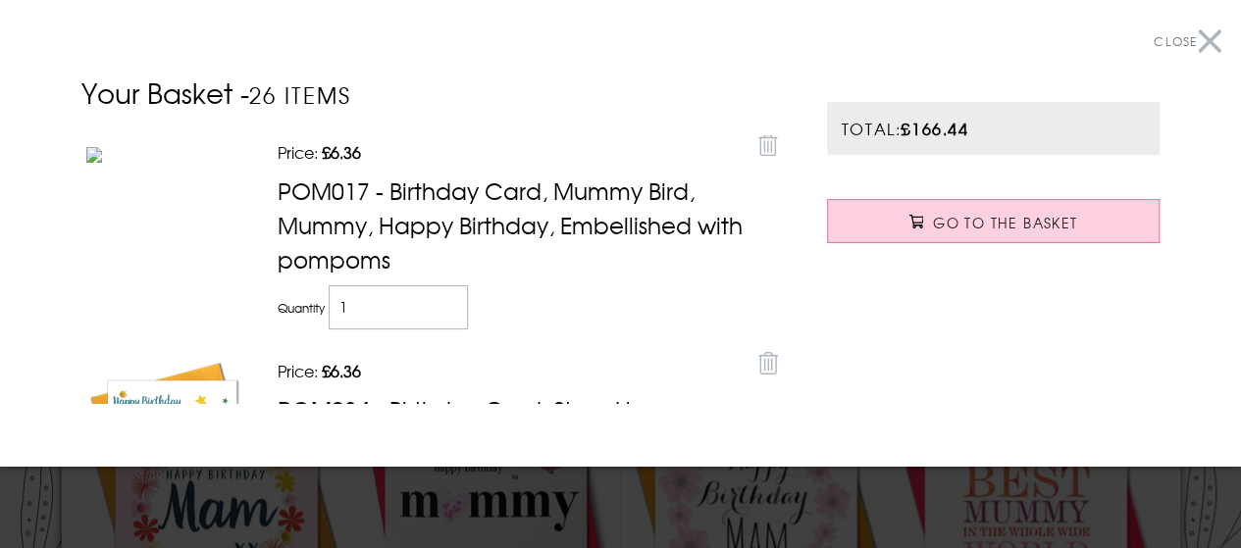
click at [1195, 33] on button "Close" at bounding box center [1187, 42] width 68 height 44
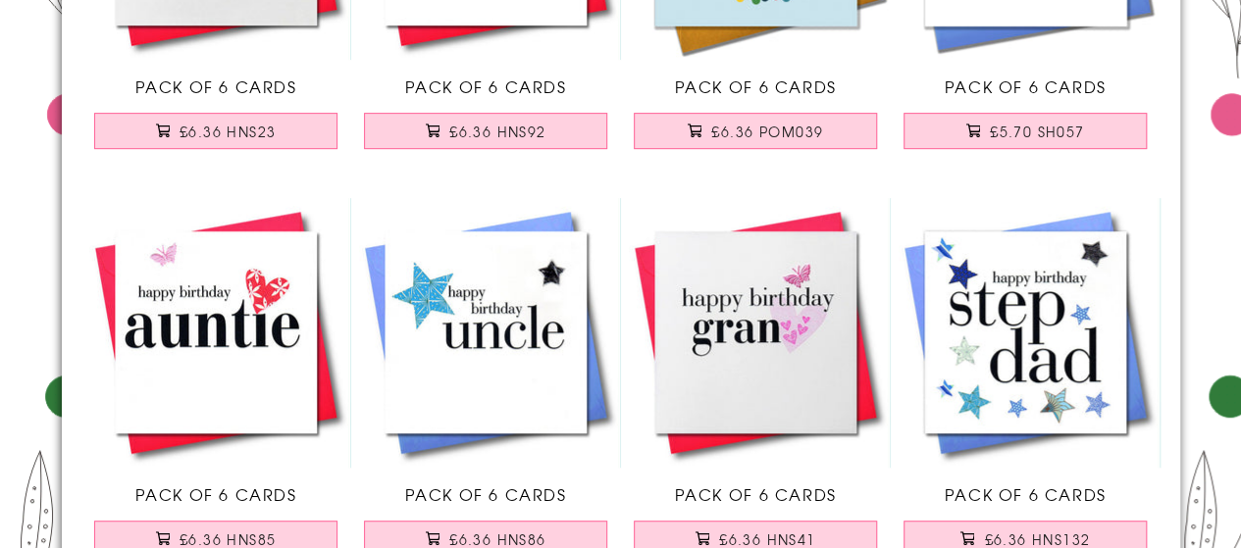
scroll to position [15097, 0]
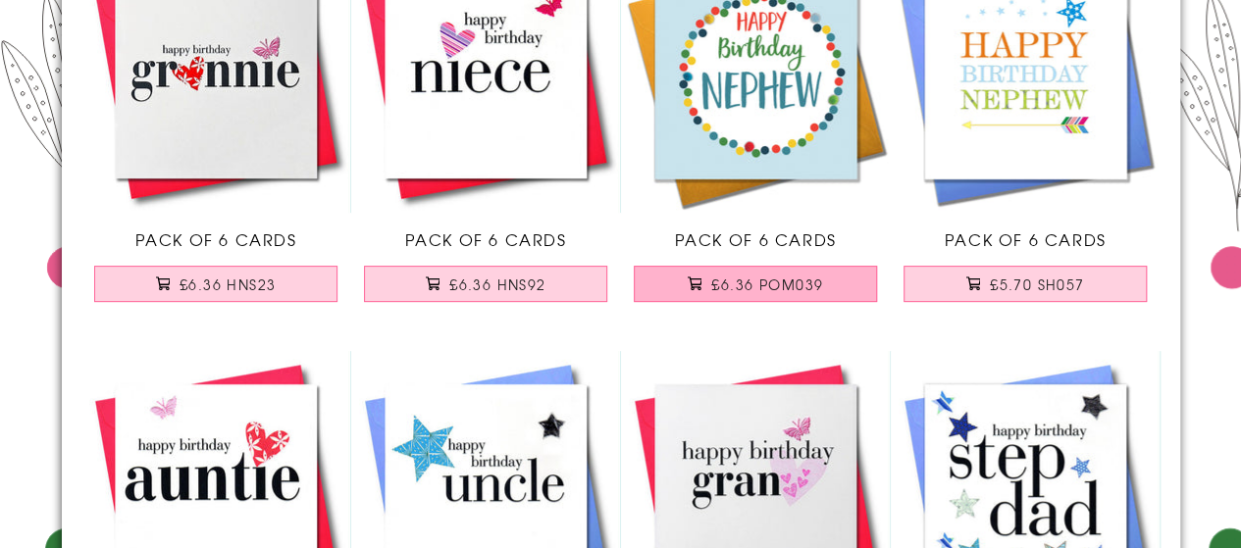
click at [742, 275] on span "£6.36 POM039" at bounding box center [767, 285] width 112 height 20
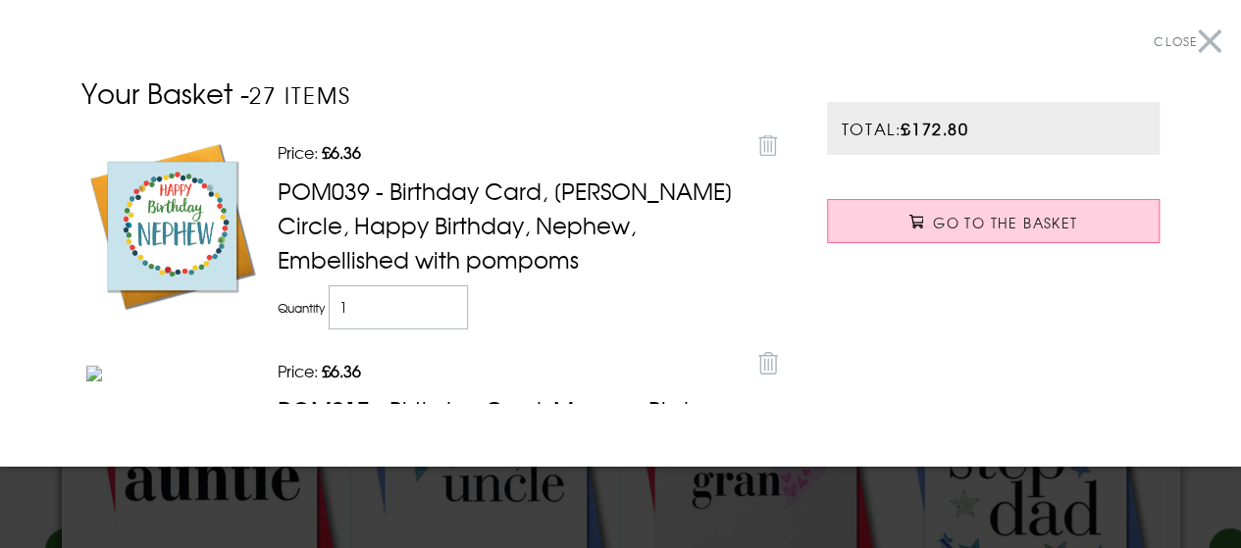
click at [1191, 40] on button "Close" at bounding box center [1187, 42] width 68 height 44
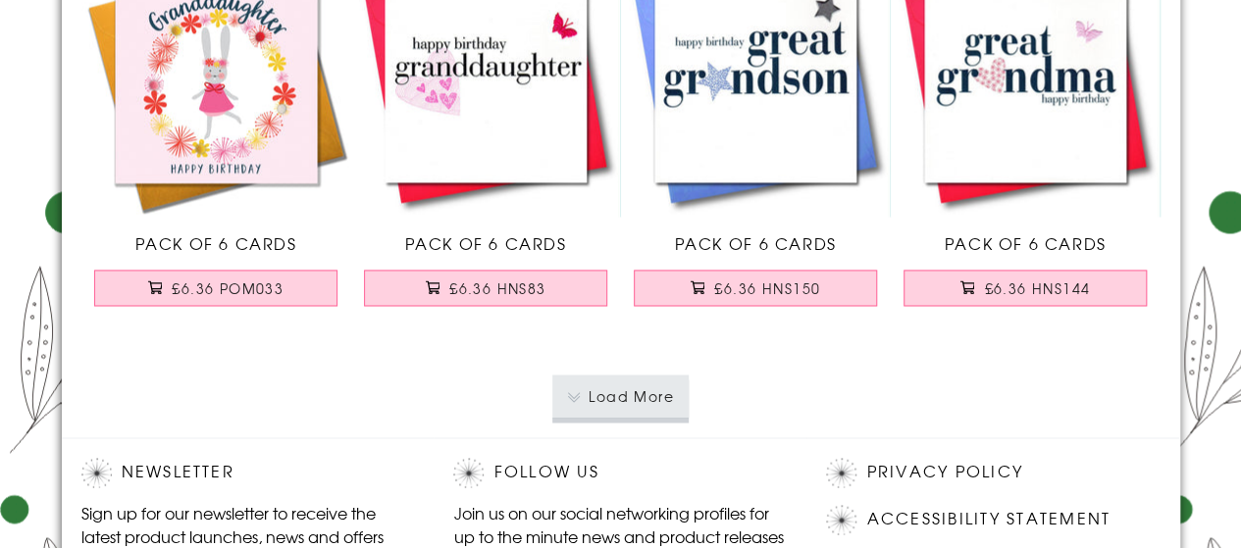
scroll to position [16339, 0]
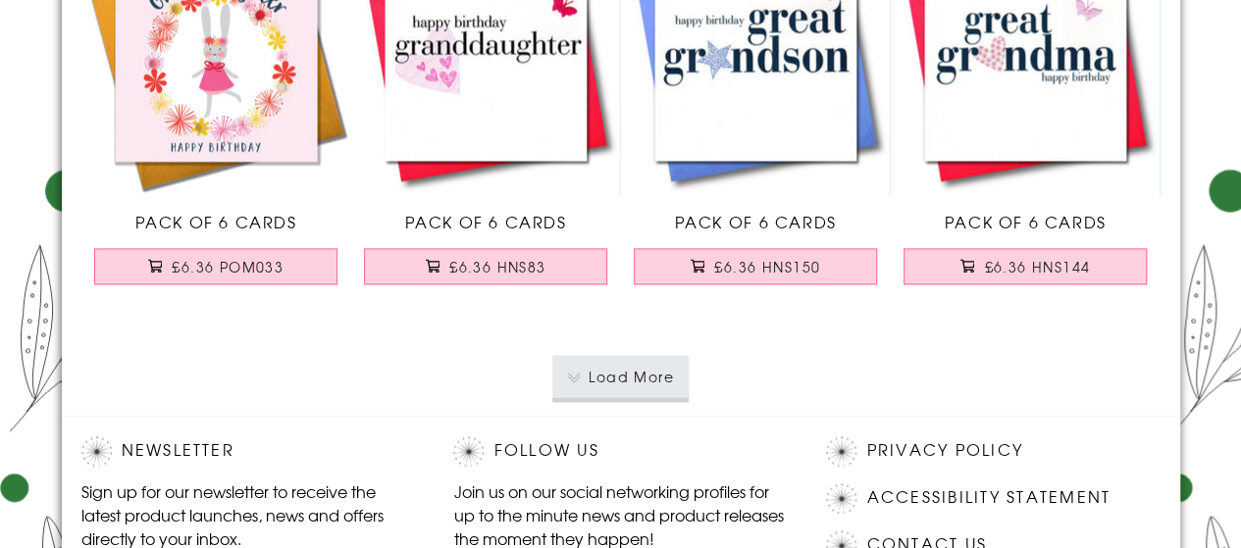
click at [598, 369] on button "Load More" at bounding box center [620, 376] width 136 height 43
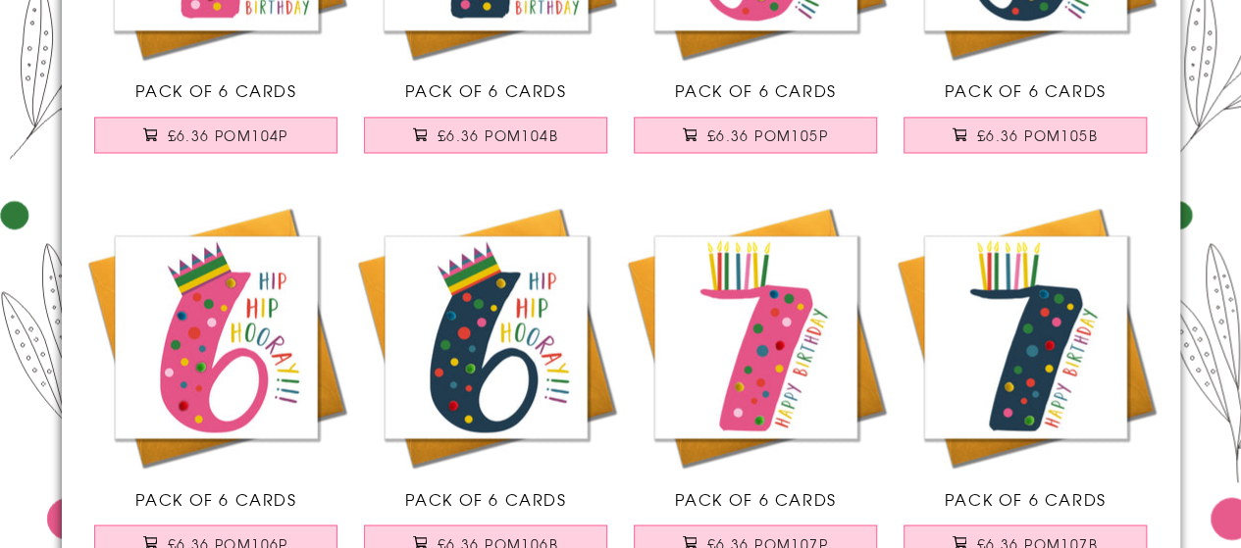
scroll to position [20622, 0]
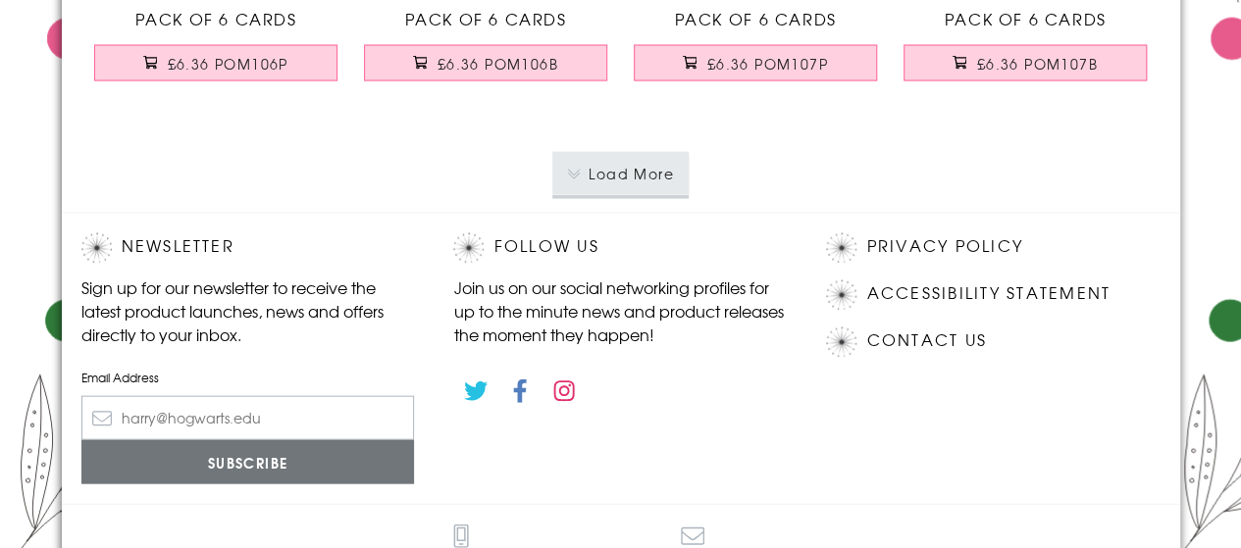
click at [614, 152] on button "Load More" at bounding box center [620, 173] width 136 height 43
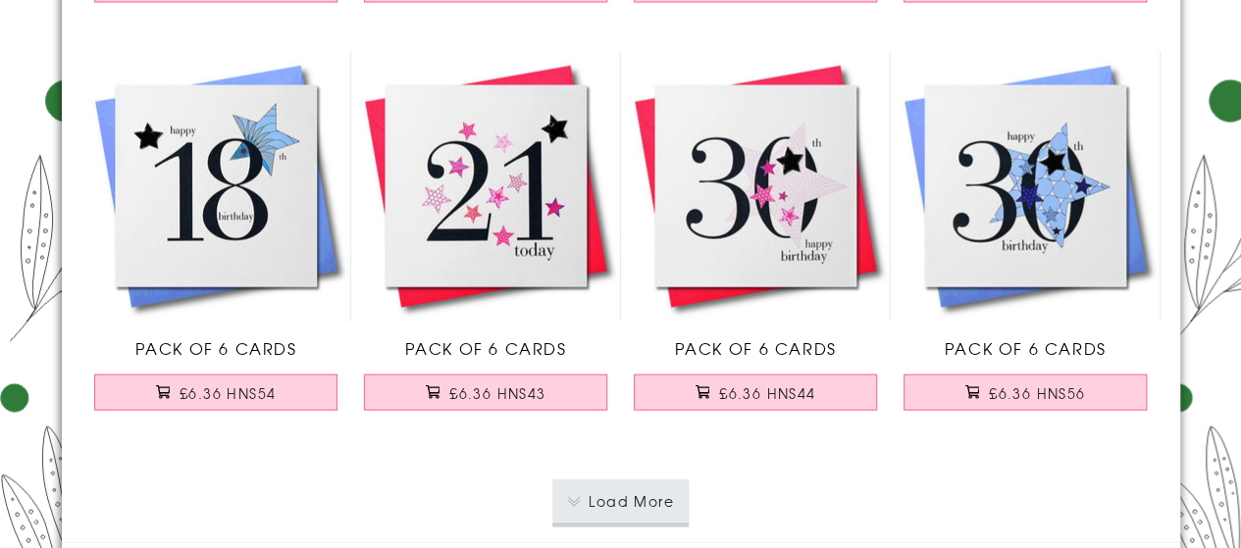
scroll to position [24470, 0]
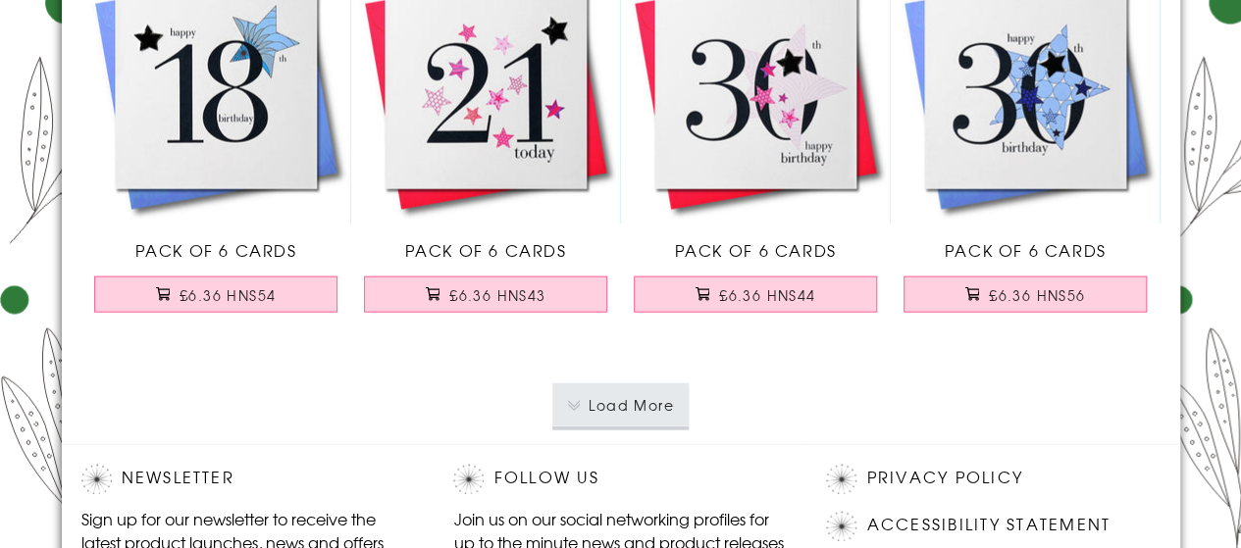
click at [632, 383] on button "Load More" at bounding box center [620, 404] width 136 height 43
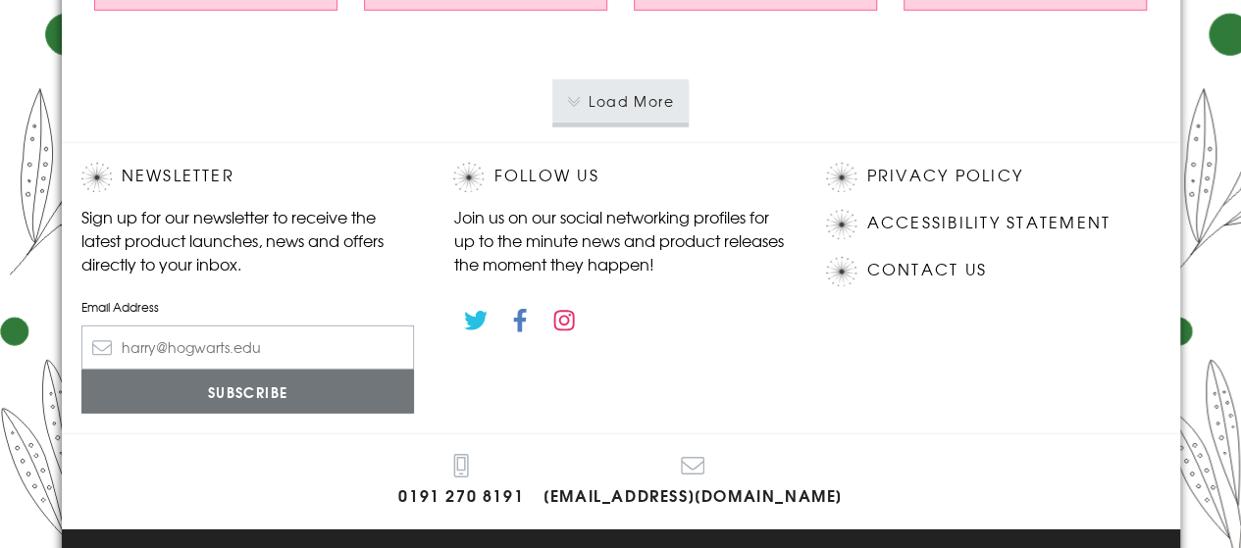
scroll to position [28700, 0]
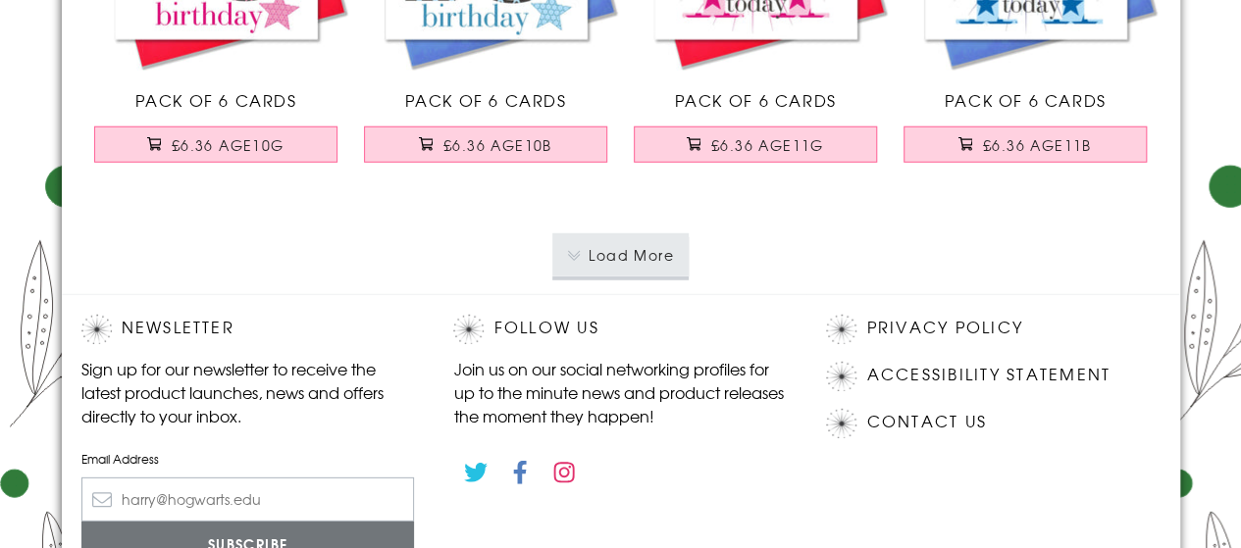
click at [616, 233] on button "Load More" at bounding box center [620, 254] width 136 height 43
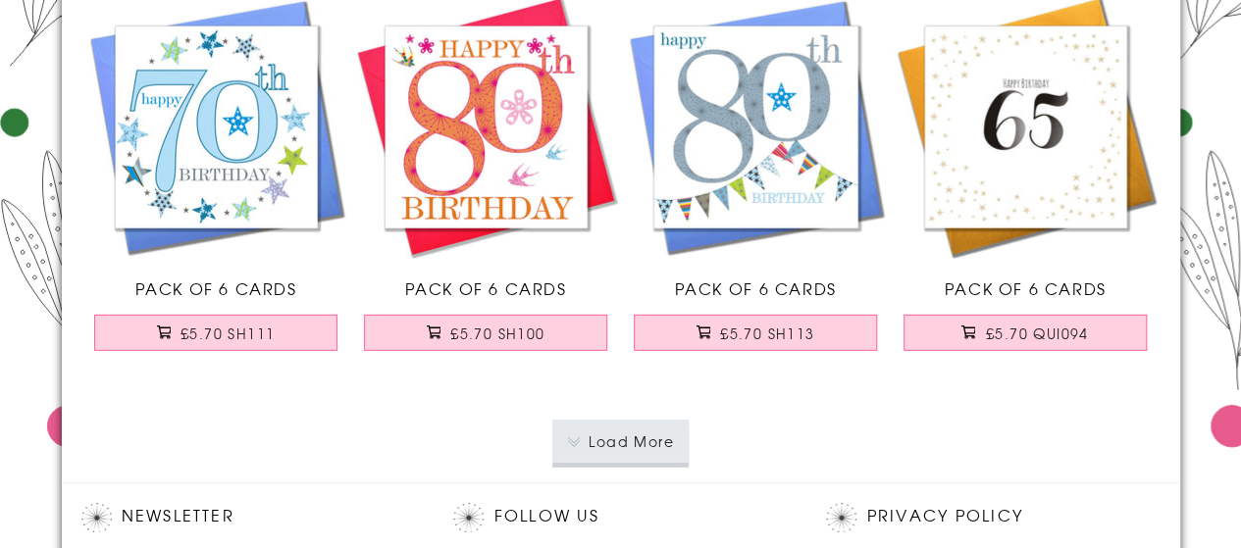
scroll to position [32635, 0]
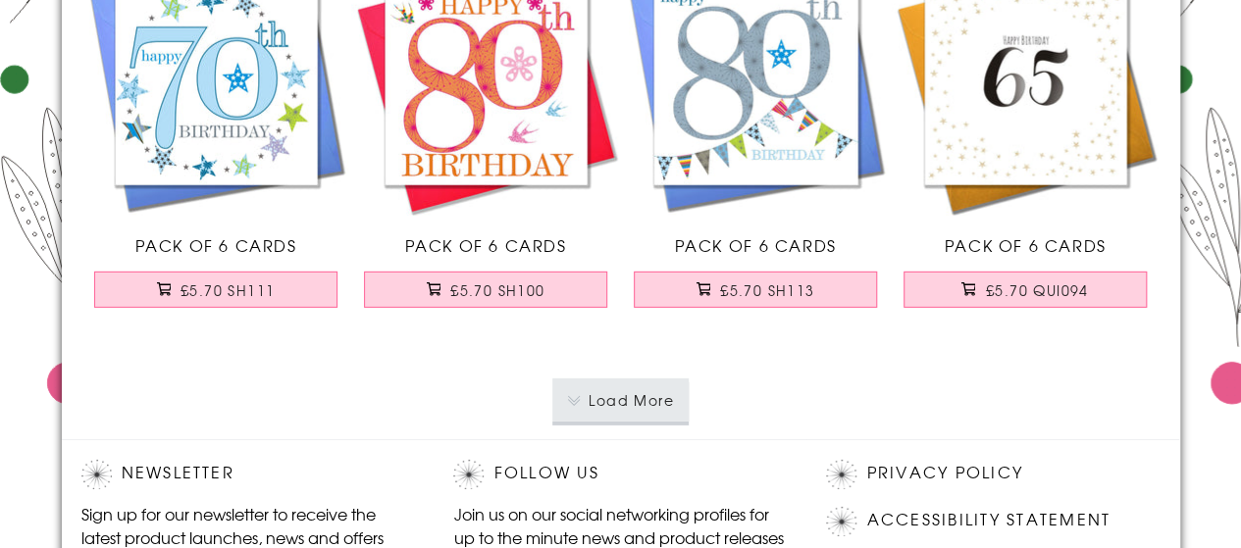
click at [606, 379] on button "Load More" at bounding box center [620, 400] width 136 height 43
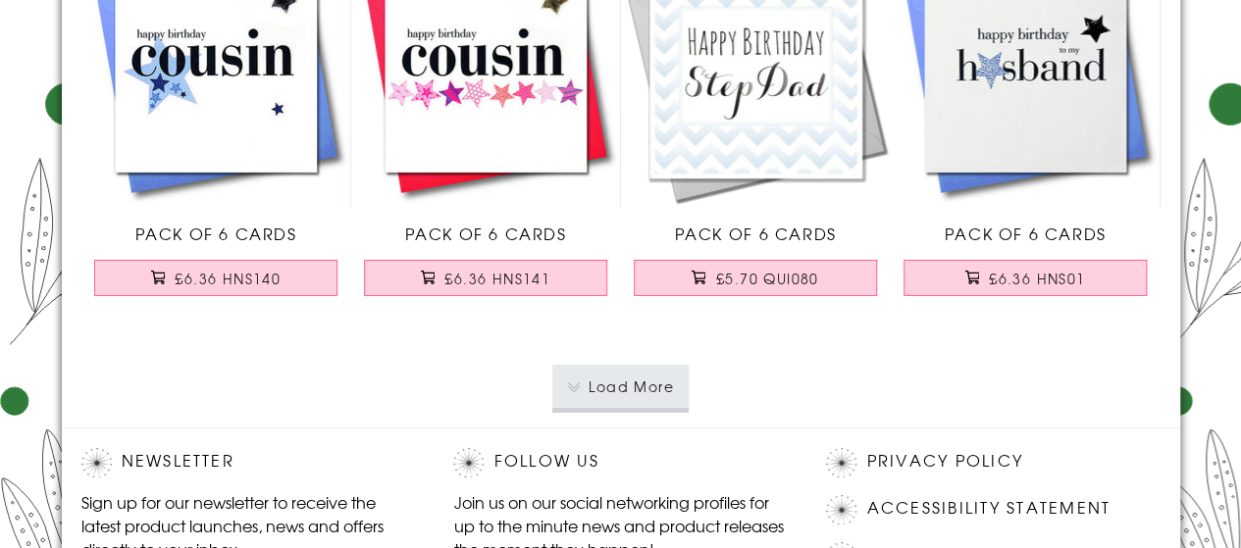
scroll to position [36775, 0]
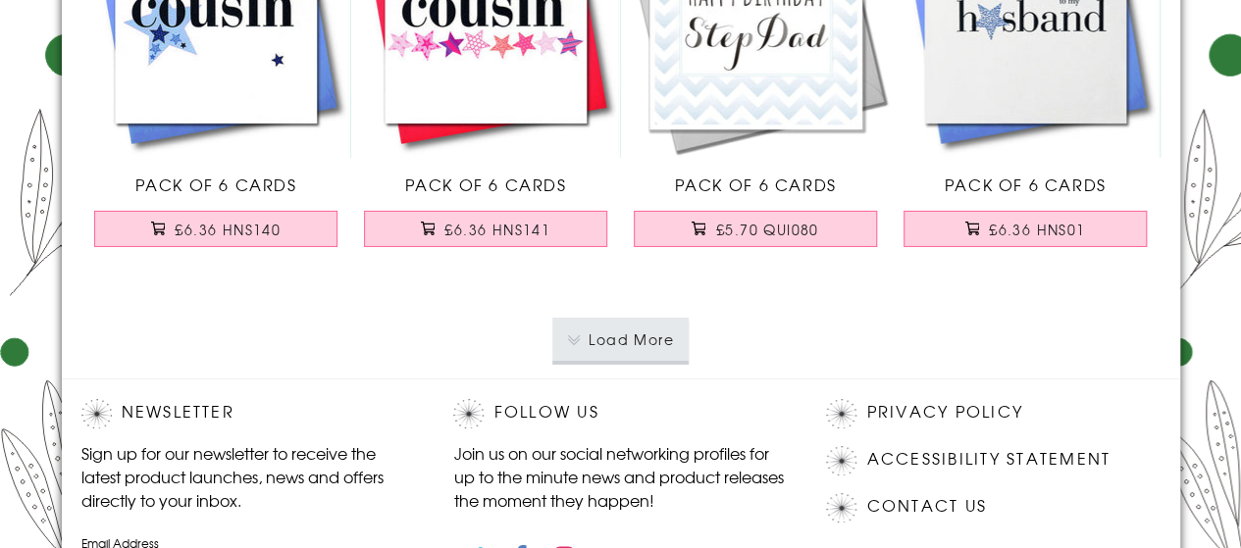
click at [620, 318] on button "Load More" at bounding box center [620, 339] width 136 height 43
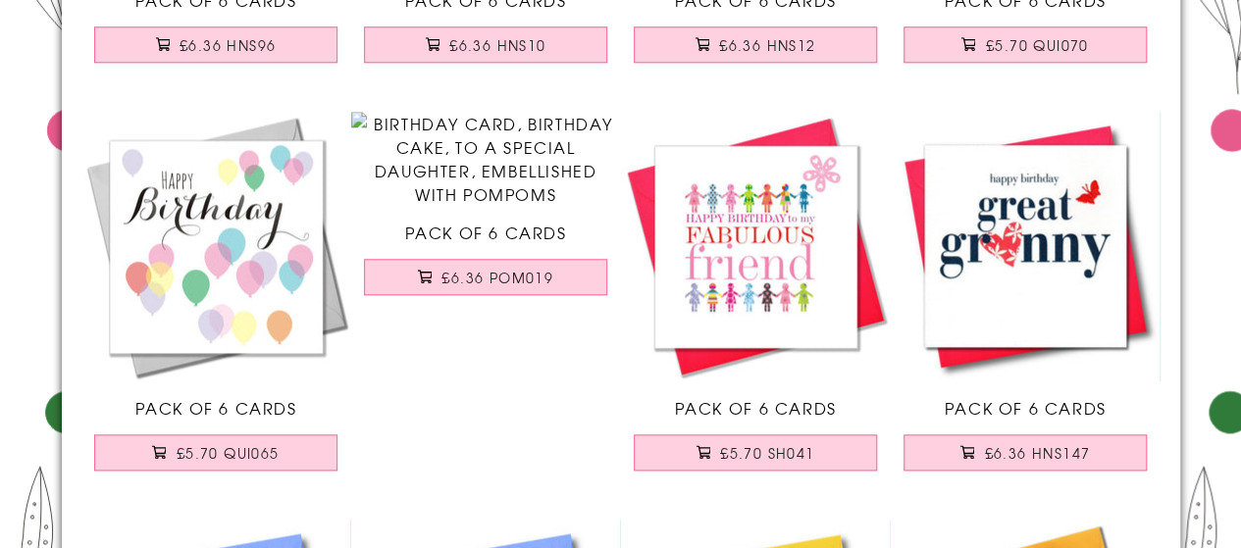
scroll to position [38287, 0]
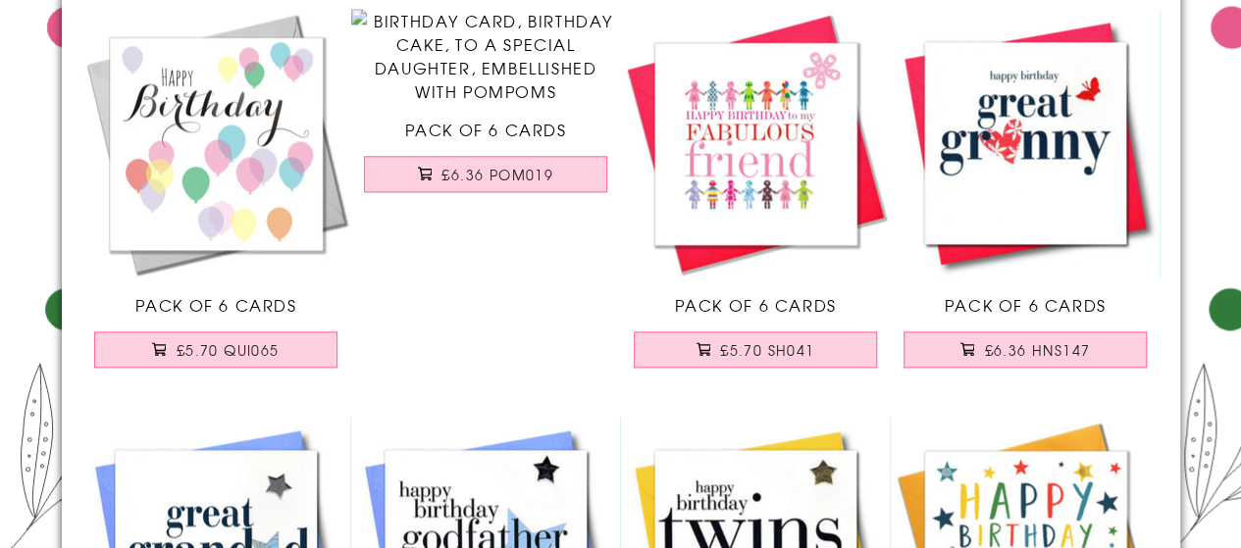
click at [541, 212] on link "Pack of 6 Cards £6.36 POM019" at bounding box center [486, 110] width 270 height 203
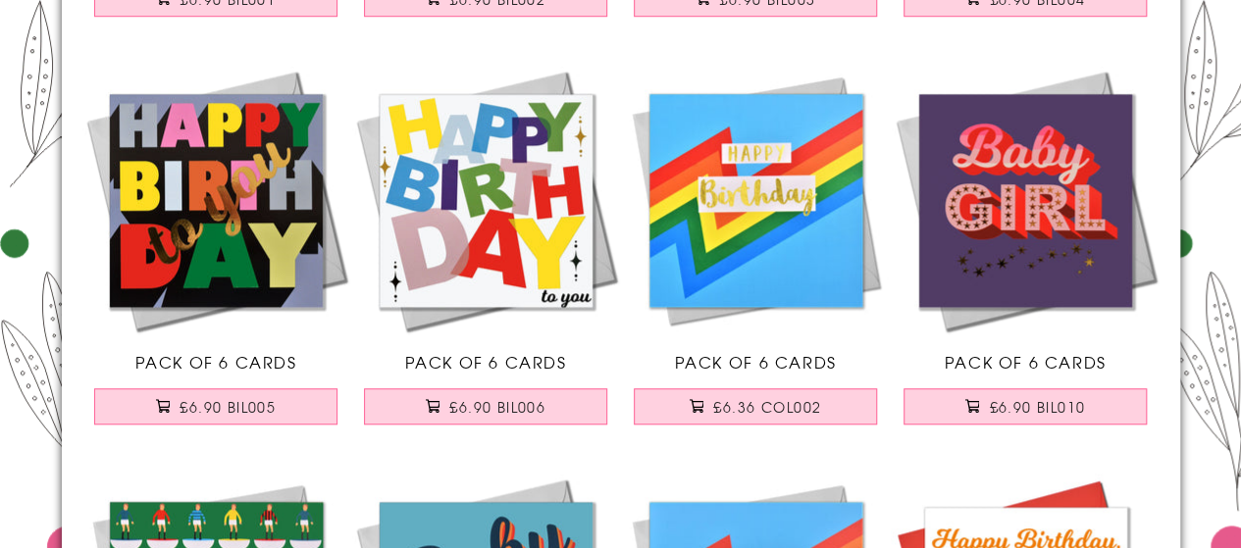
scroll to position [0, 0]
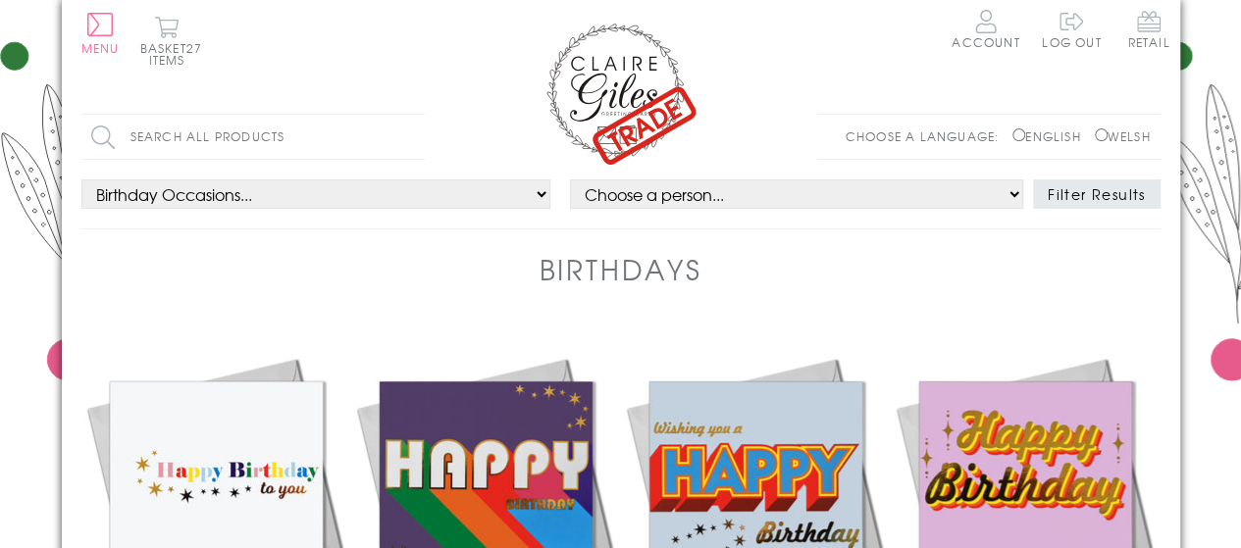
click at [224, 140] on input "Search all products" at bounding box center [252, 137] width 343 height 44
type input "dad"
click at [405, 115] on input "Search" at bounding box center [415, 137] width 20 height 44
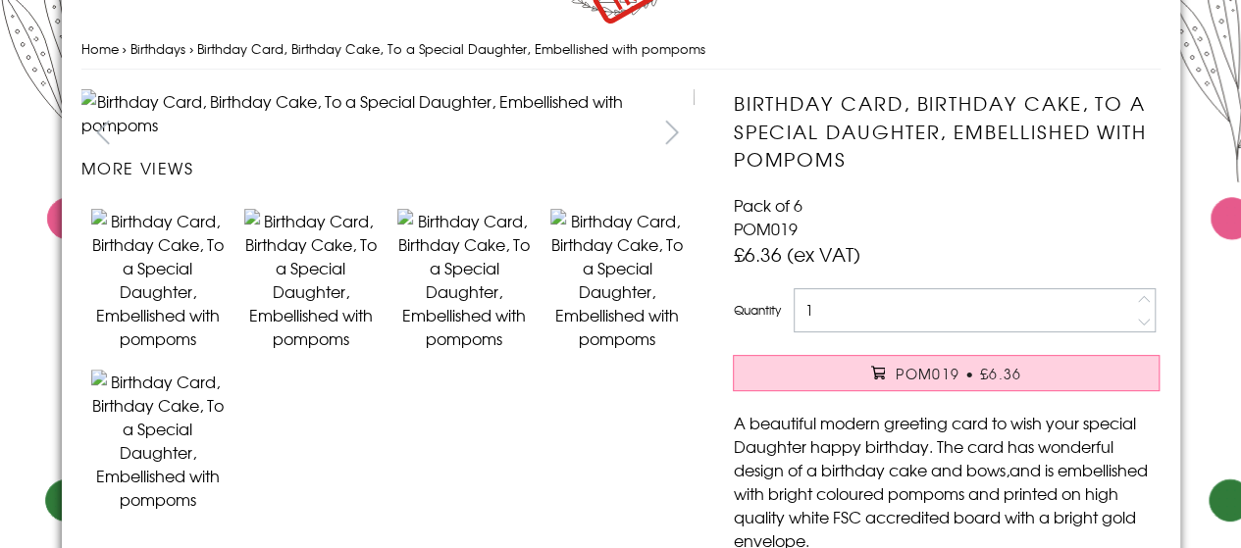
scroll to position [154, 0]
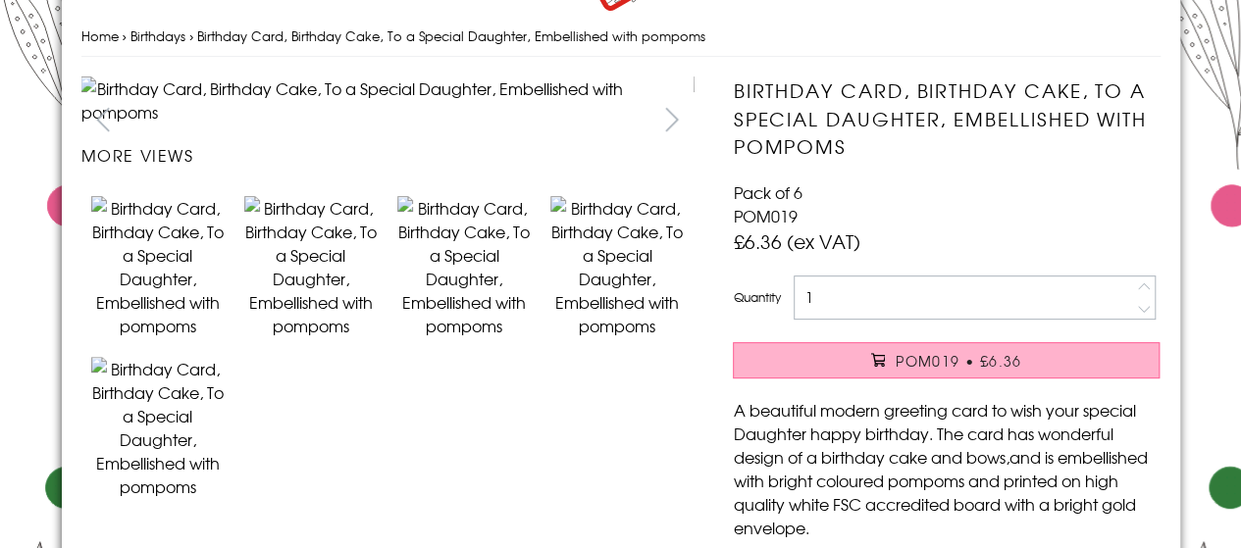
click at [941, 362] on span "POM019 • £6.36" at bounding box center [958, 361] width 127 height 20
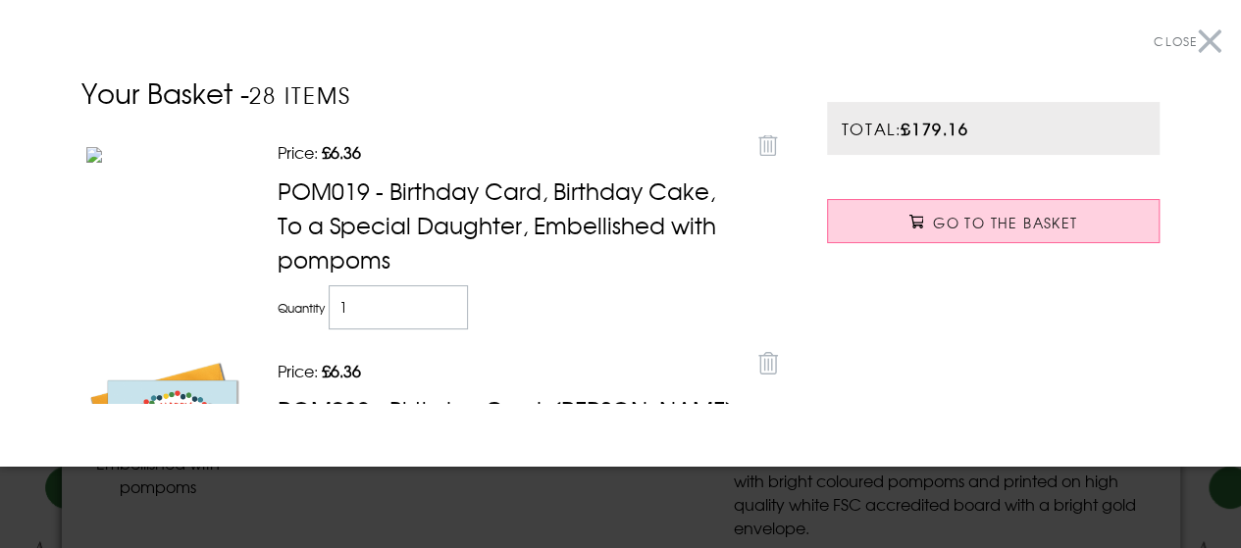
click at [1197, 46] on button "Close" at bounding box center [1187, 42] width 68 height 44
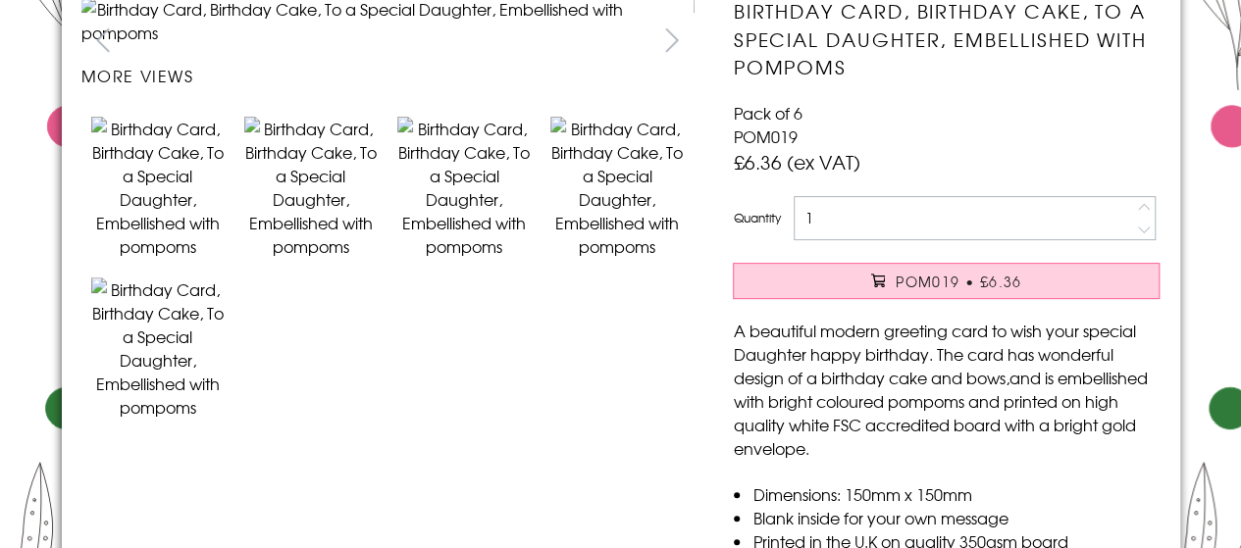
scroll to position [247, 0]
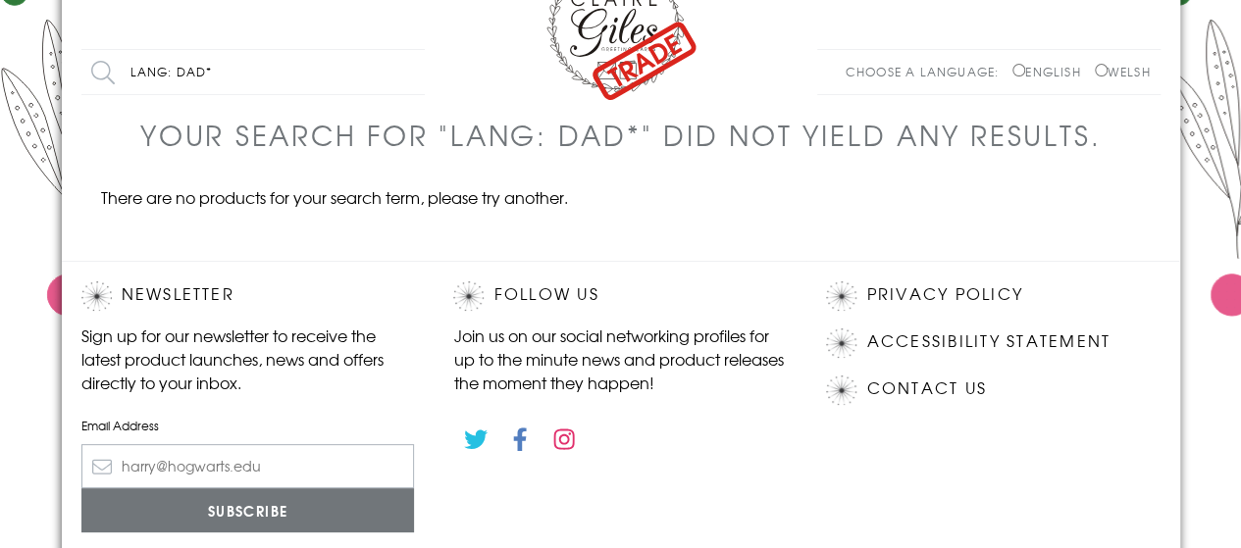
scroll to position [35, 0]
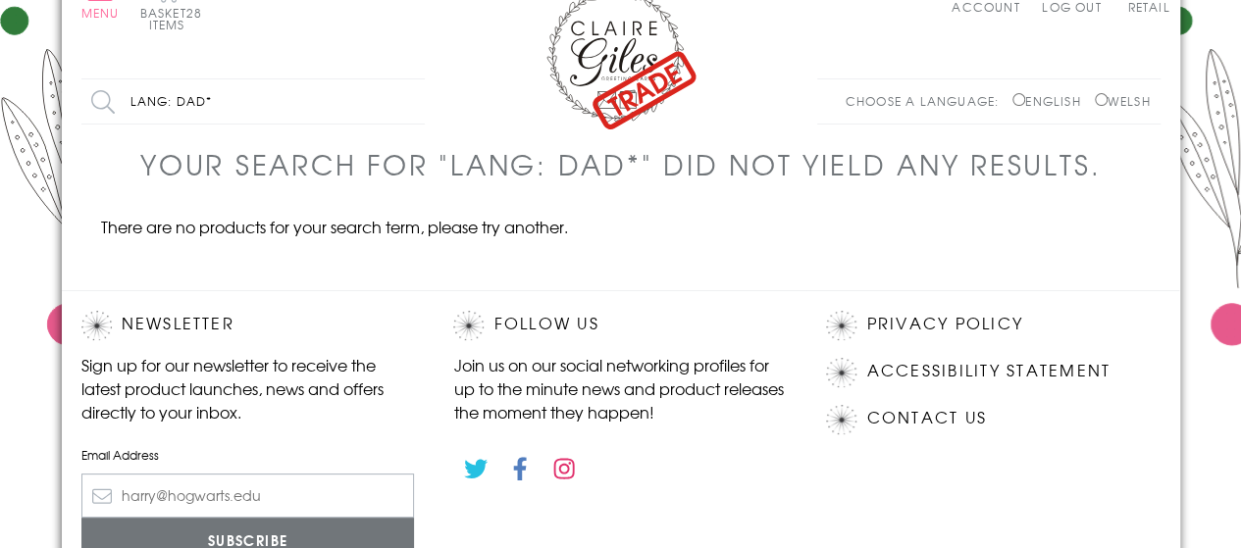
click at [1228, 151] on body "Close Quick Links Home Your Account Login Your Basket Contact Us All Occasions …" at bounding box center [620, 378] width 1241 height 827
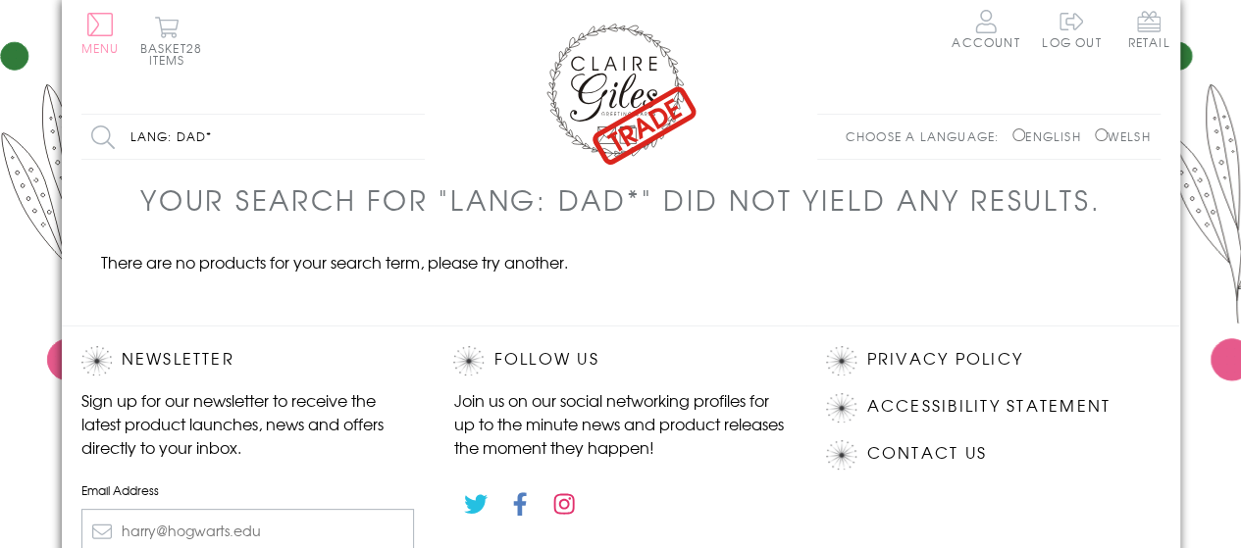
click at [102, 29] on button "Menu" at bounding box center [100, 33] width 38 height 41
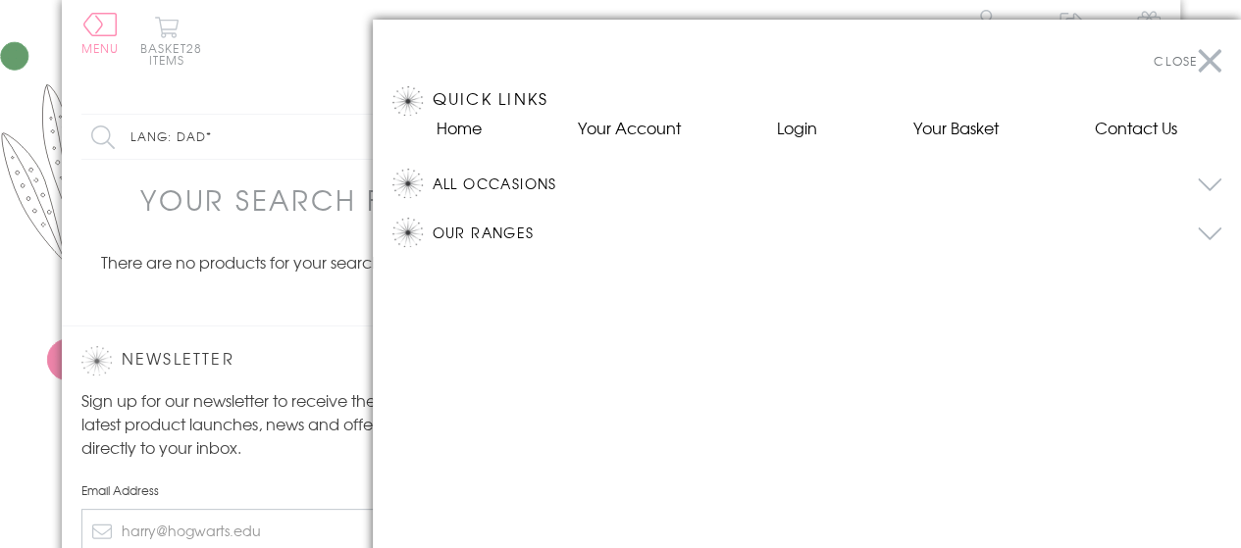
click at [1212, 183] on button "All Occasions" at bounding box center [826, 183] width 789 height 29
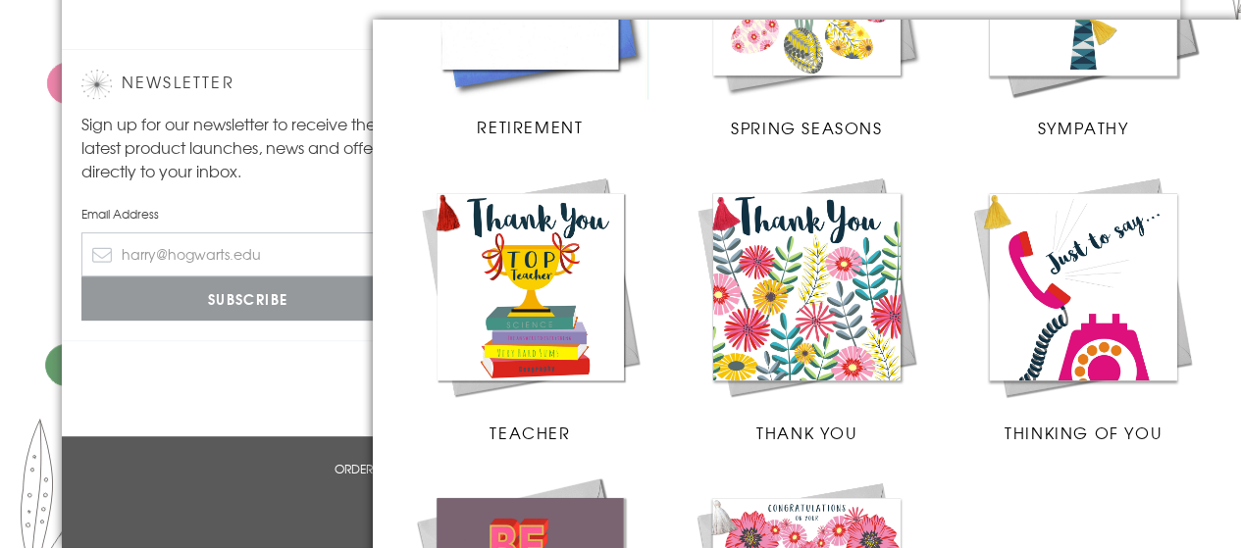
scroll to position [2426, 0]
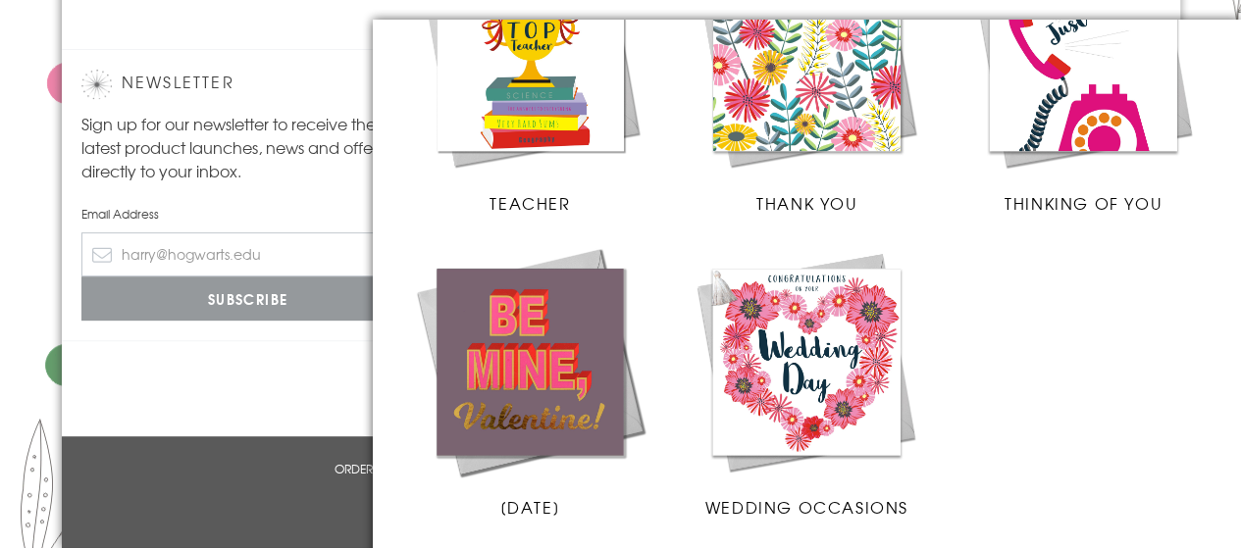
click at [796, 395] on img at bounding box center [805, 362] width 237 height 237
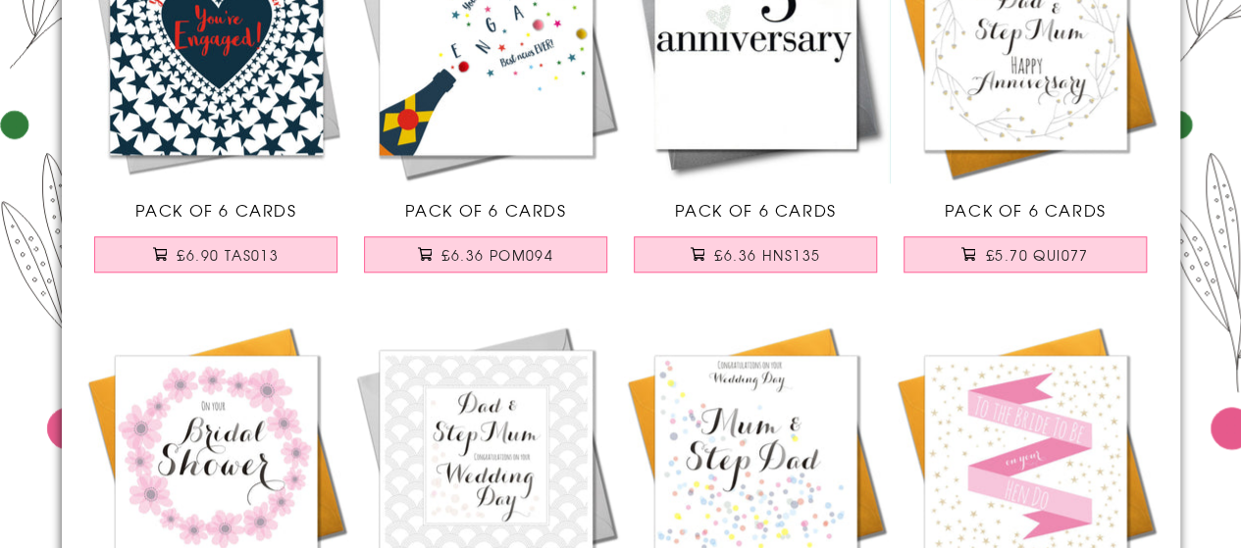
scroll to position [853, 0]
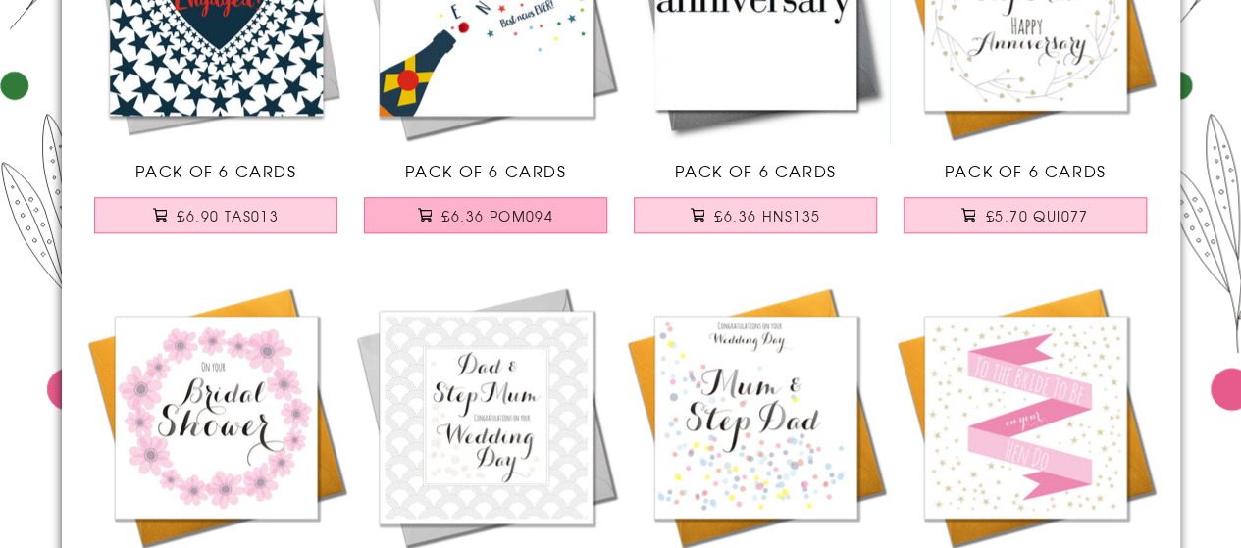
click at [529, 216] on span "£6.36 POM094" at bounding box center [497, 216] width 112 height 20
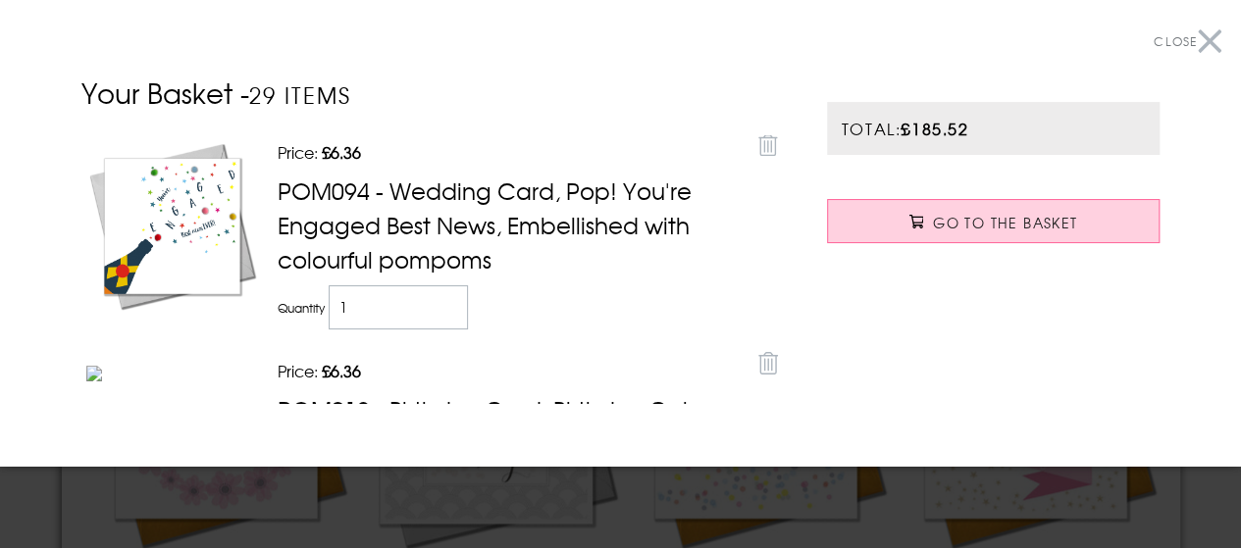
click at [1200, 36] on button "Close" at bounding box center [1187, 42] width 68 height 44
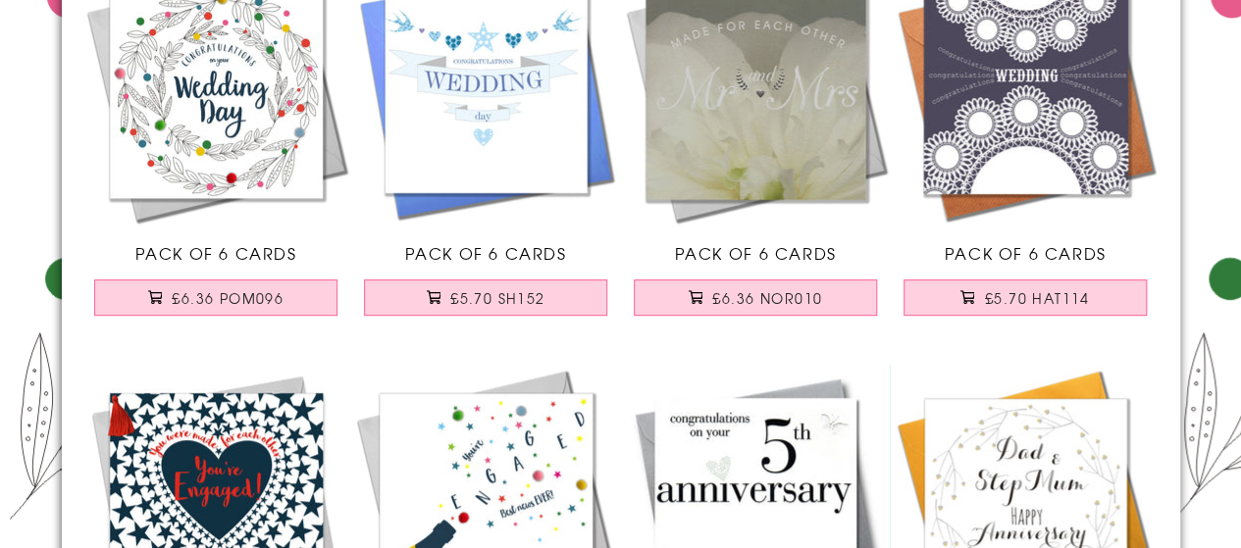
scroll to position [0, 0]
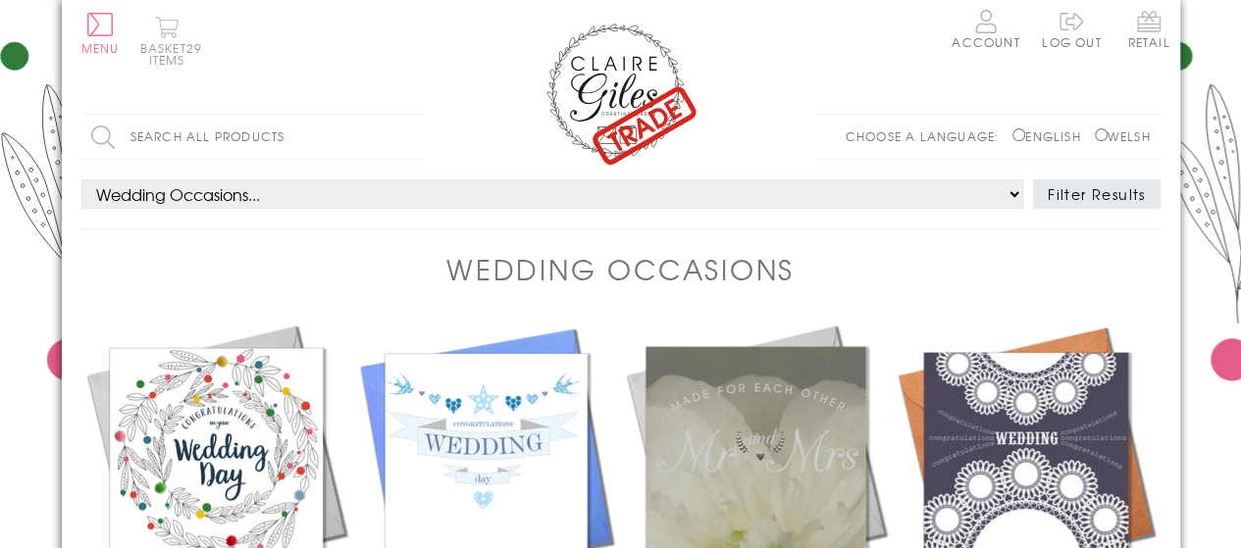
click at [174, 37] on button "Basket 29 items" at bounding box center [167, 41] width 54 height 50
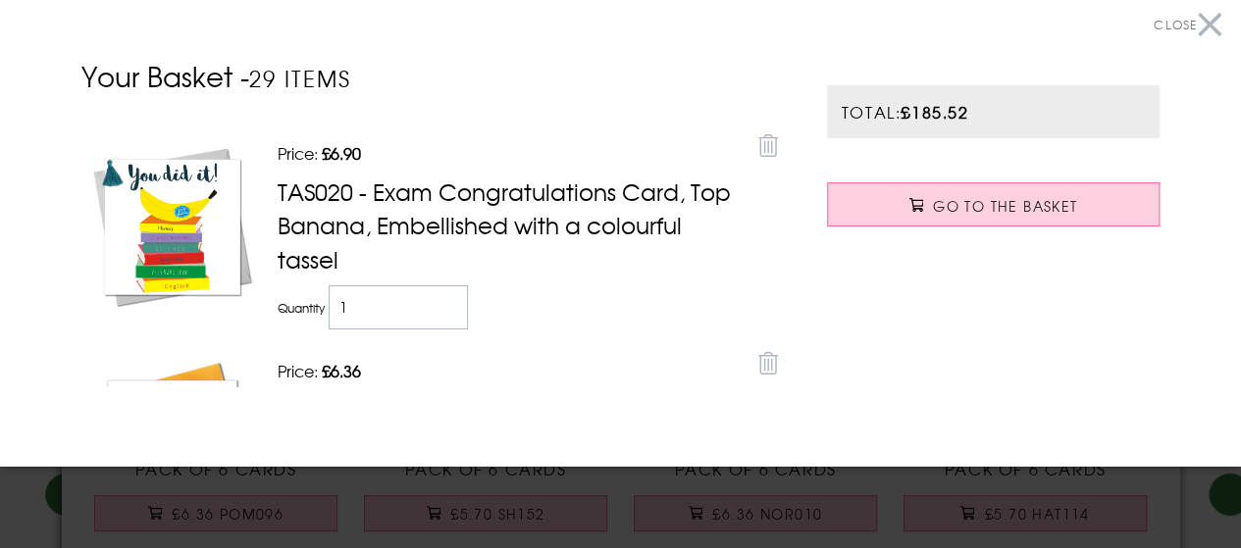
scroll to position [5724, 0]
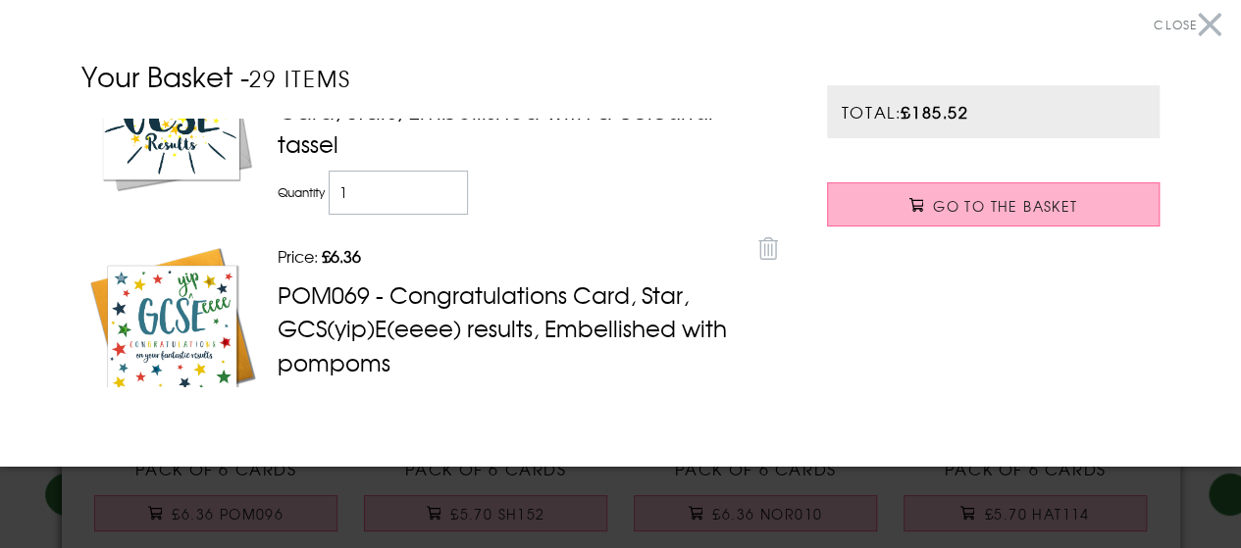
click at [1002, 203] on span "Go to the Basket" at bounding box center [1005, 206] width 144 height 20
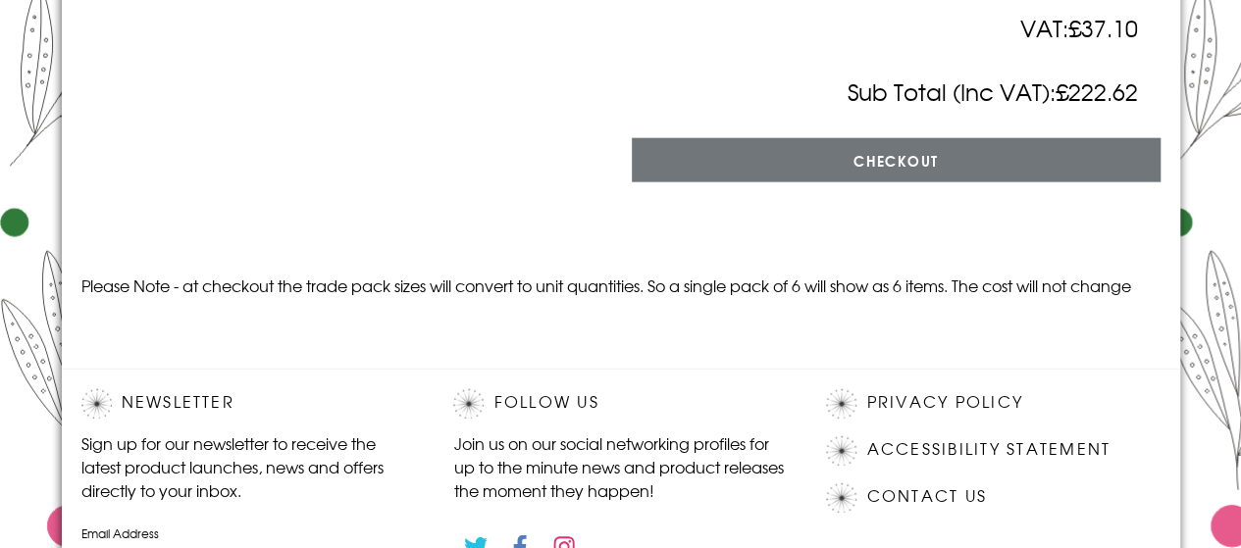
scroll to position [6021, 0]
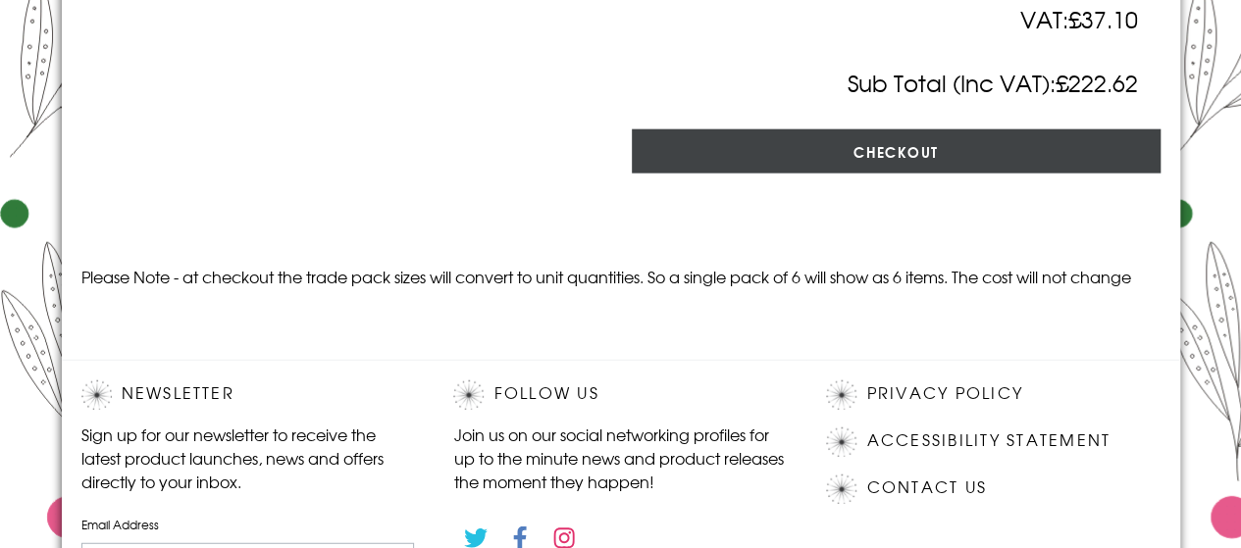
click at [858, 174] on input "Checkout" at bounding box center [896, 151] width 529 height 44
